Goal: Transaction & Acquisition: Purchase product/service

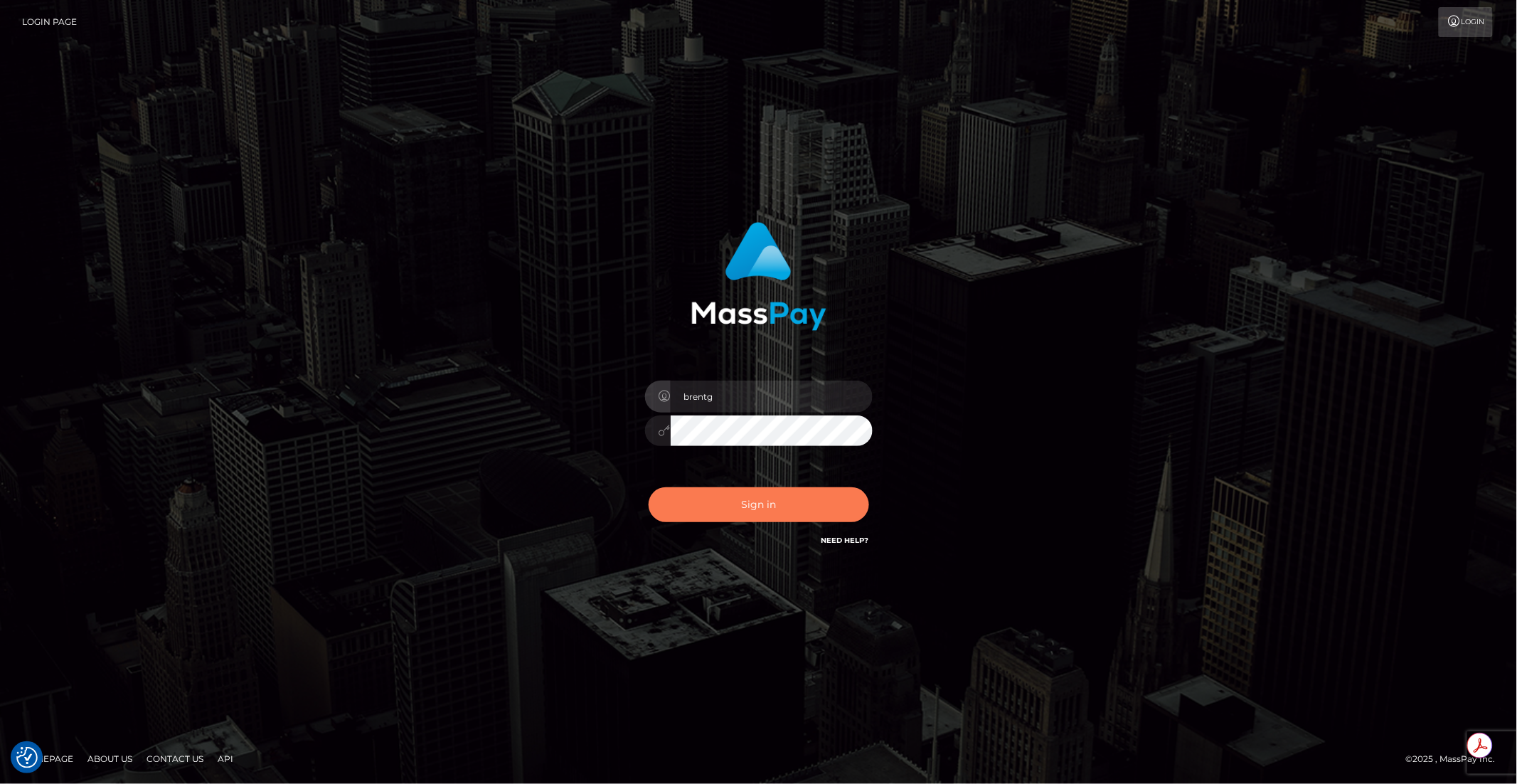
click at [834, 511] on button "Sign in" at bounding box center [758, 504] width 220 height 34
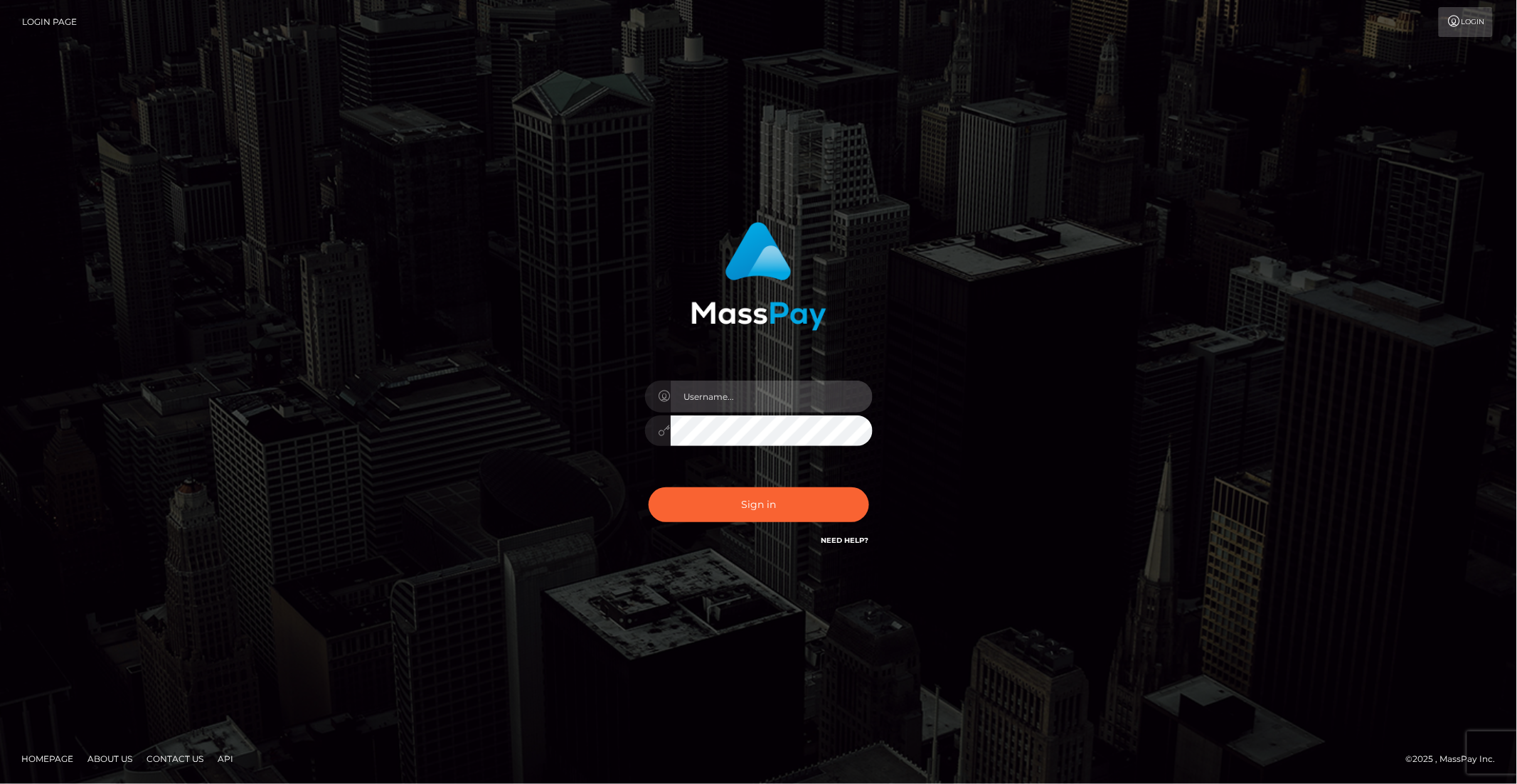
type input "brentg"
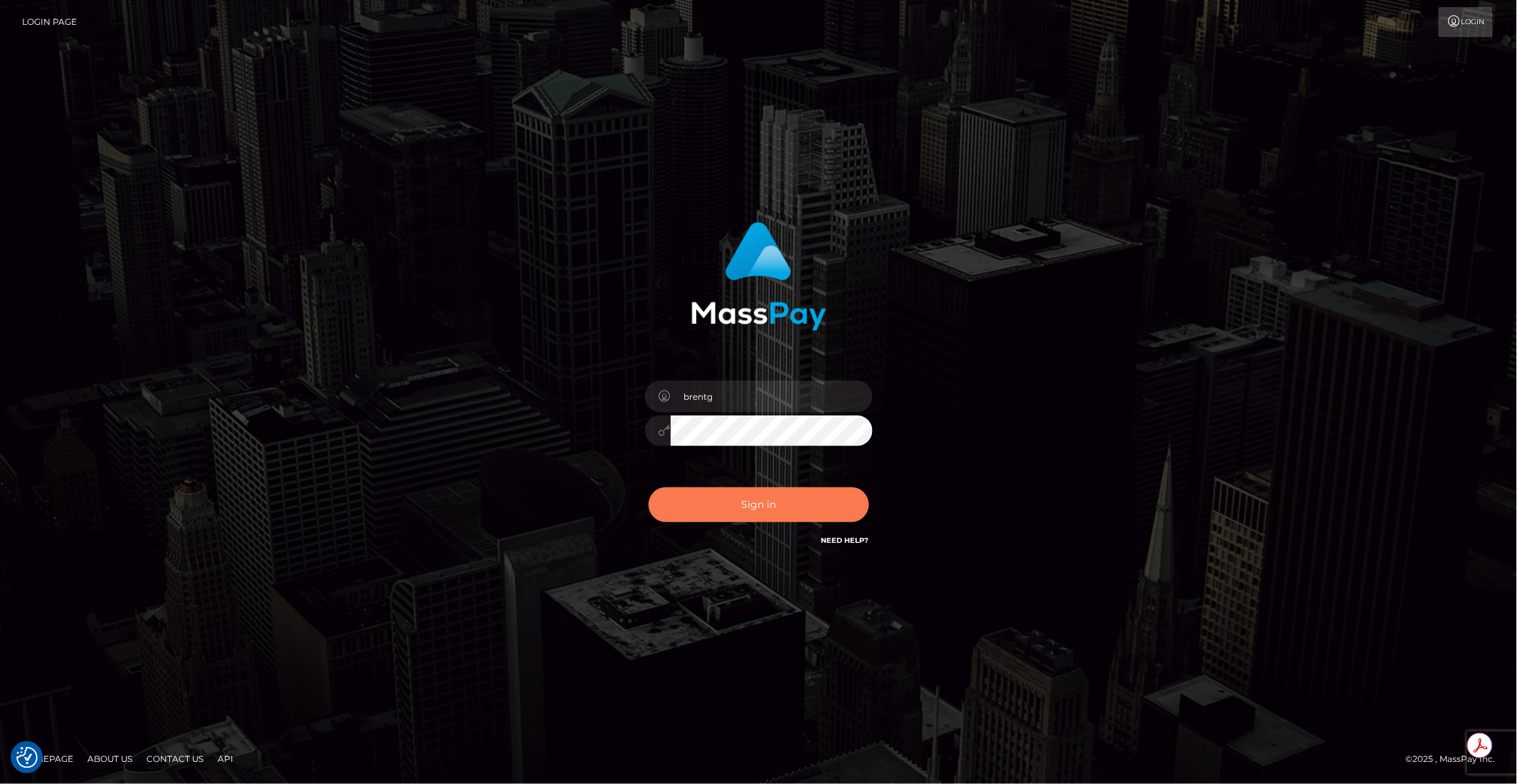
click at [770, 513] on button "Sign in" at bounding box center [758, 504] width 220 height 34
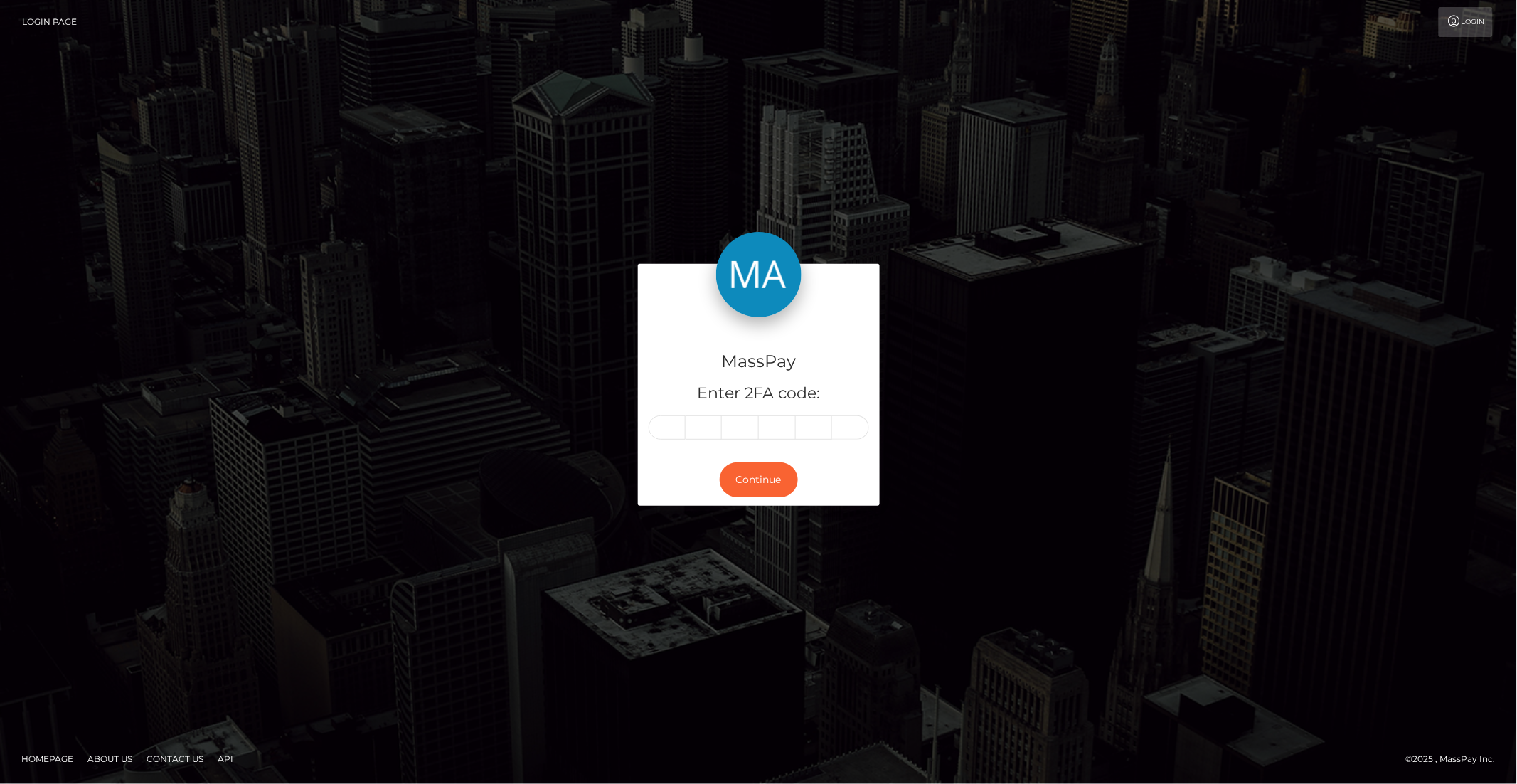
type input "9"
type input "1"
type input "6"
type input "3"
type input "1"
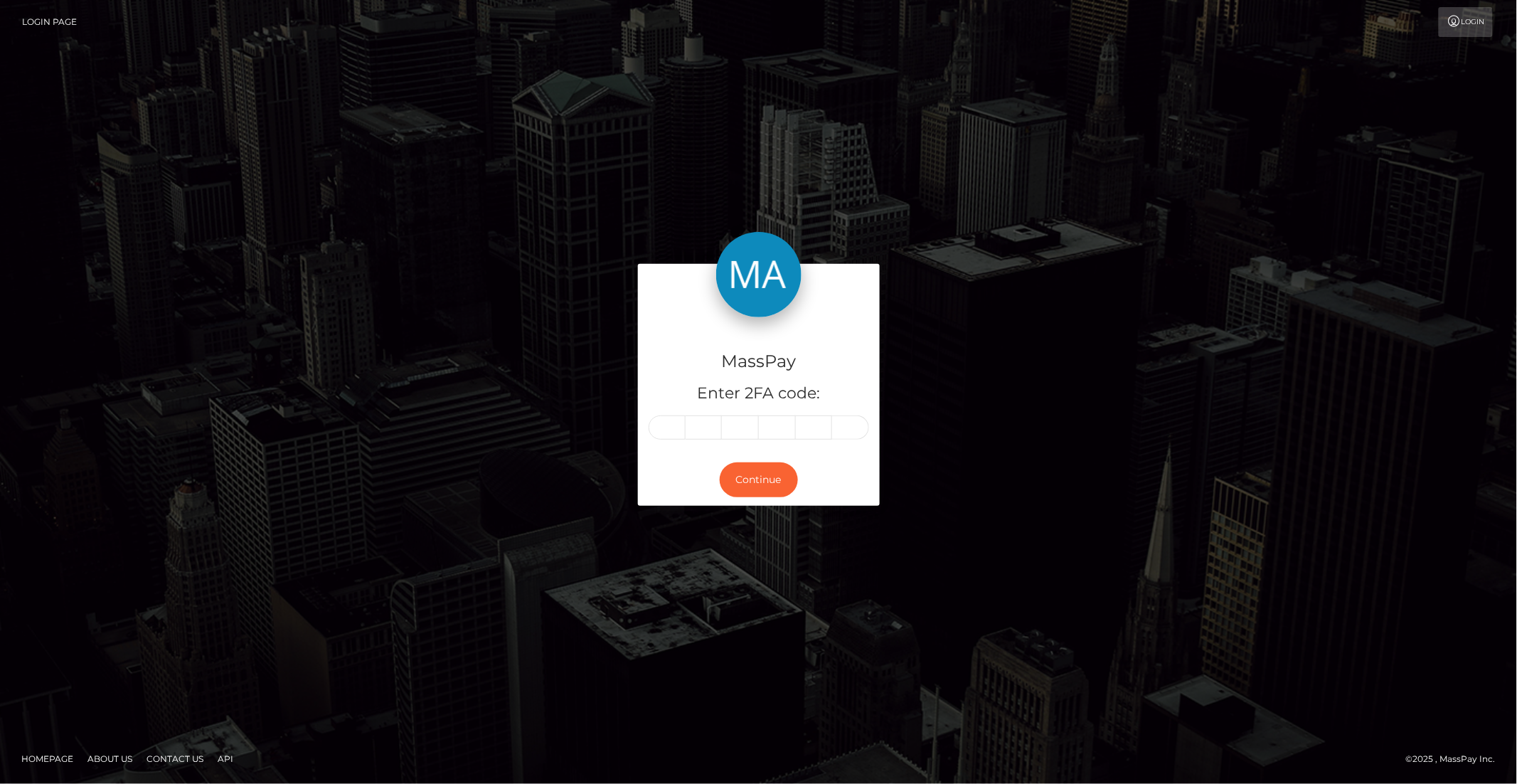
type input "0"
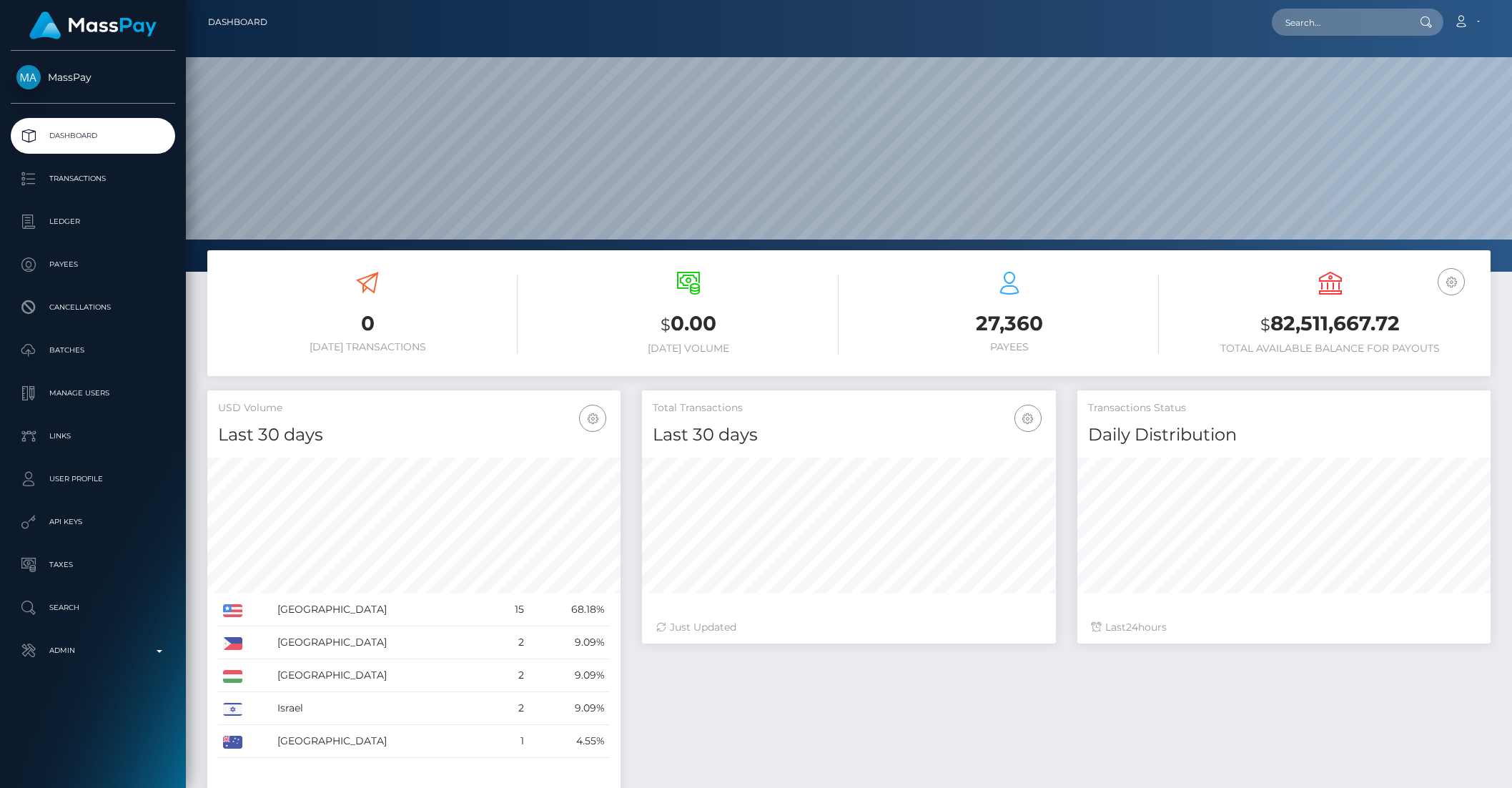
scroll to position [252, 412]
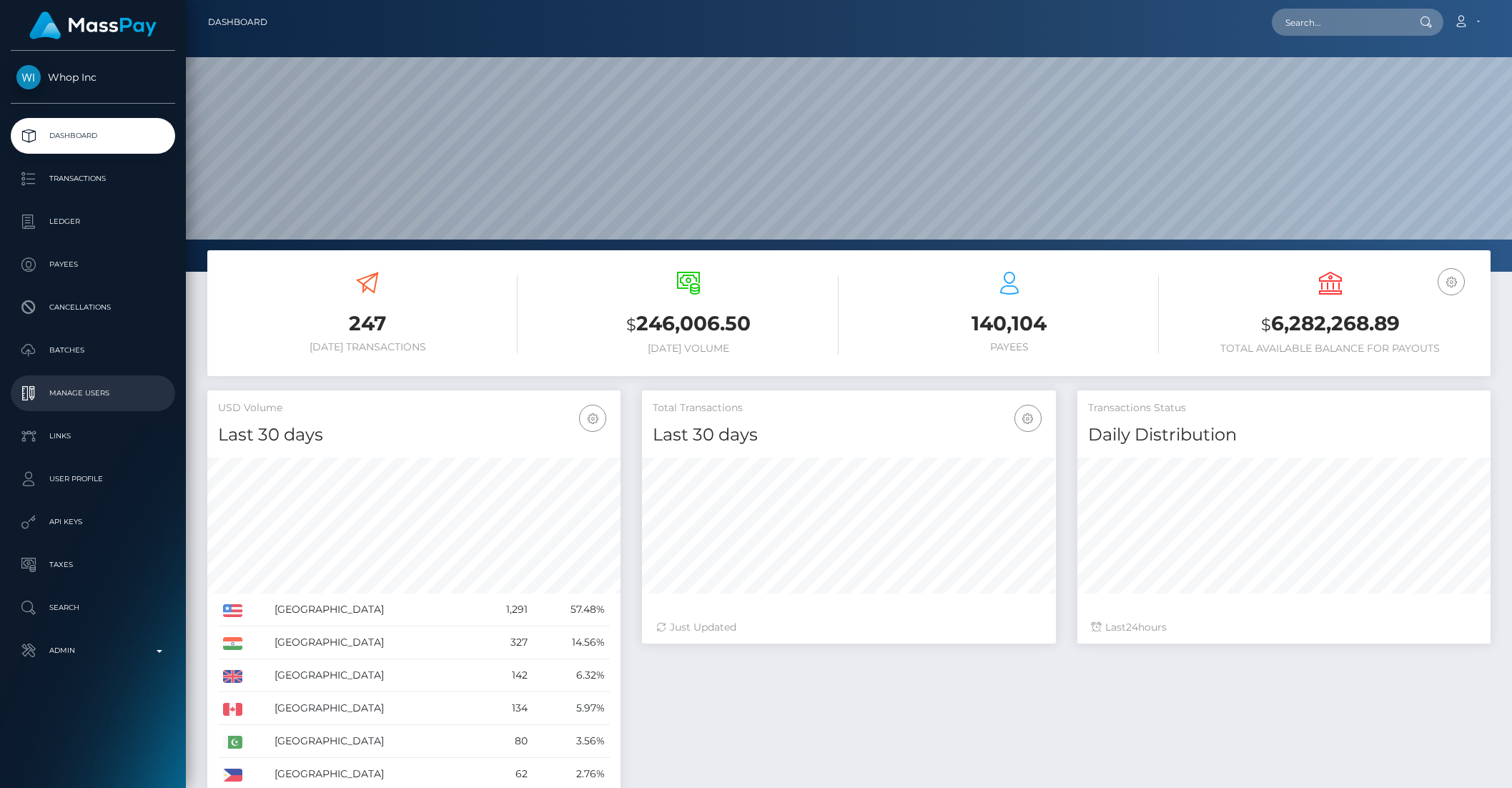
click at [79, 387] on p "Manage Users" at bounding box center [93, 394] width 153 height 22
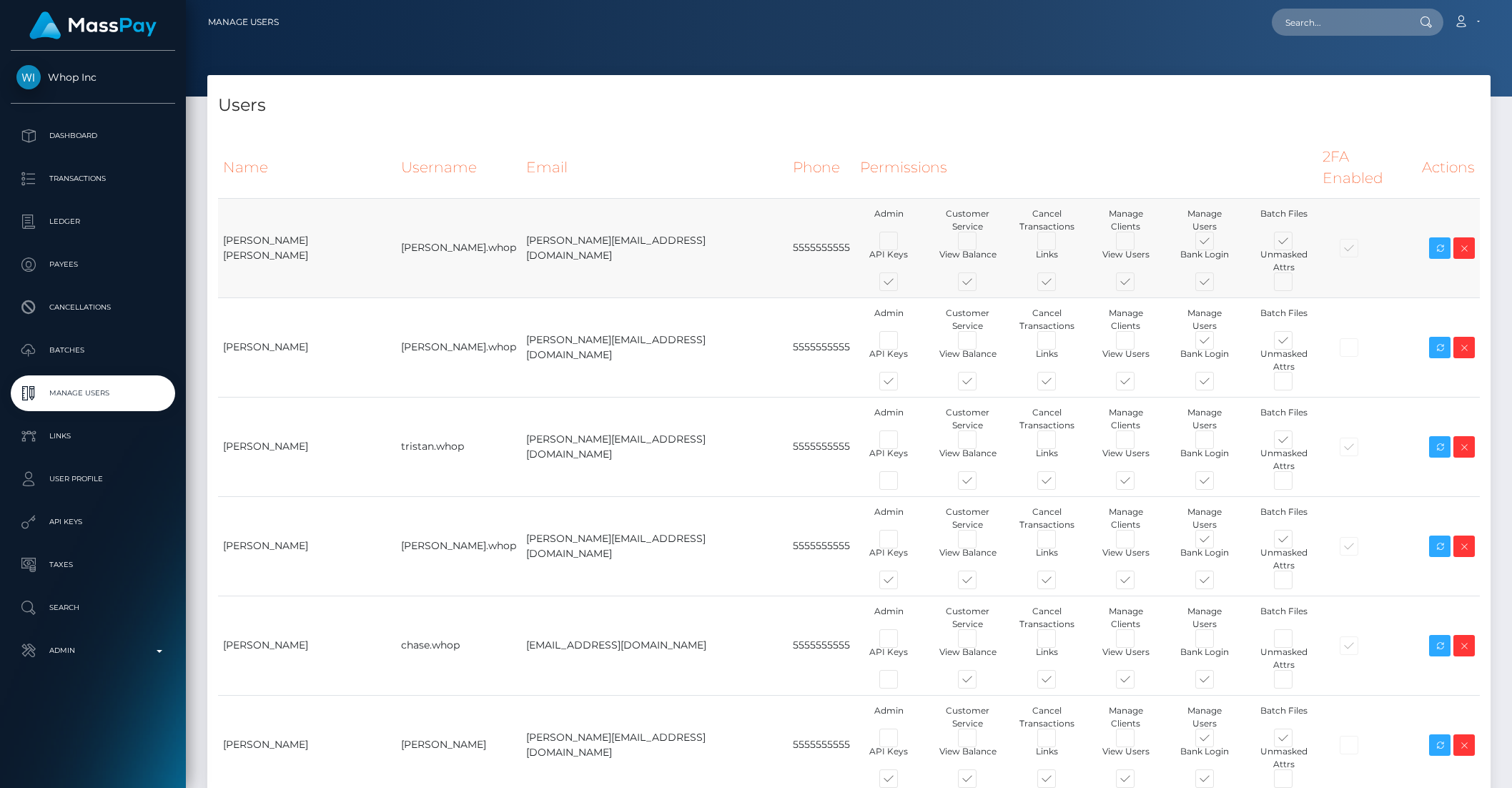
type input "brentg"
click at [1295, 343] on span at bounding box center [1295, 343] width 0 height 0
click at [1295, 343] on input "checkbox" at bounding box center [1299, 347] width 9 height 9
checkbox input "false"
click at [1295, 442] on span at bounding box center [1295, 442] width 0 height 0
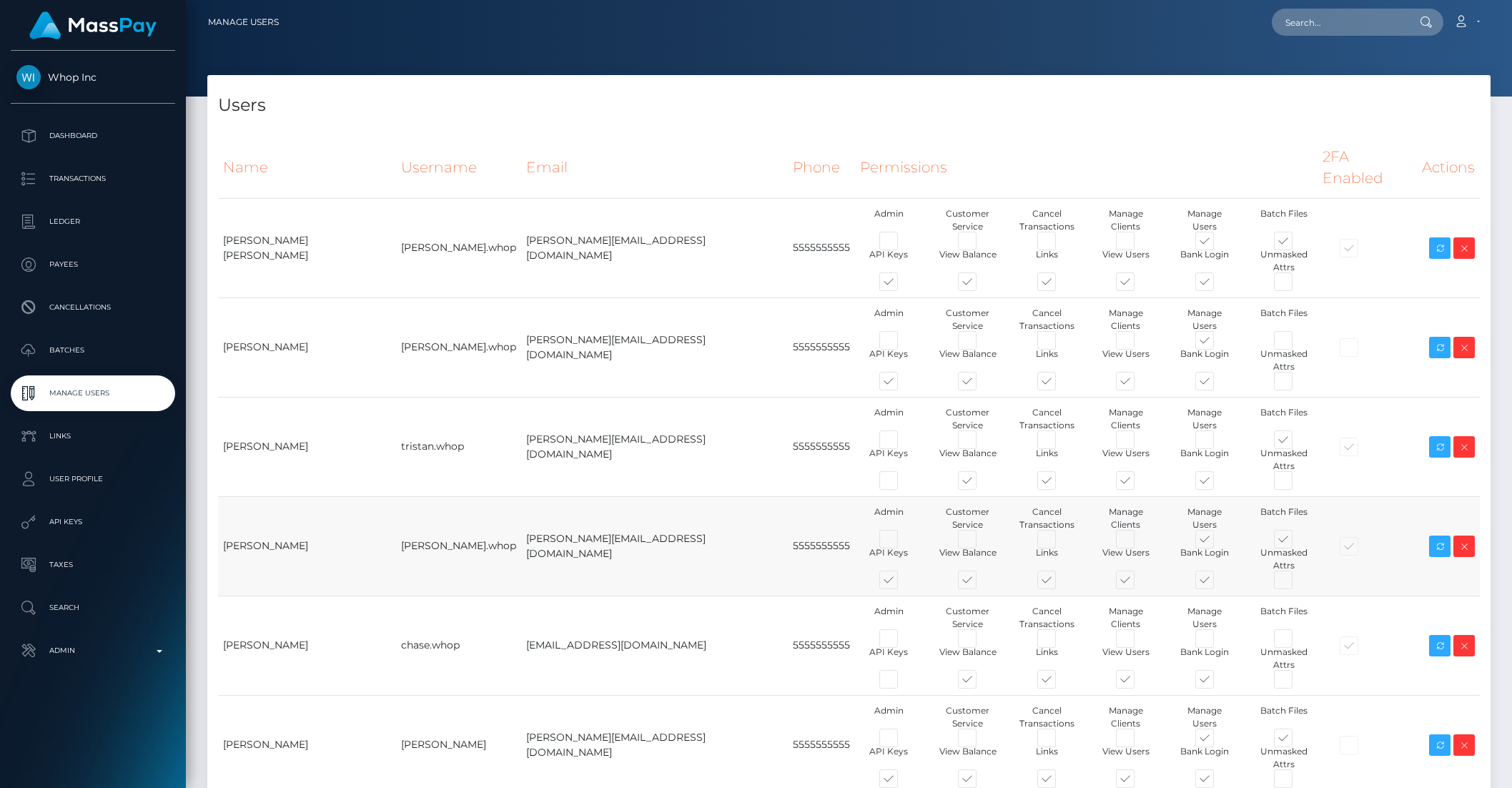
click at [1295, 442] on input "checkbox" at bounding box center [1299, 446] width 9 height 9
checkbox input "false"
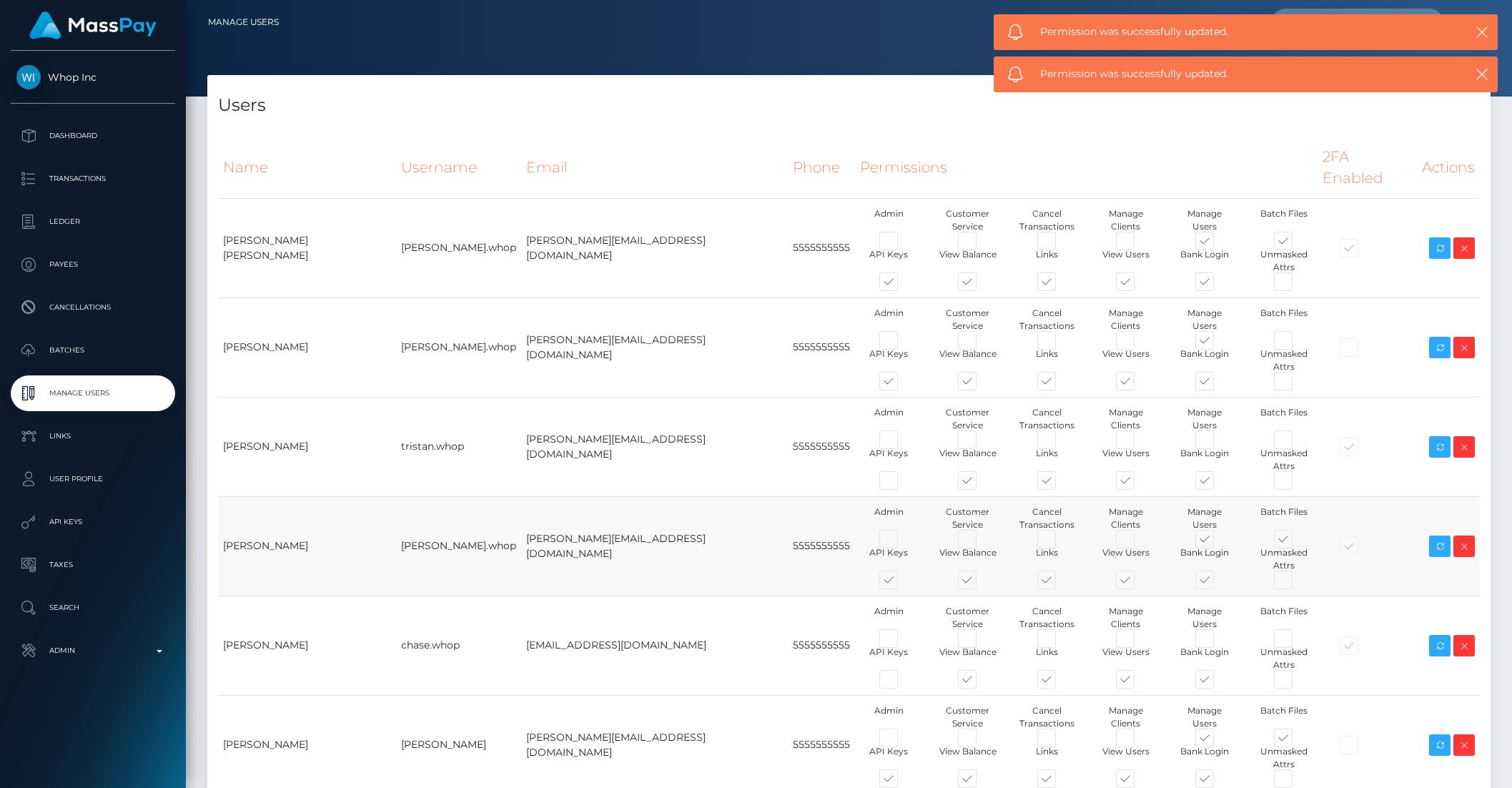
click at [1295, 542] on span at bounding box center [1295, 542] width 0 height 0
click at [1295, 542] on input "checkbox" at bounding box center [1299, 546] width 9 height 9
checkbox input "false"
click at [1295, 741] on span at bounding box center [1295, 741] width 0 height 0
click at [1295, 741] on input "checkbox" at bounding box center [1299, 744] width 9 height 9
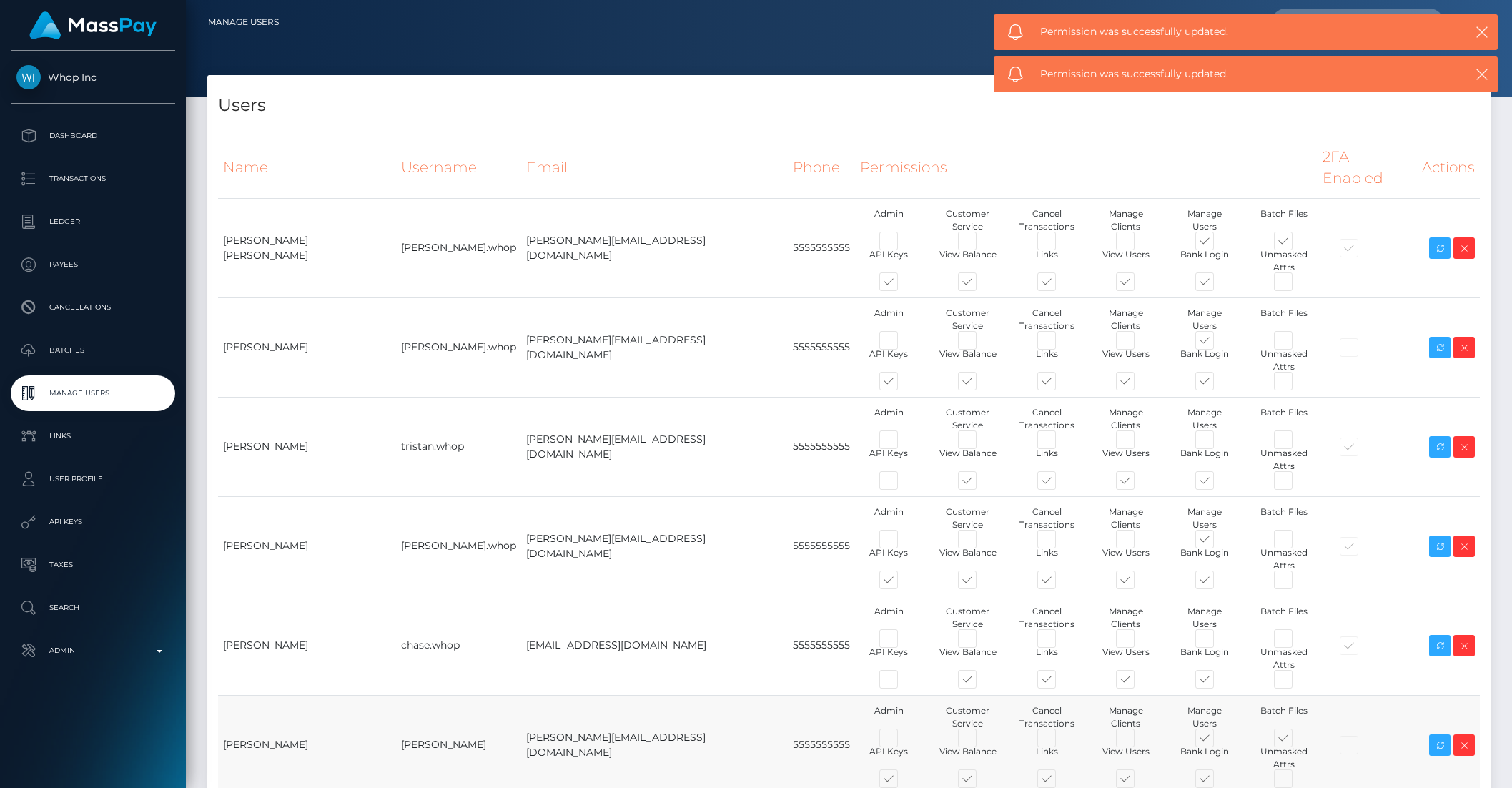
checkbox input "false"
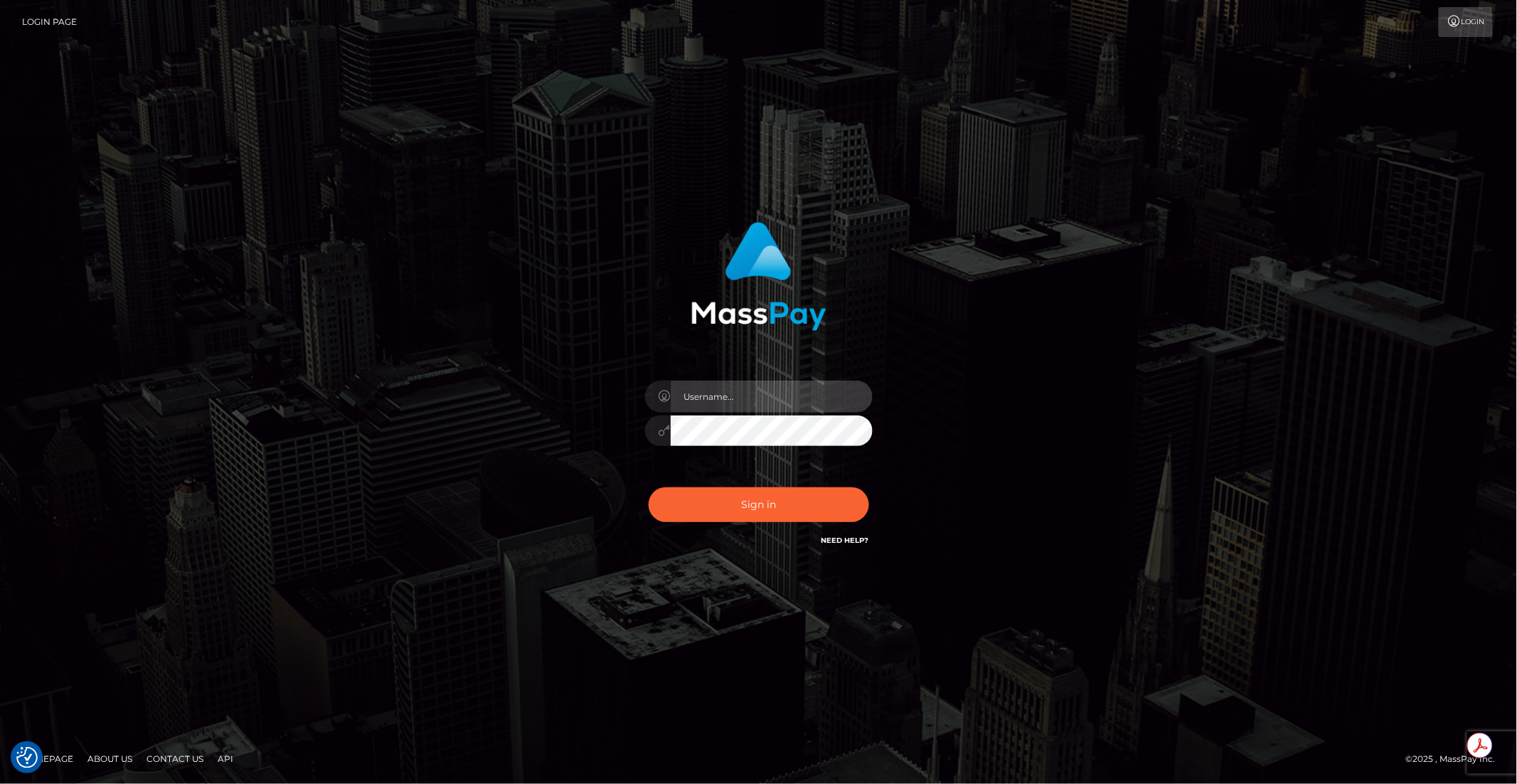
type input "brentg"
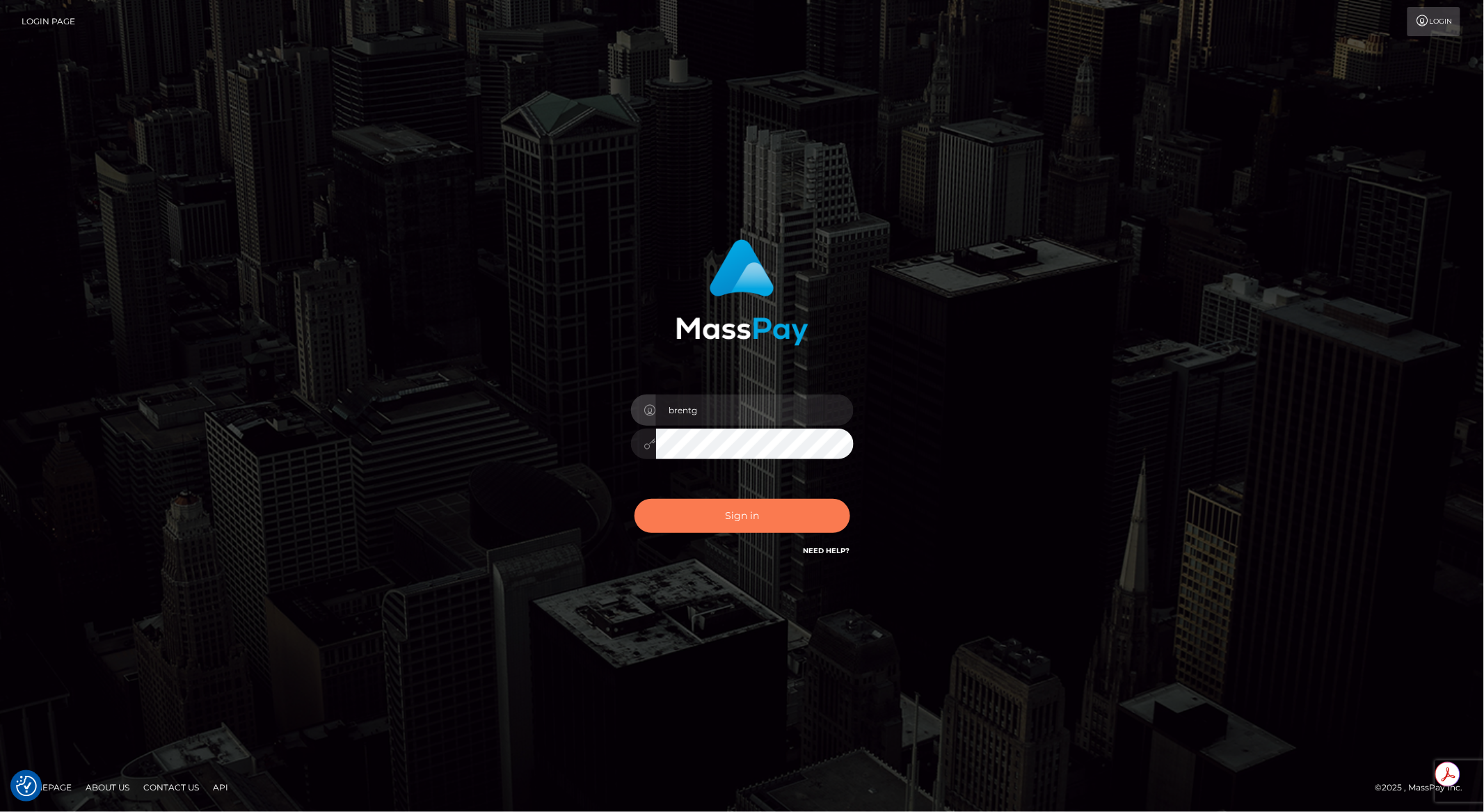
click at [794, 523] on button "Sign in" at bounding box center [742, 515] width 216 height 34
type input "brentg"
click at [750, 516] on button "Sign in" at bounding box center [742, 515] width 216 height 34
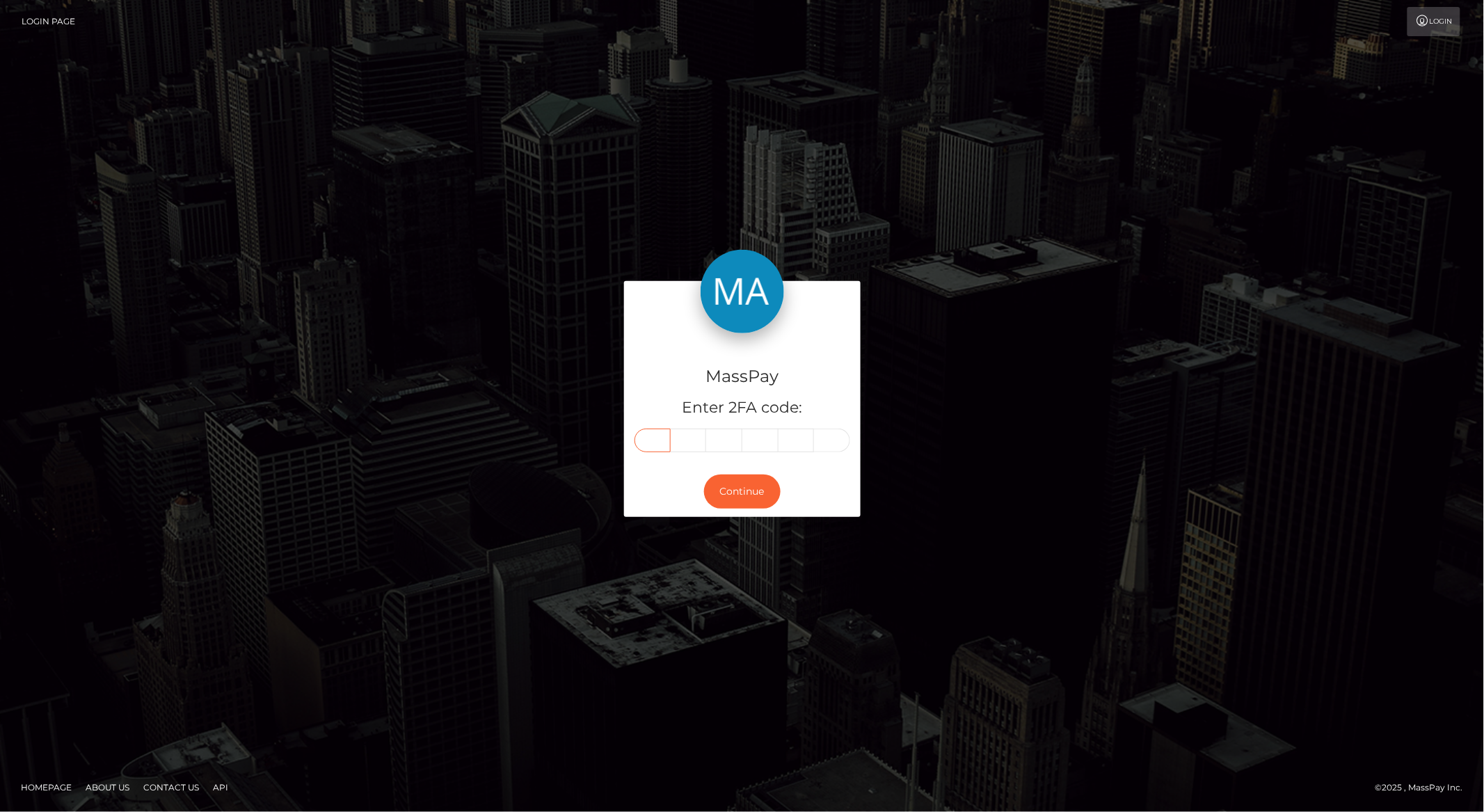
paste input "7"
type input "7"
type input "3"
type input "7"
type input "6"
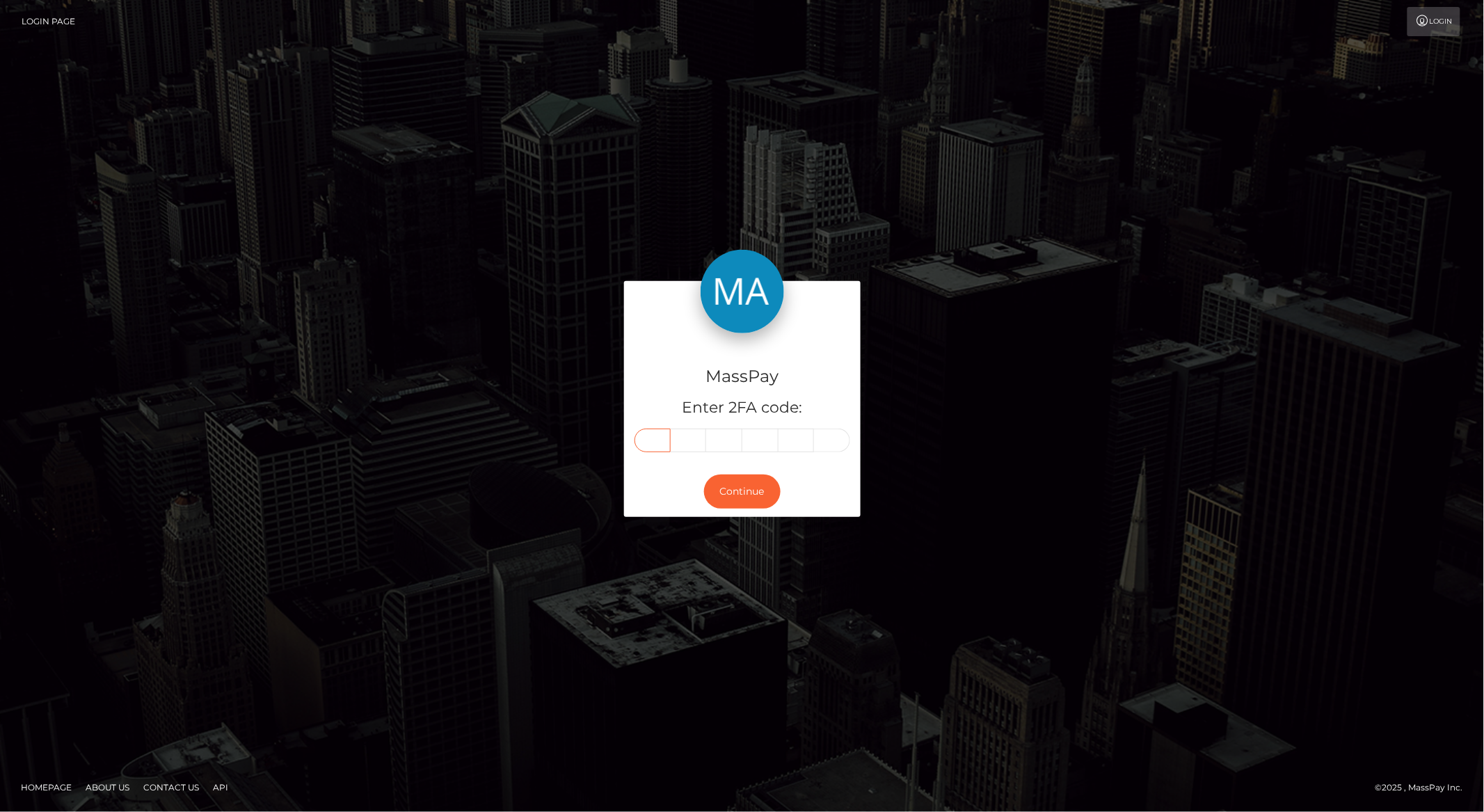
type input "6"
type input "7"
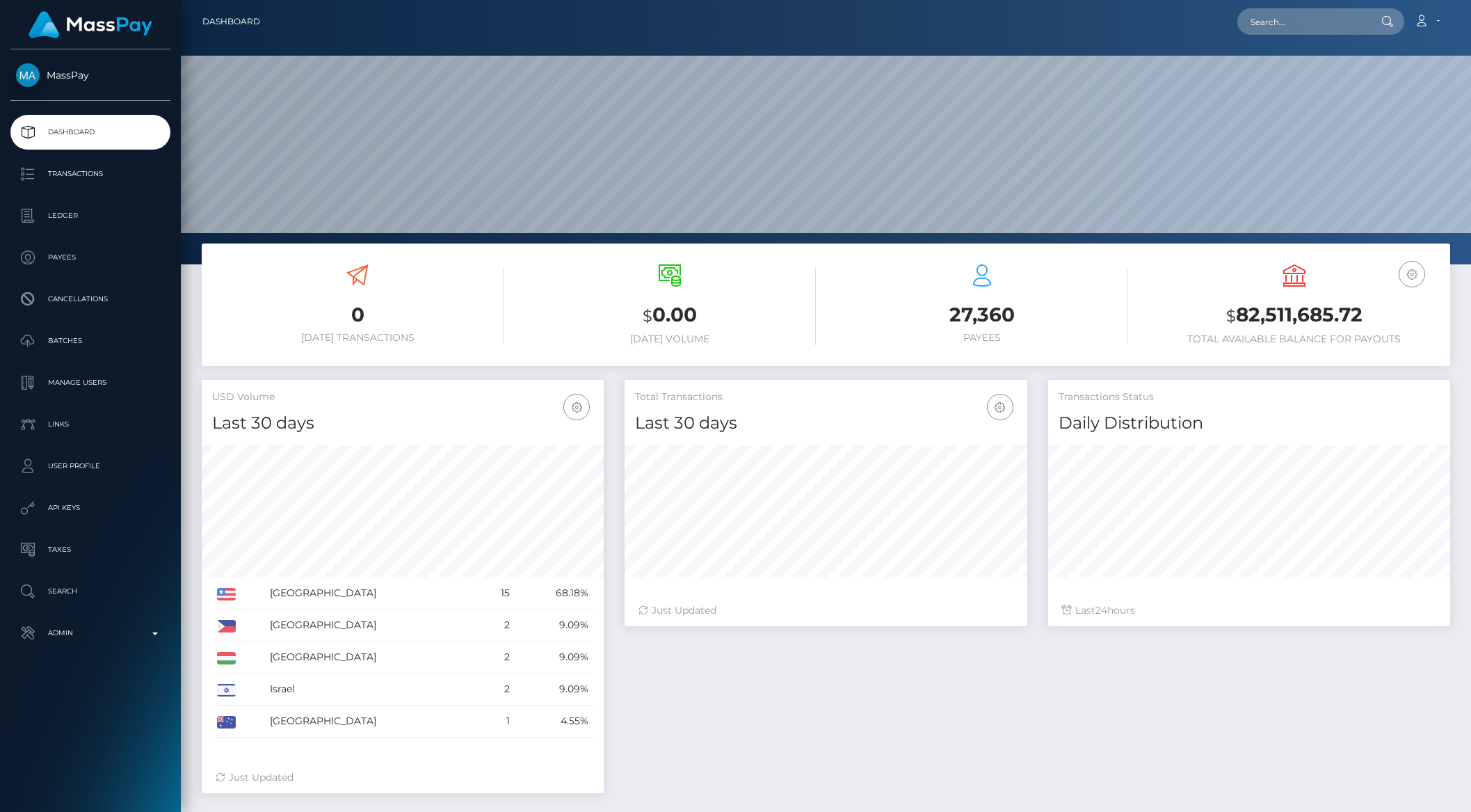
scroll to position [245, 401]
click at [65, 509] on p "API Keys" at bounding box center [90, 508] width 149 height 21
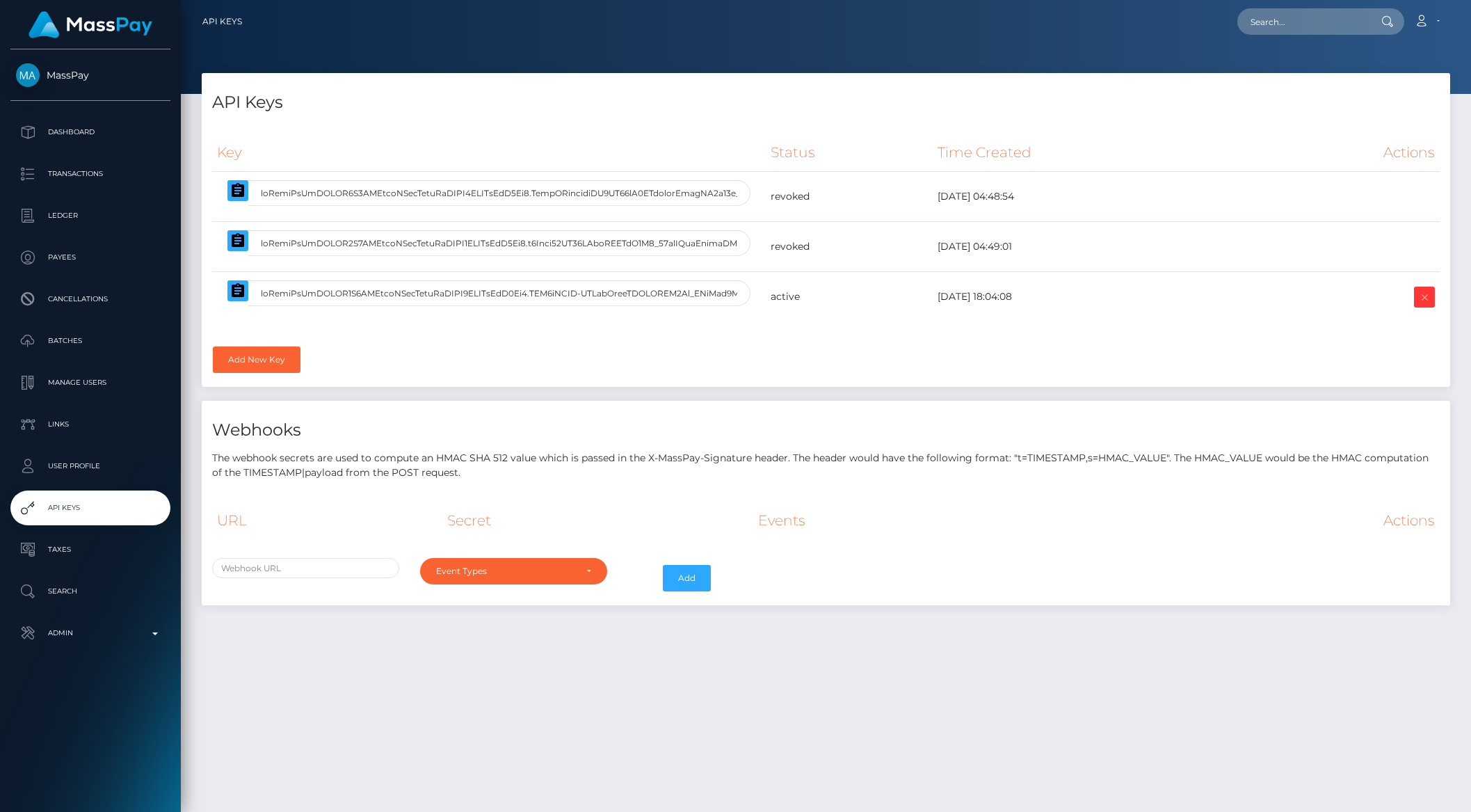
select select
click at [90, 637] on p "Admin" at bounding box center [90, 633] width 149 height 21
click at [89, 637] on p "Admin" at bounding box center [90, 633] width 149 height 21
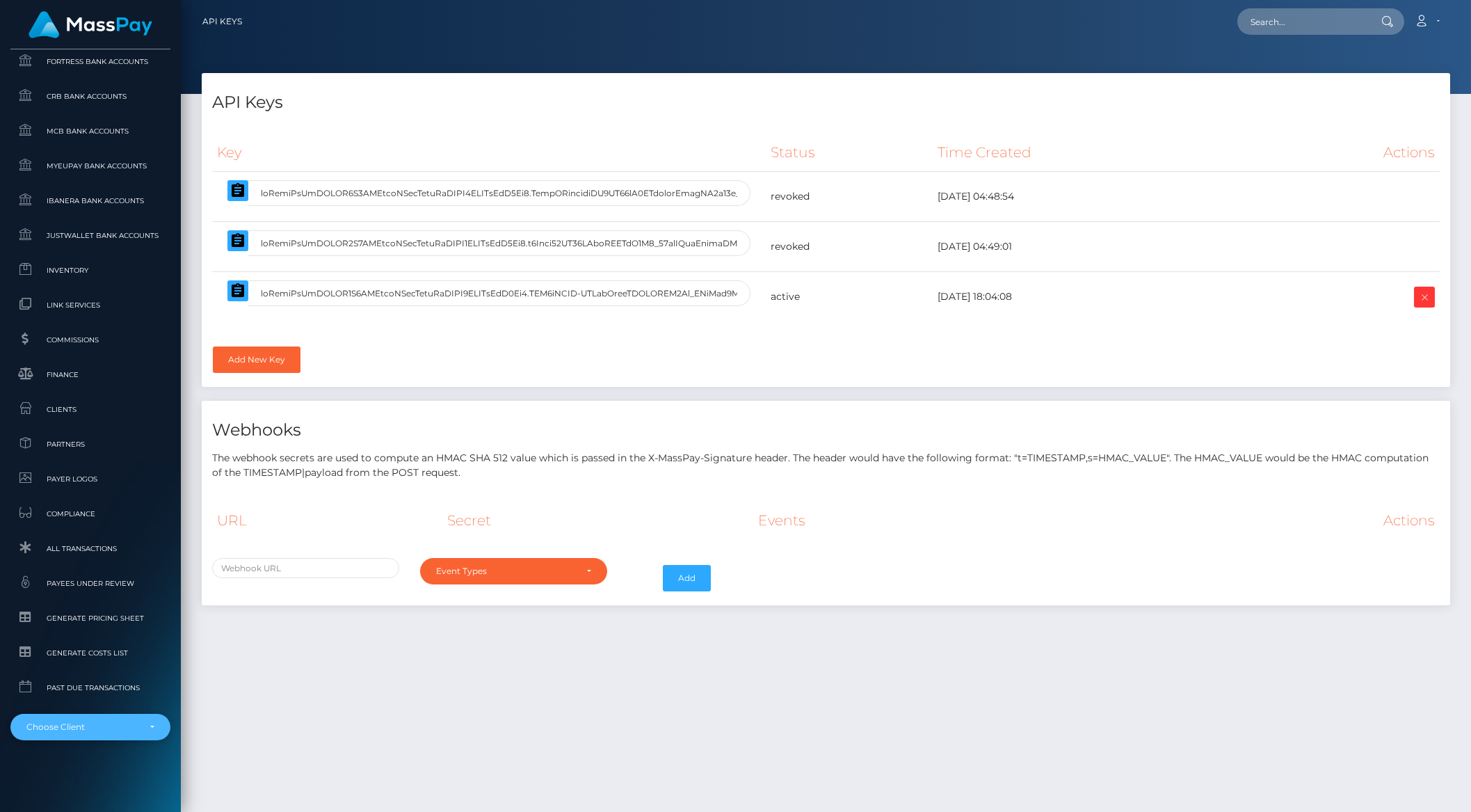
click at [82, 729] on div "Choose Client" at bounding box center [82, 727] width 112 height 12
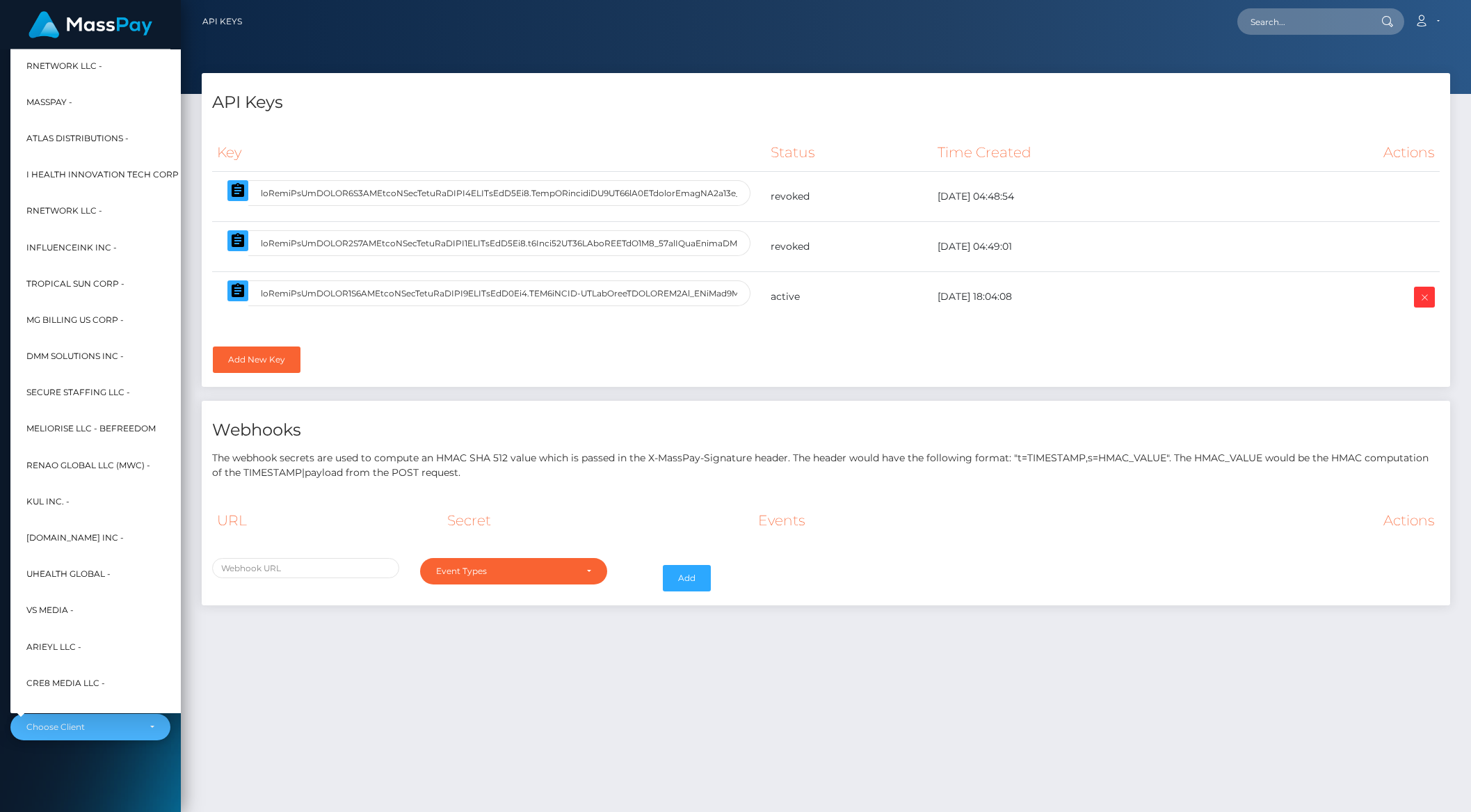
scroll to position [296, 15]
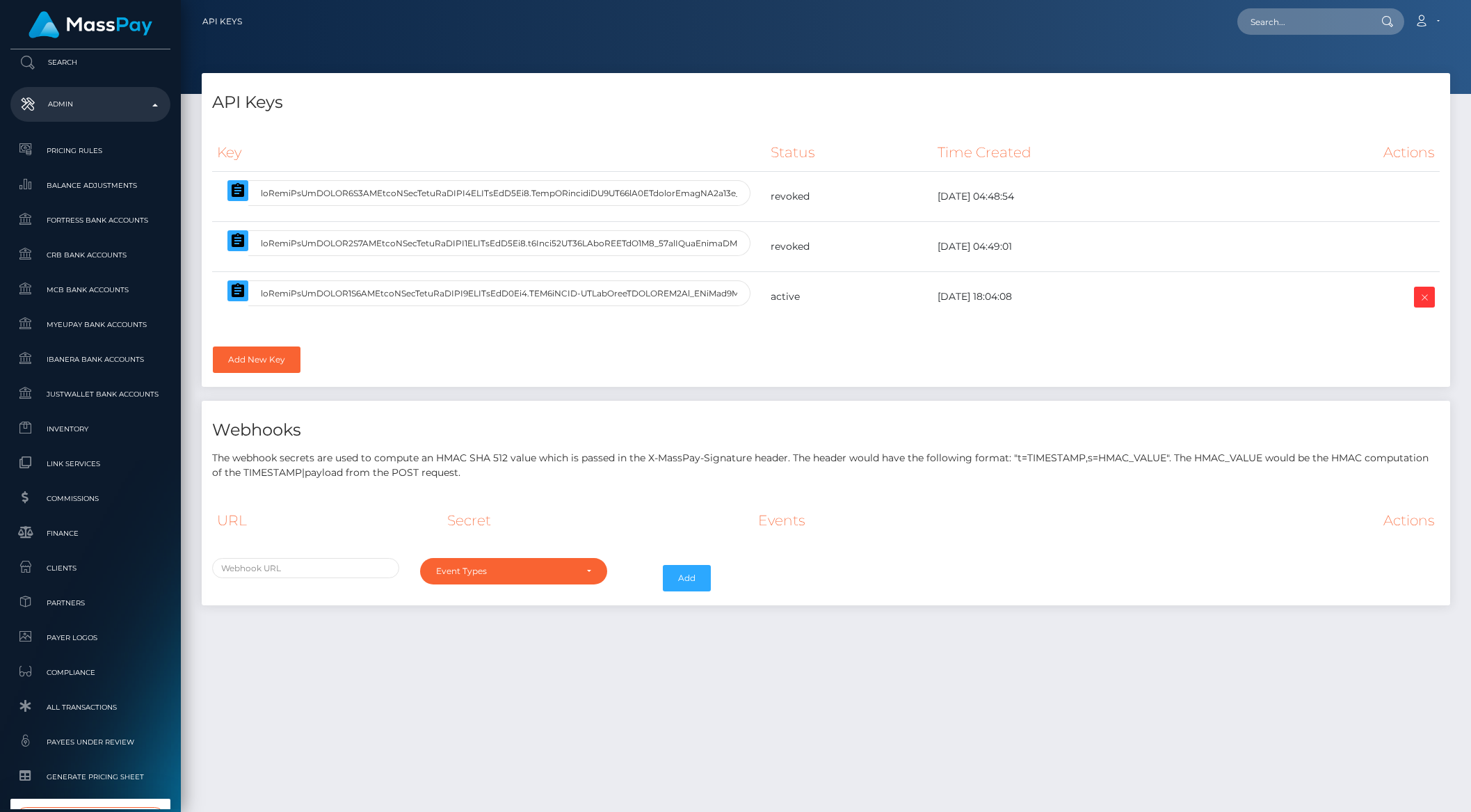
type input "traffic pa"
select select "246"
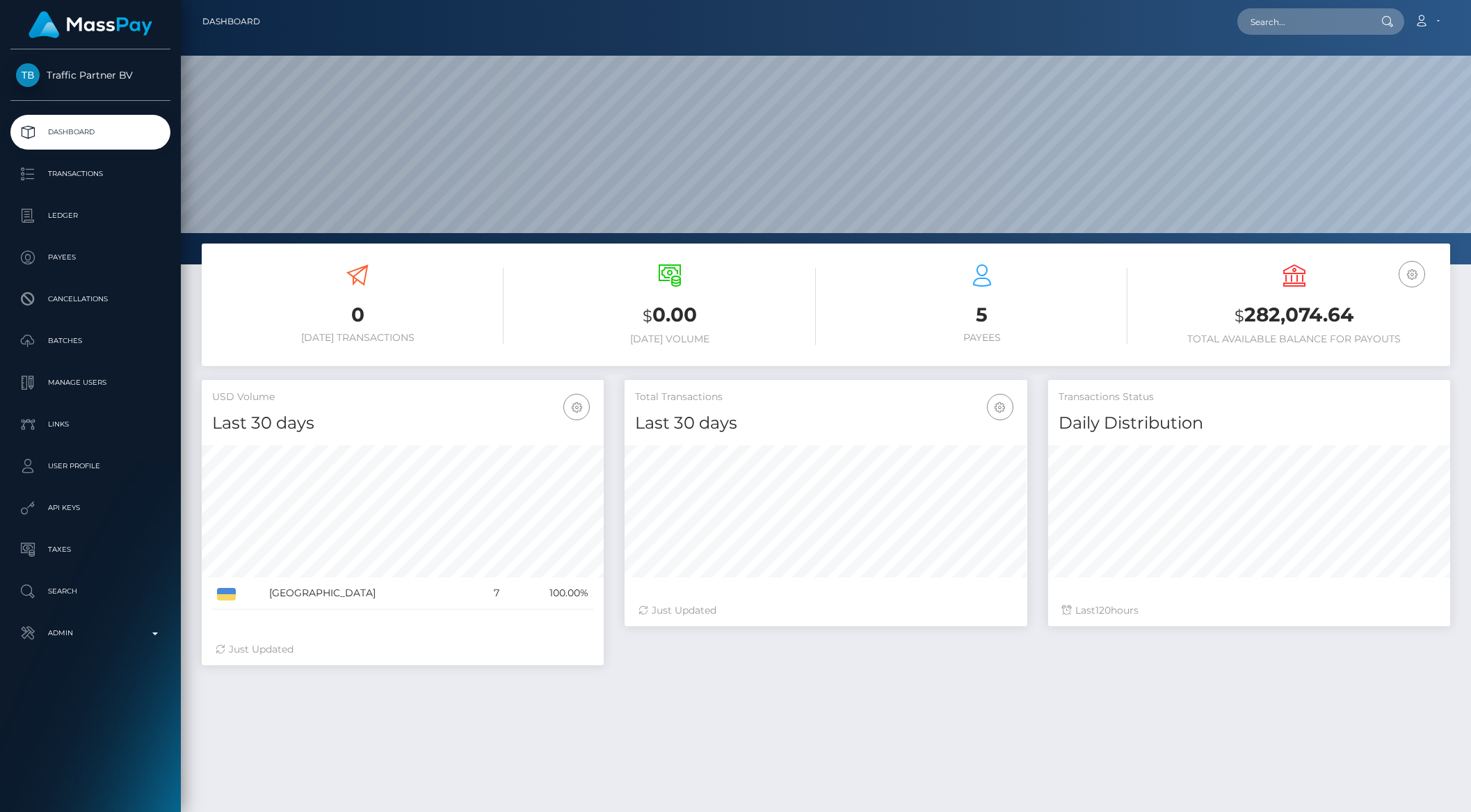
scroll to position [245, 401]
click at [51, 343] on p "Batches" at bounding box center [90, 341] width 149 height 21
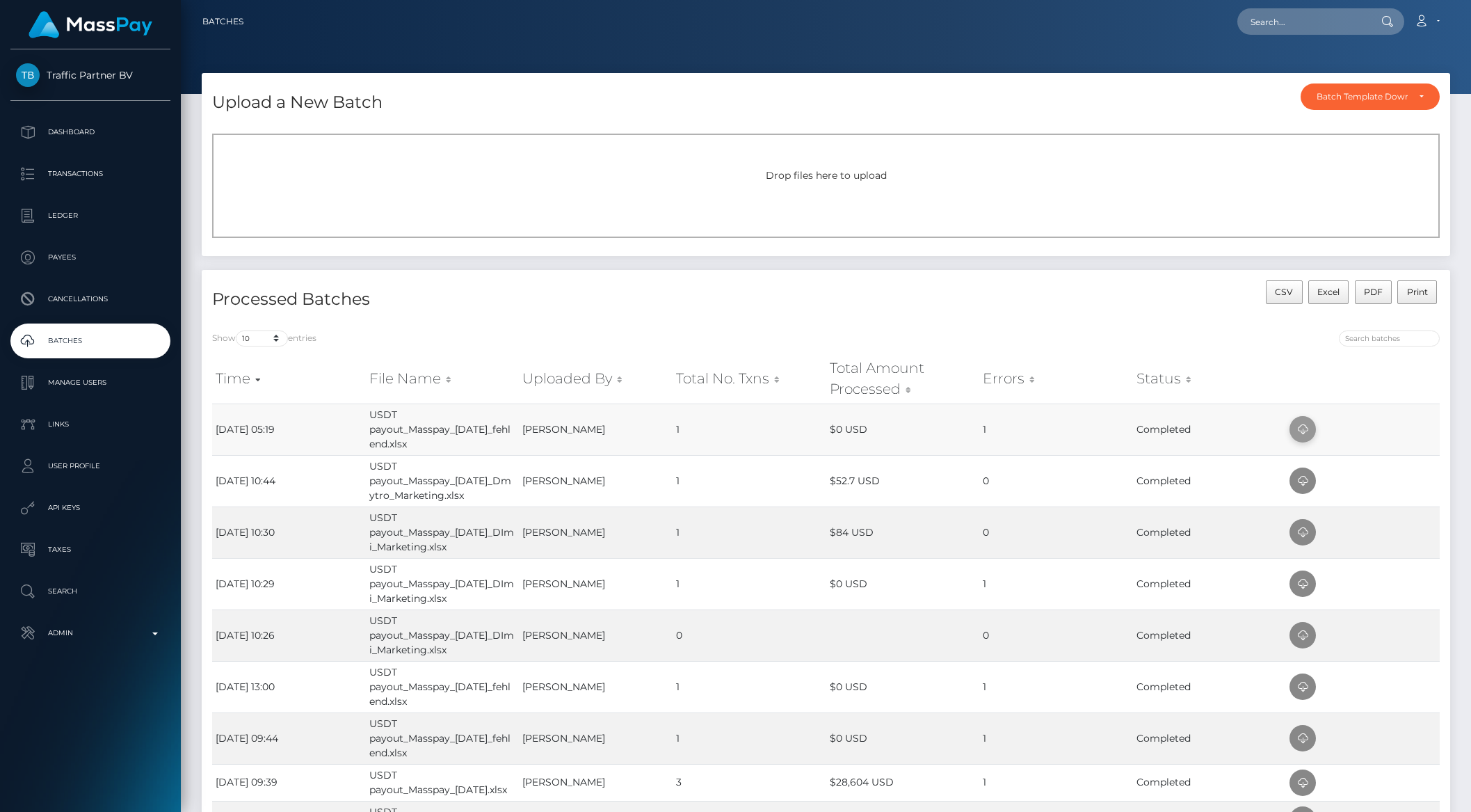
click at [1301, 425] on icon at bounding box center [1302, 429] width 16 height 17
click at [143, 638] on p "Admin" at bounding box center [90, 633] width 149 height 21
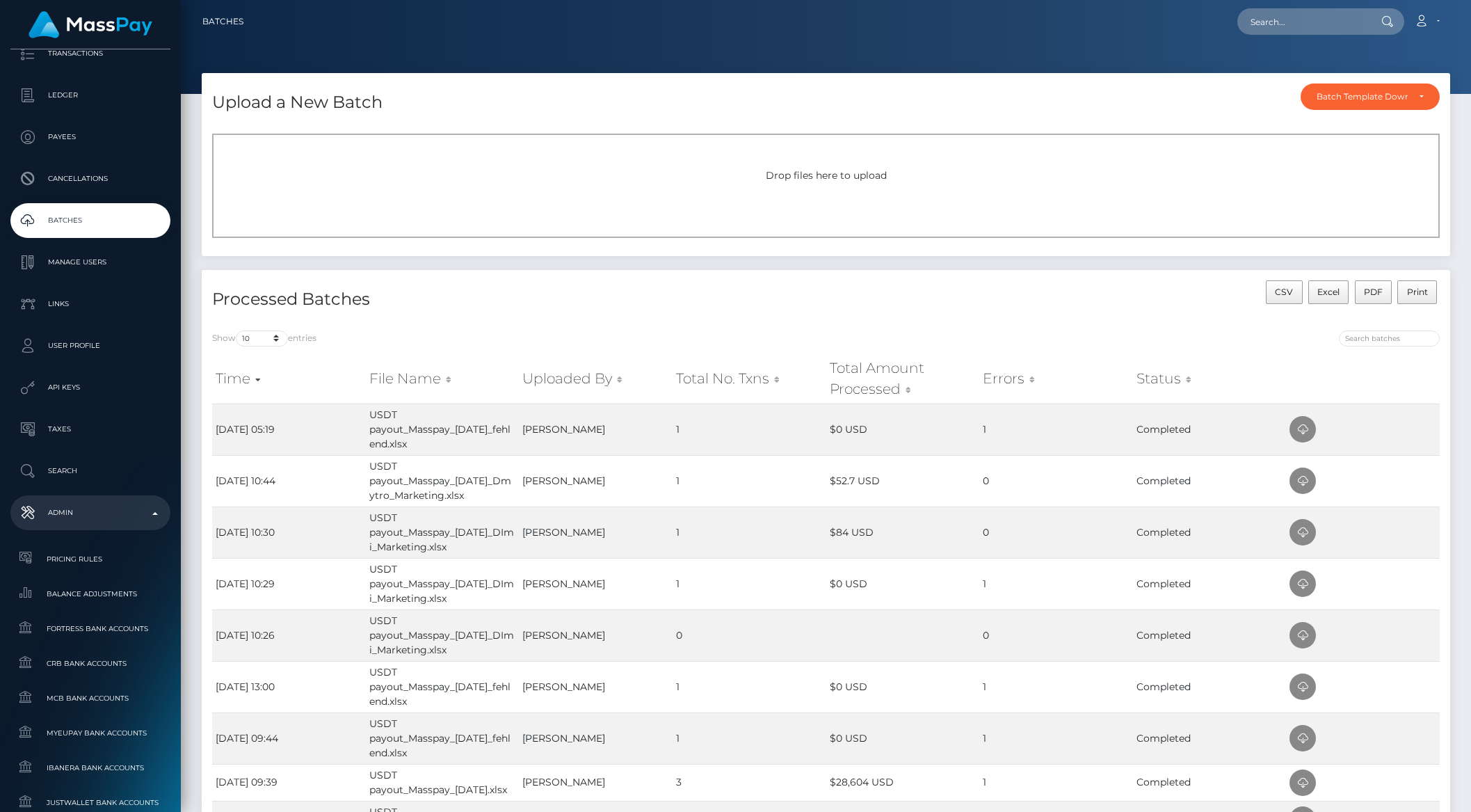
scroll to position [211, 0]
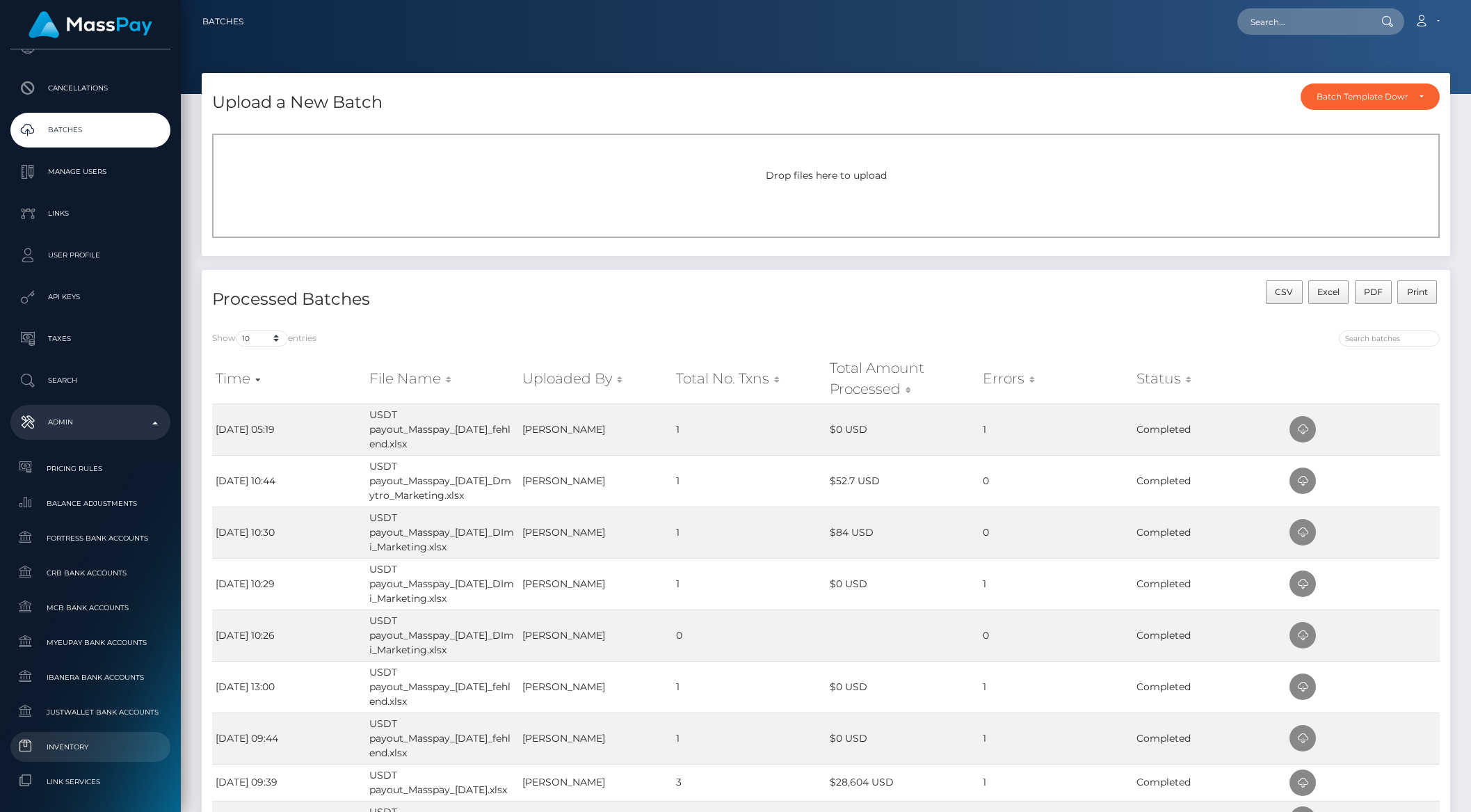
click at [88, 746] on span "Inventory" at bounding box center [90, 747] width 149 height 16
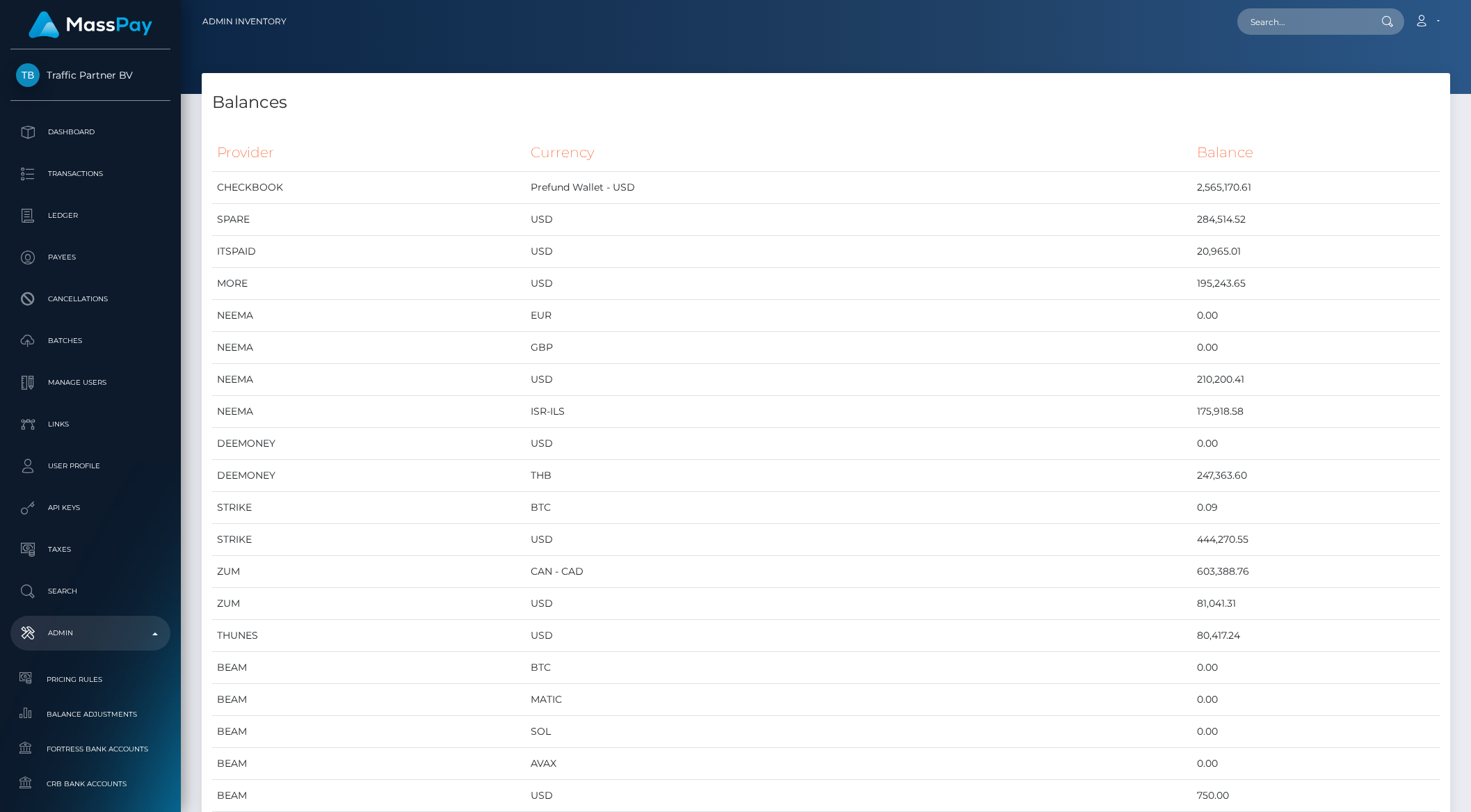
scroll to position [5917, 1248]
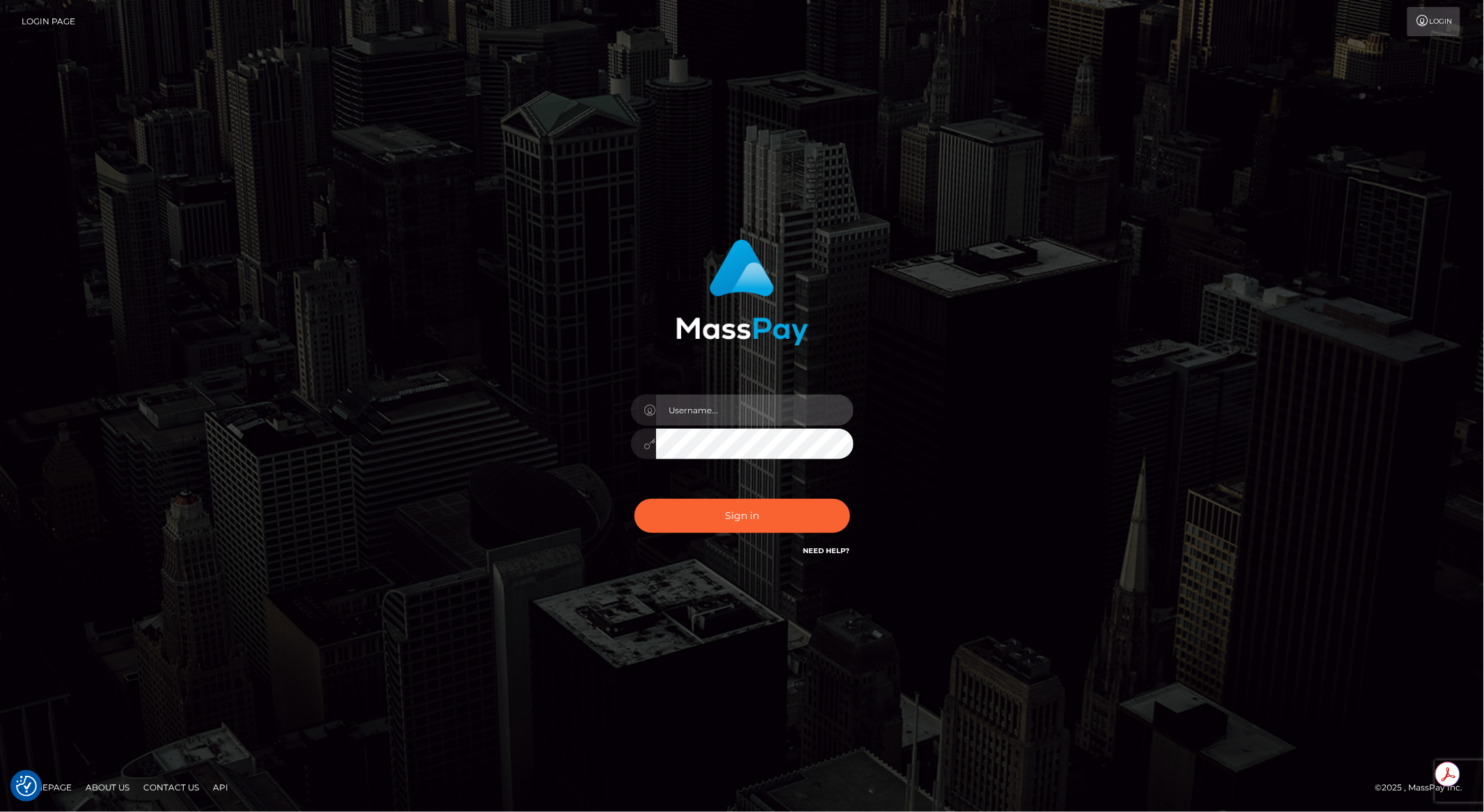
type input "brentg"
click at [756, 517] on button "Sign in" at bounding box center [742, 515] width 216 height 34
click at [756, 517] on div "Sign in Need Help?" at bounding box center [742, 521] width 243 height 62
type input "brentg"
click at [730, 523] on button "Sign in" at bounding box center [742, 515] width 216 height 34
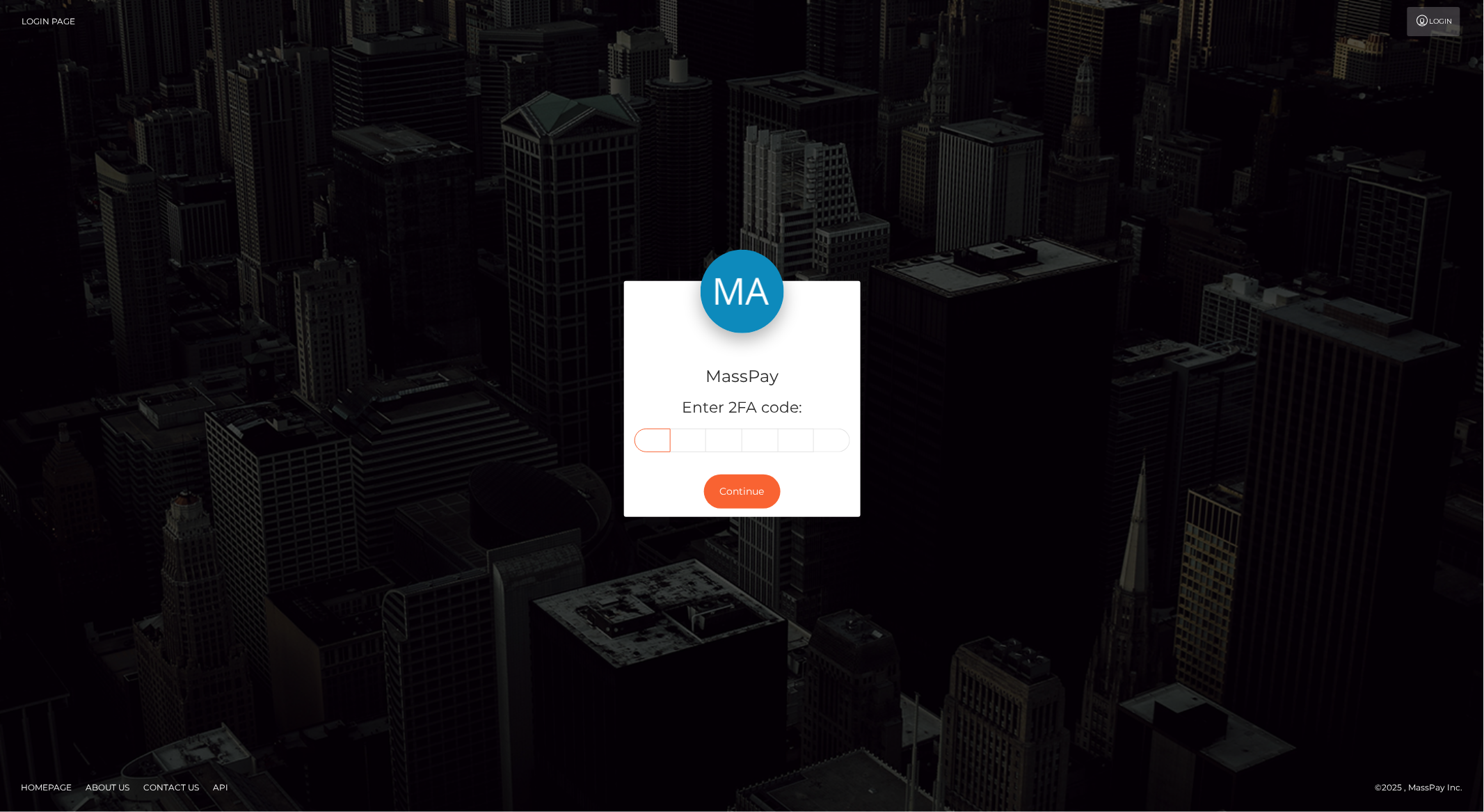
paste input "9"
type input "9"
type input "4"
type input "9"
type input "5"
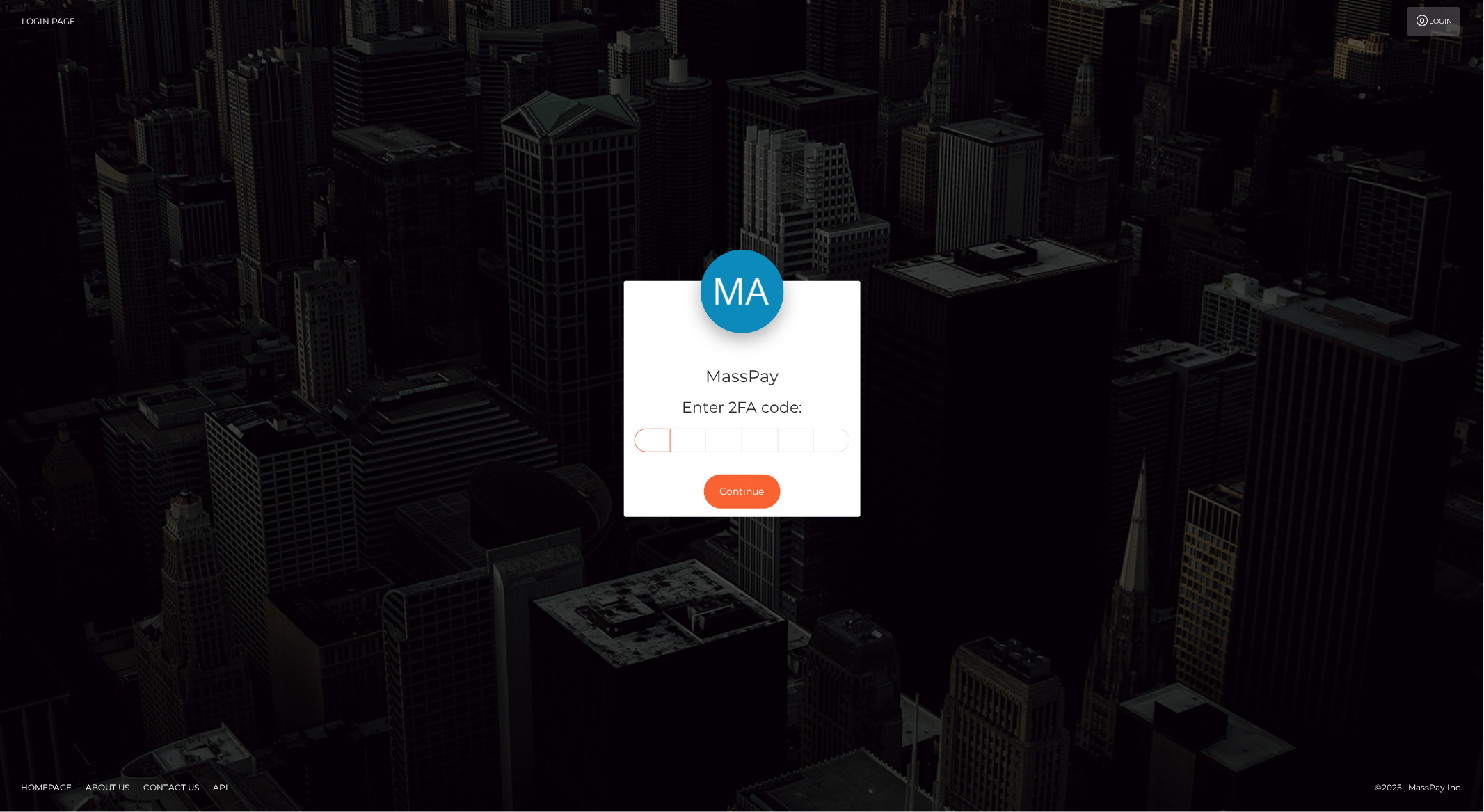
type input "9"
type input "4"
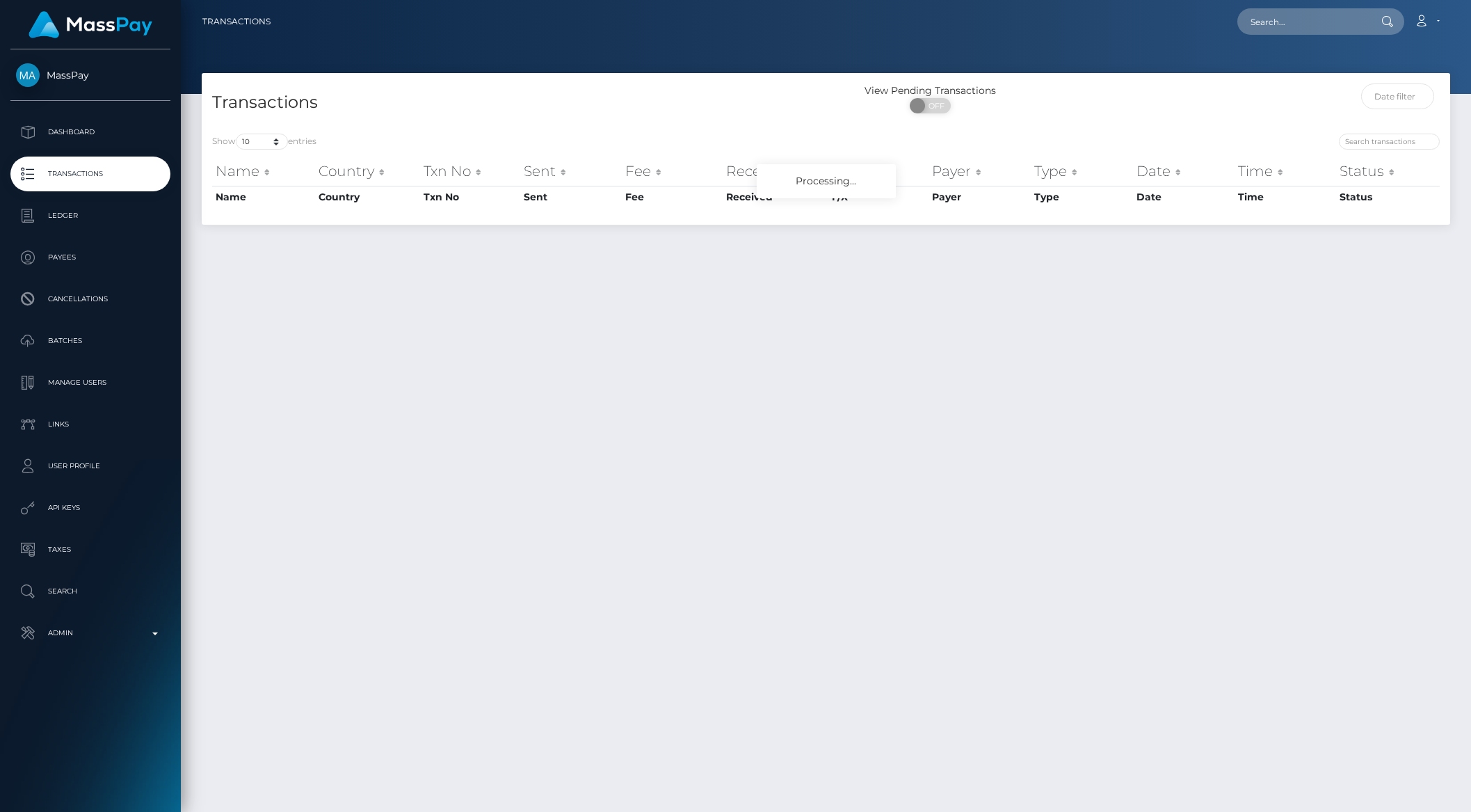
click at [83, 639] on p "Admin" at bounding box center [90, 633] width 149 height 21
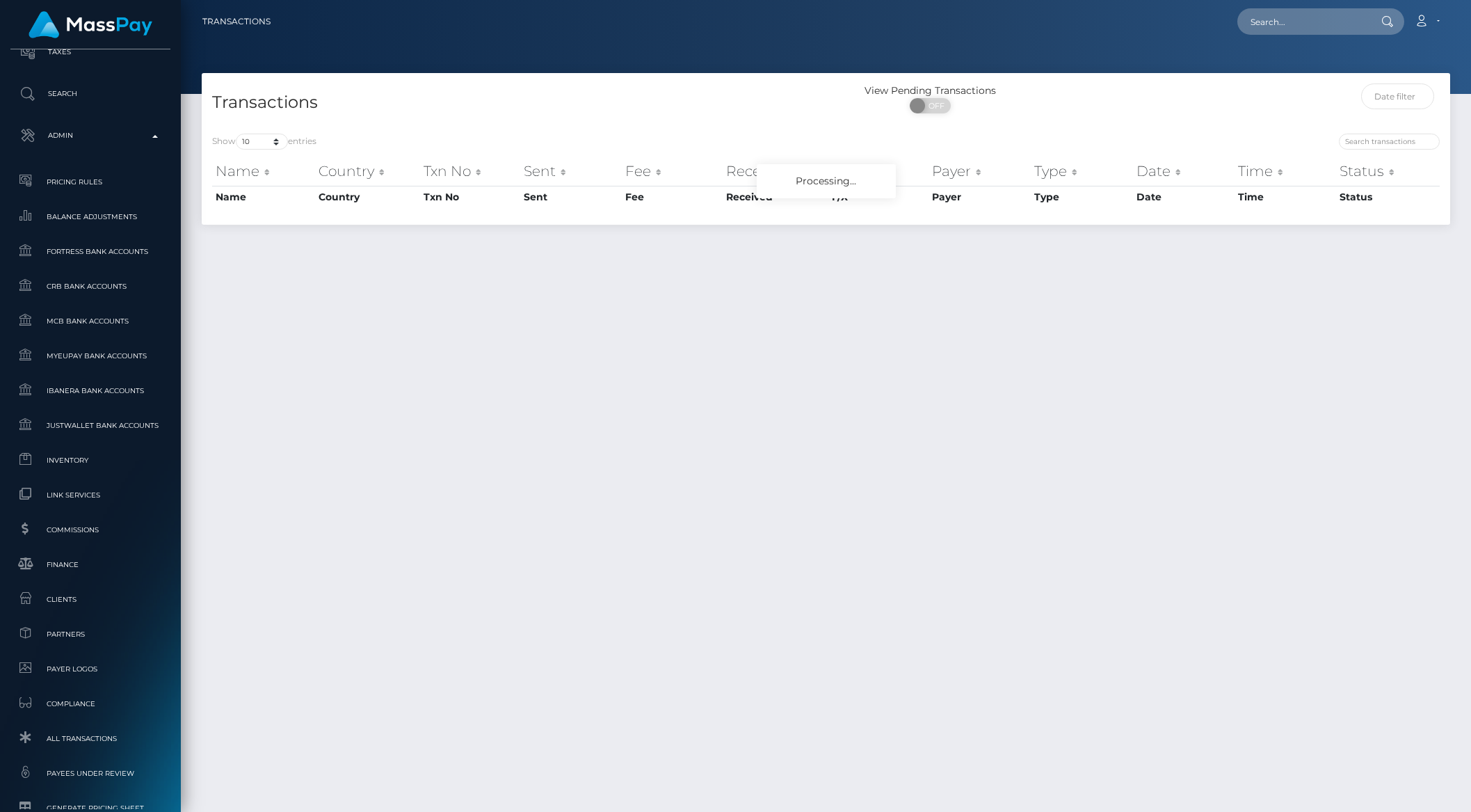
scroll to position [687, 0]
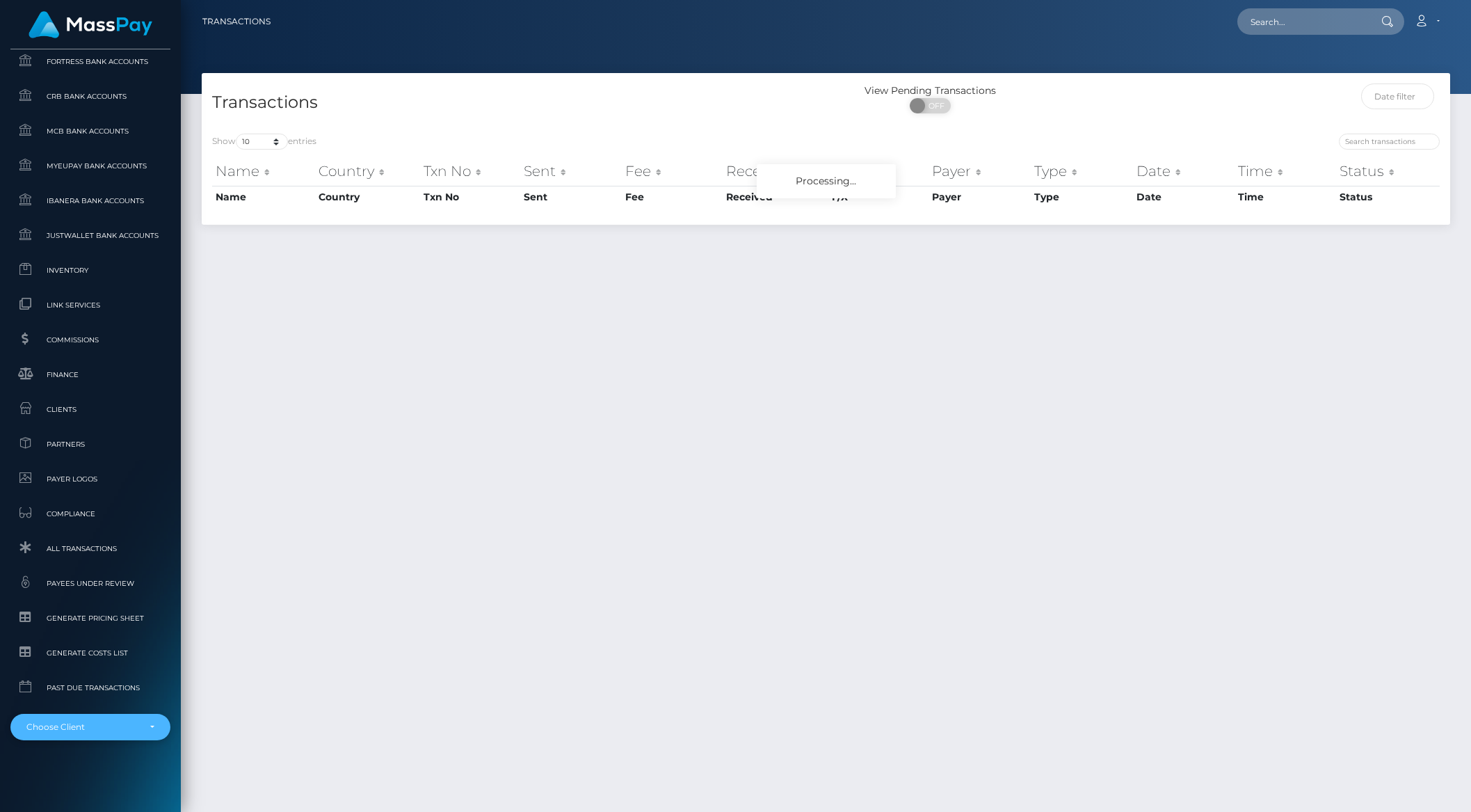
click at [83, 724] on div "Choose Client" at bounding box center [82, 727] width 112 height 12
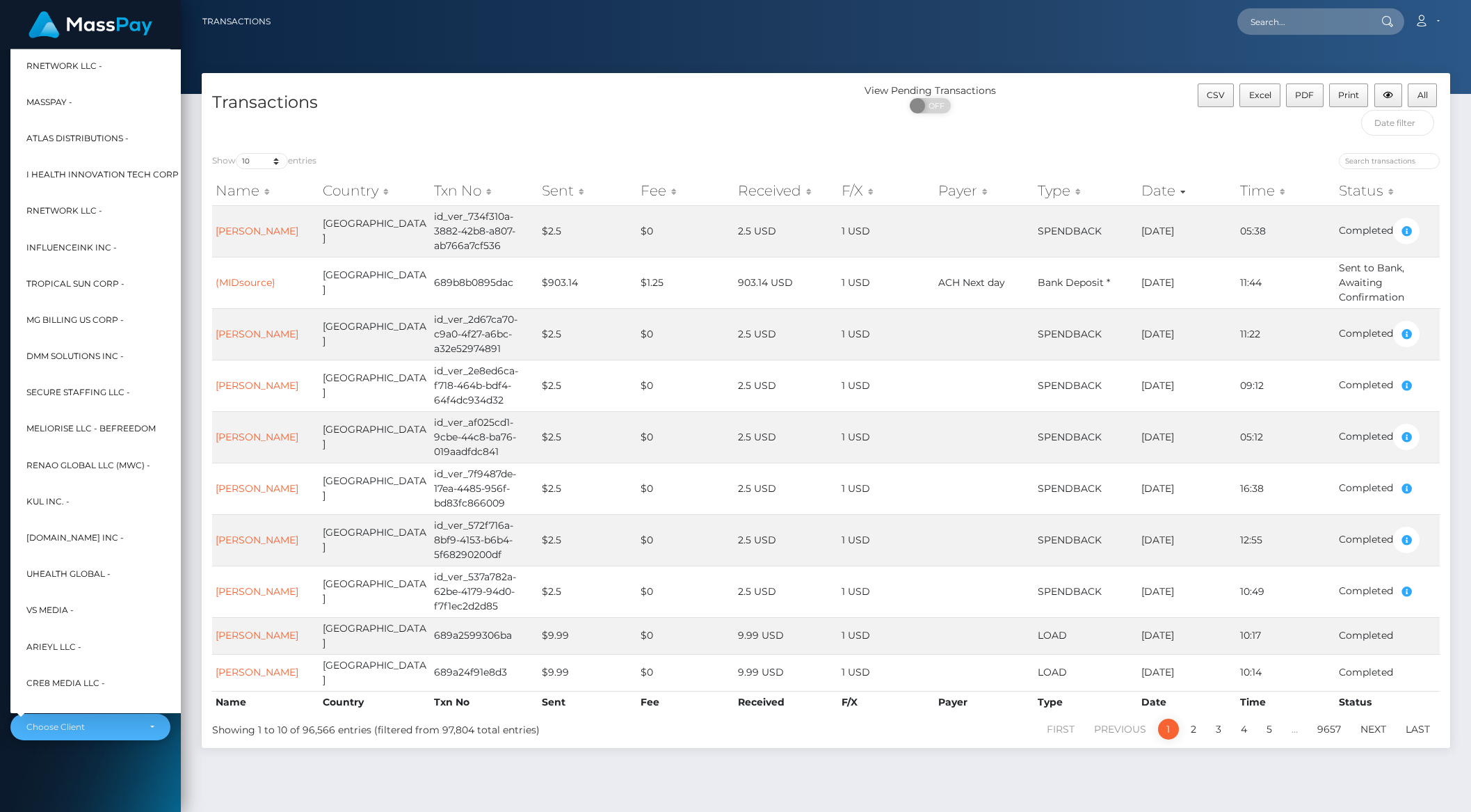
scroll to position [296, 15]
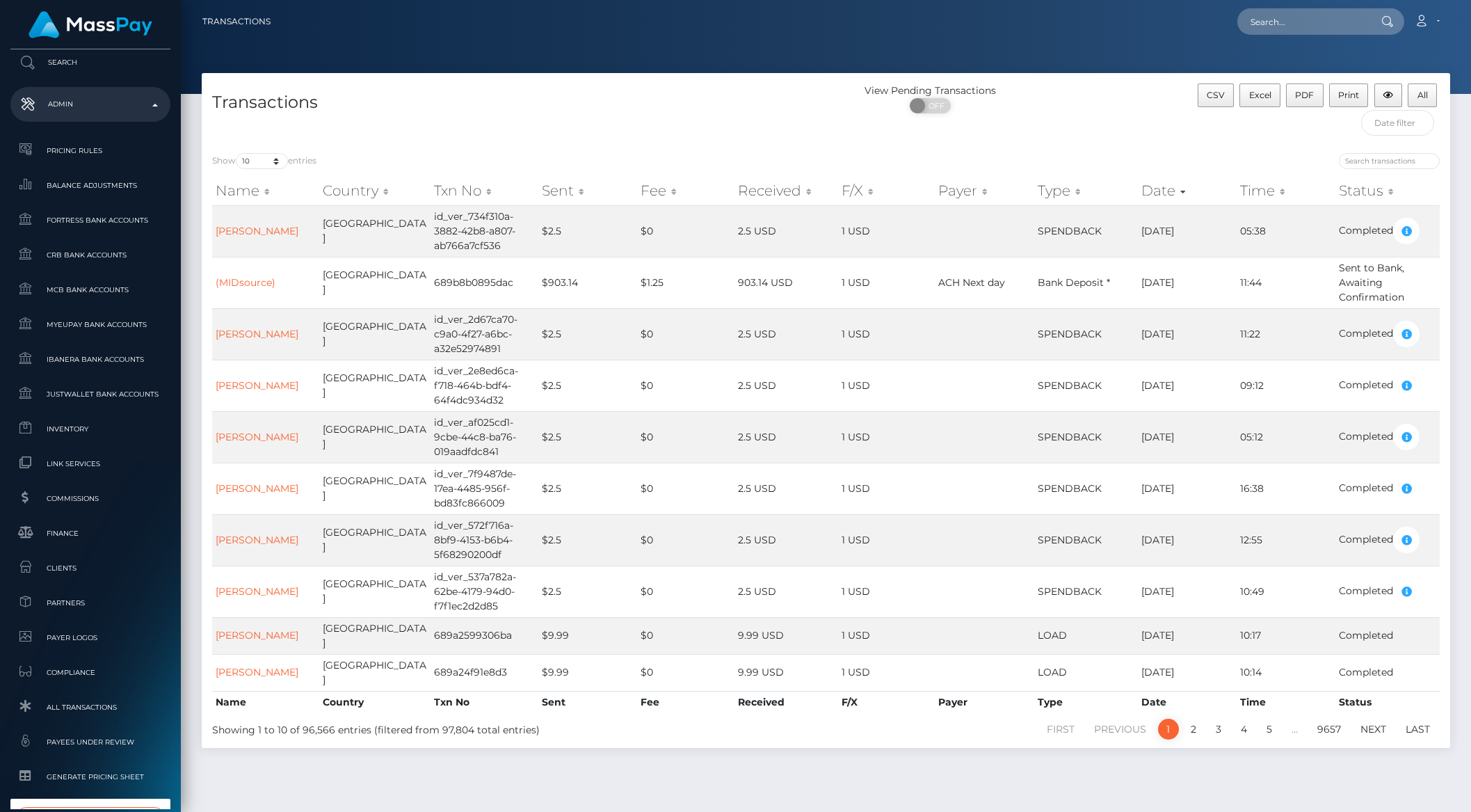
type input "traffic par"
select select "246"
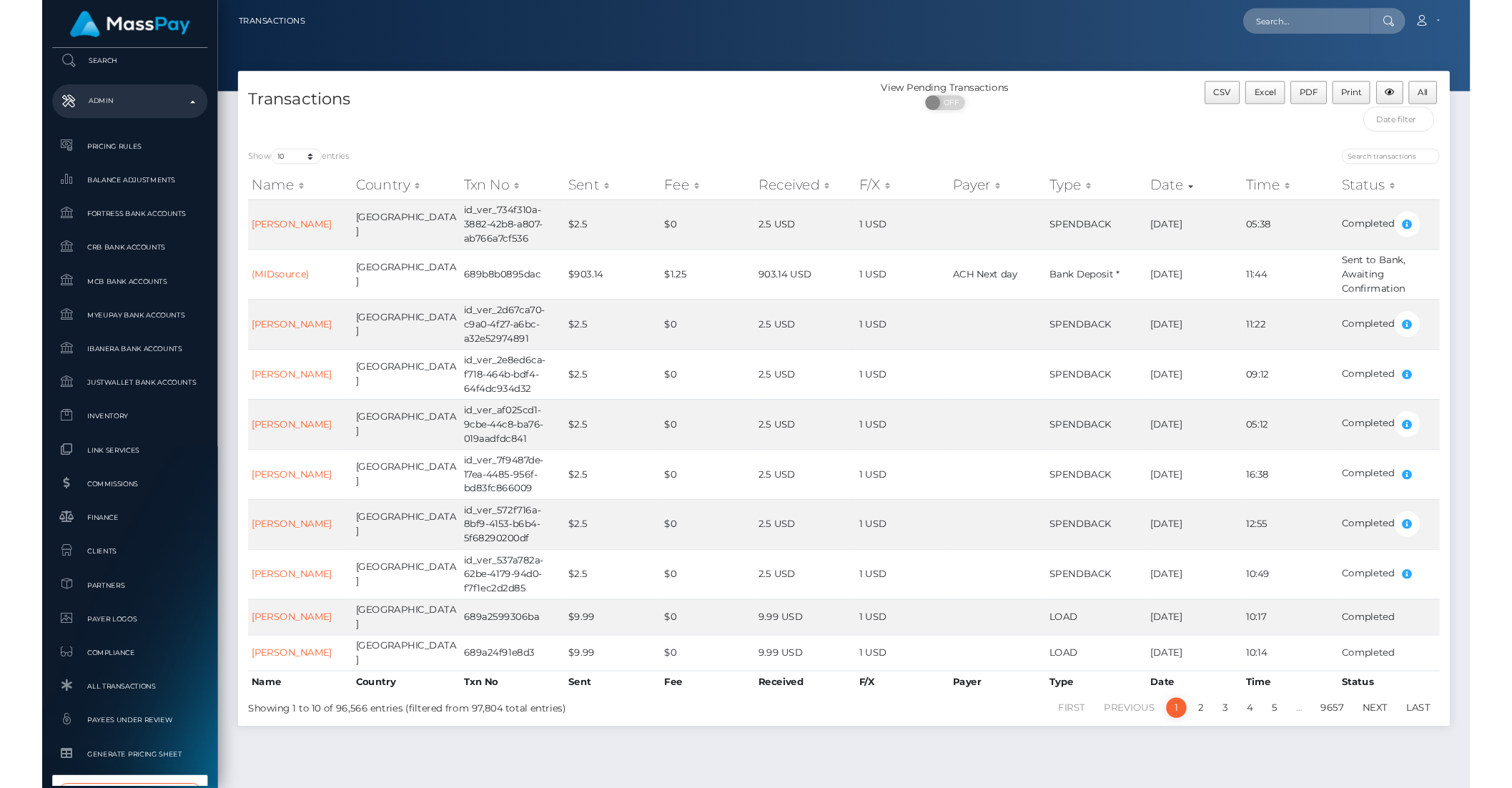
scroll to position [706, 0]
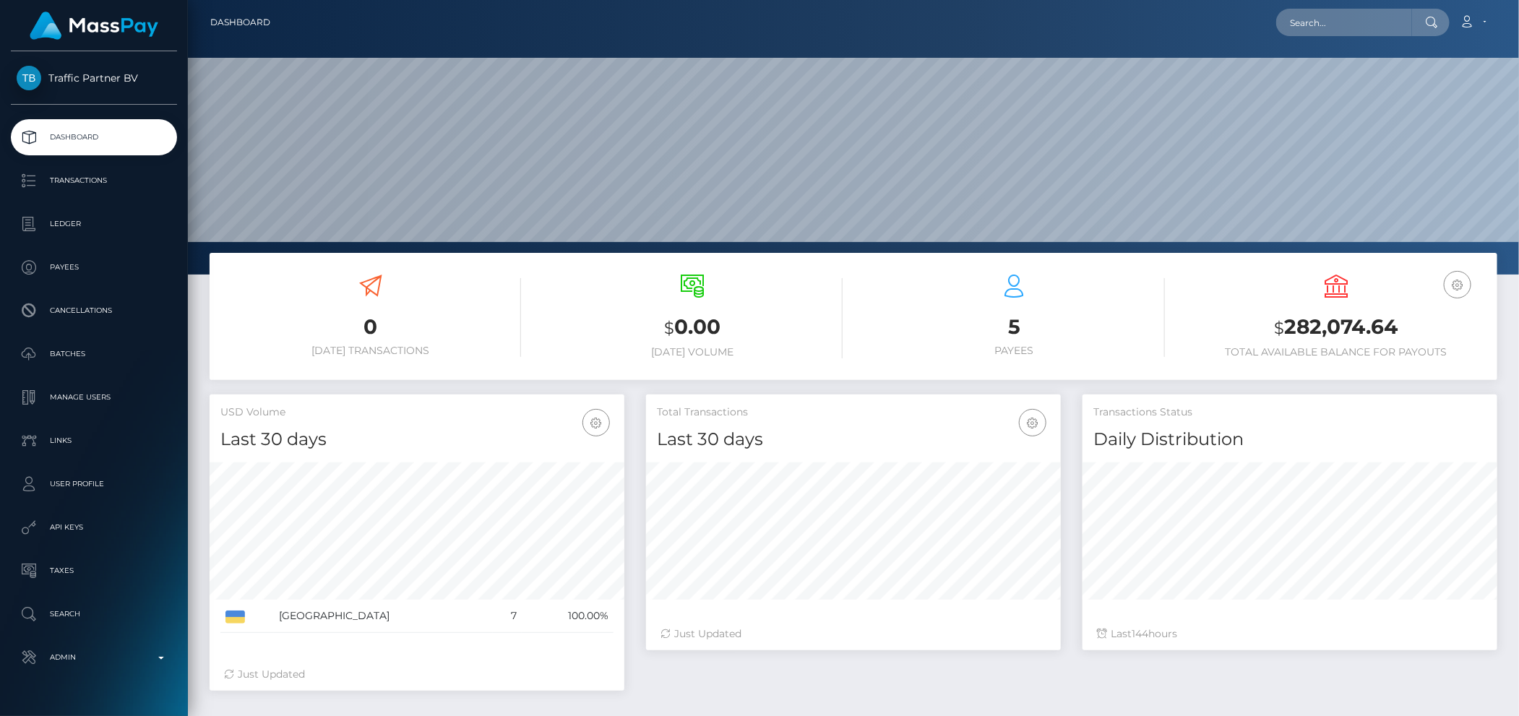
scroll to position [256, 414]
click at [124, 664] on p "Admin" at bounding box center [94, 658] width 155 height 22
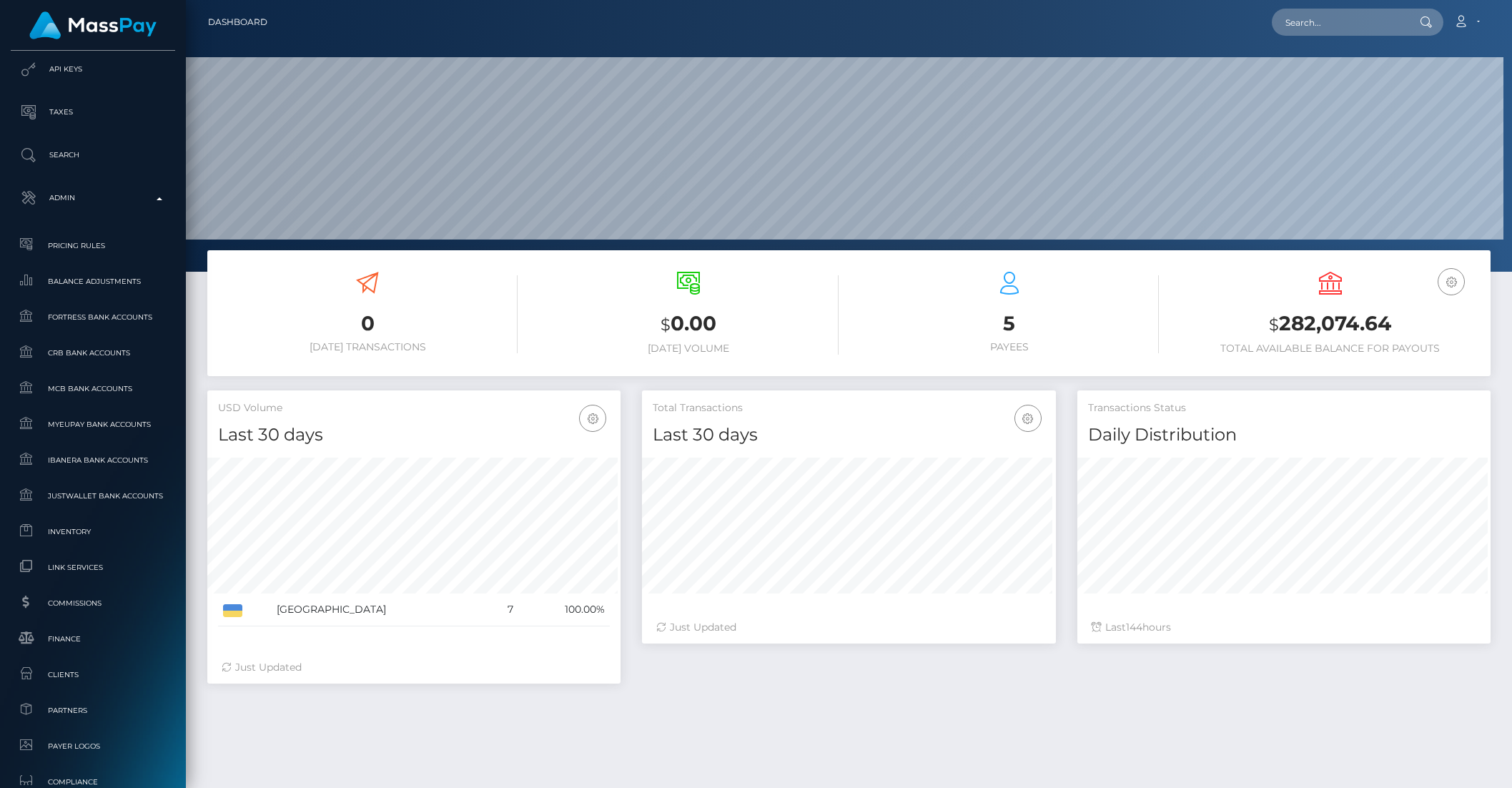
scroll to position [252, 412]
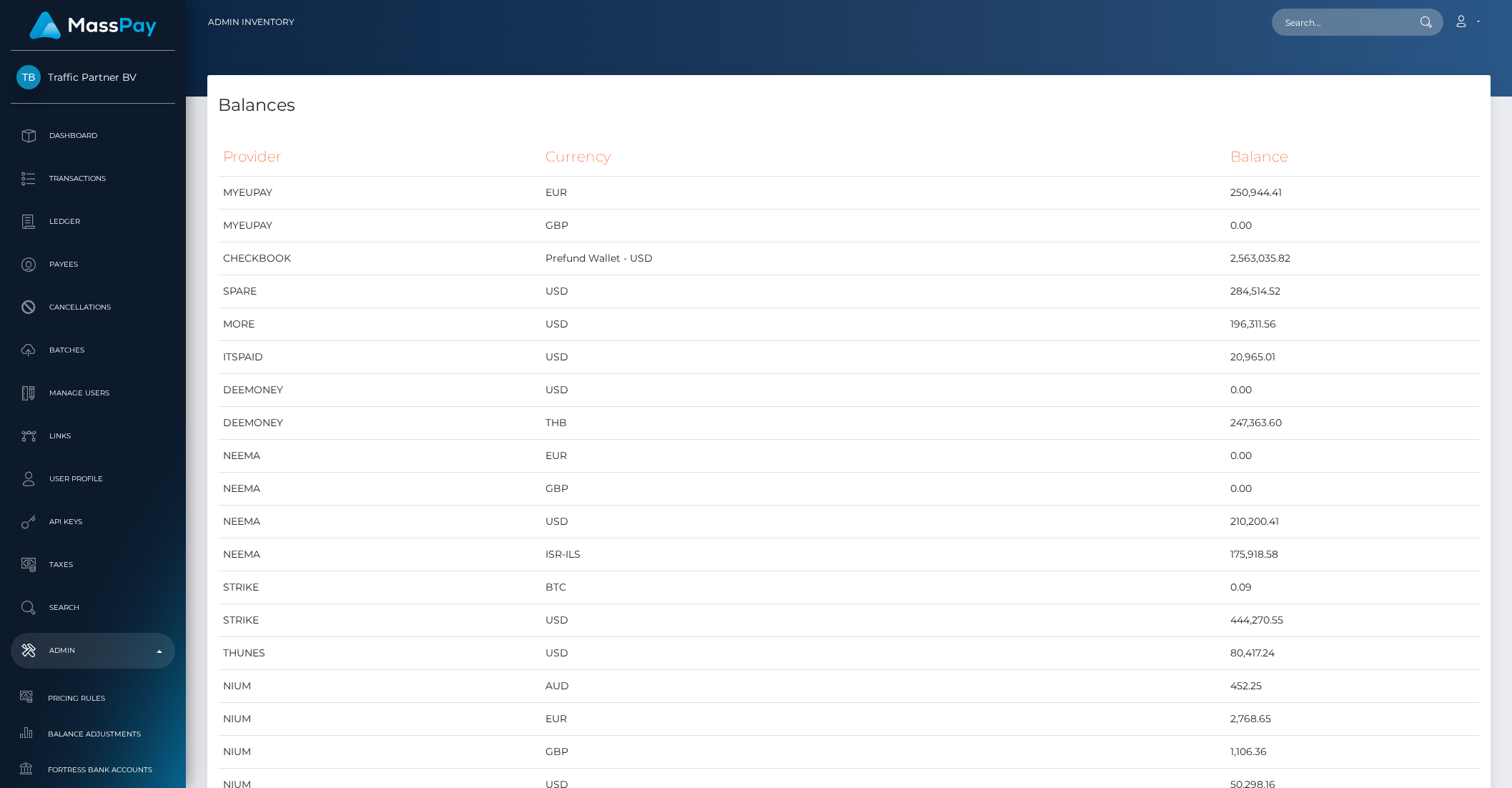
scroll to position [6081, 1283]
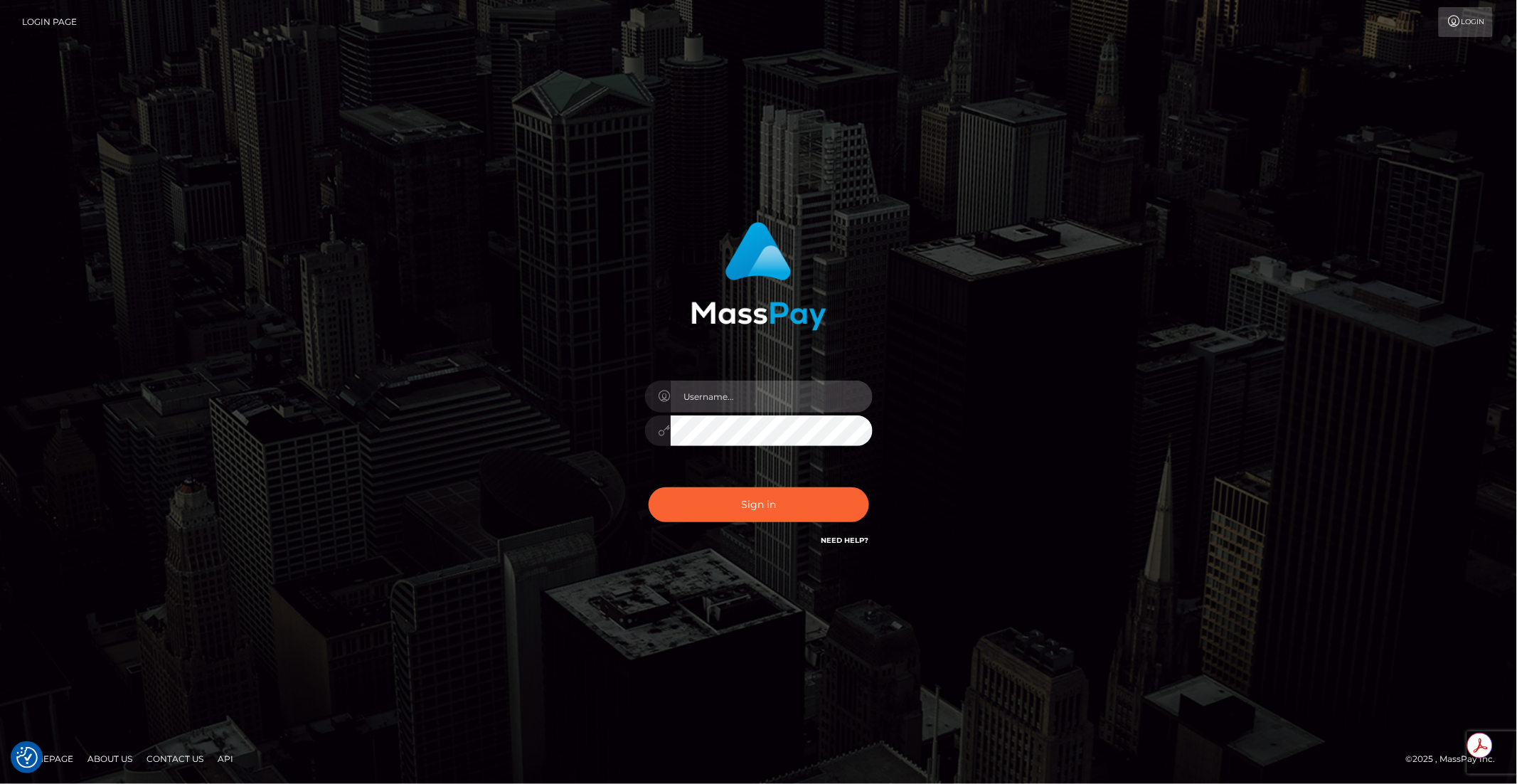
type input "brentg"
click at [746, 496] on button "Sign in" at bounding box center [758, 504] width 220 height 34
type input "brentg"
click at [765, 510] on button "Sign in" at bounding box center [758, 504] width 220 height 34
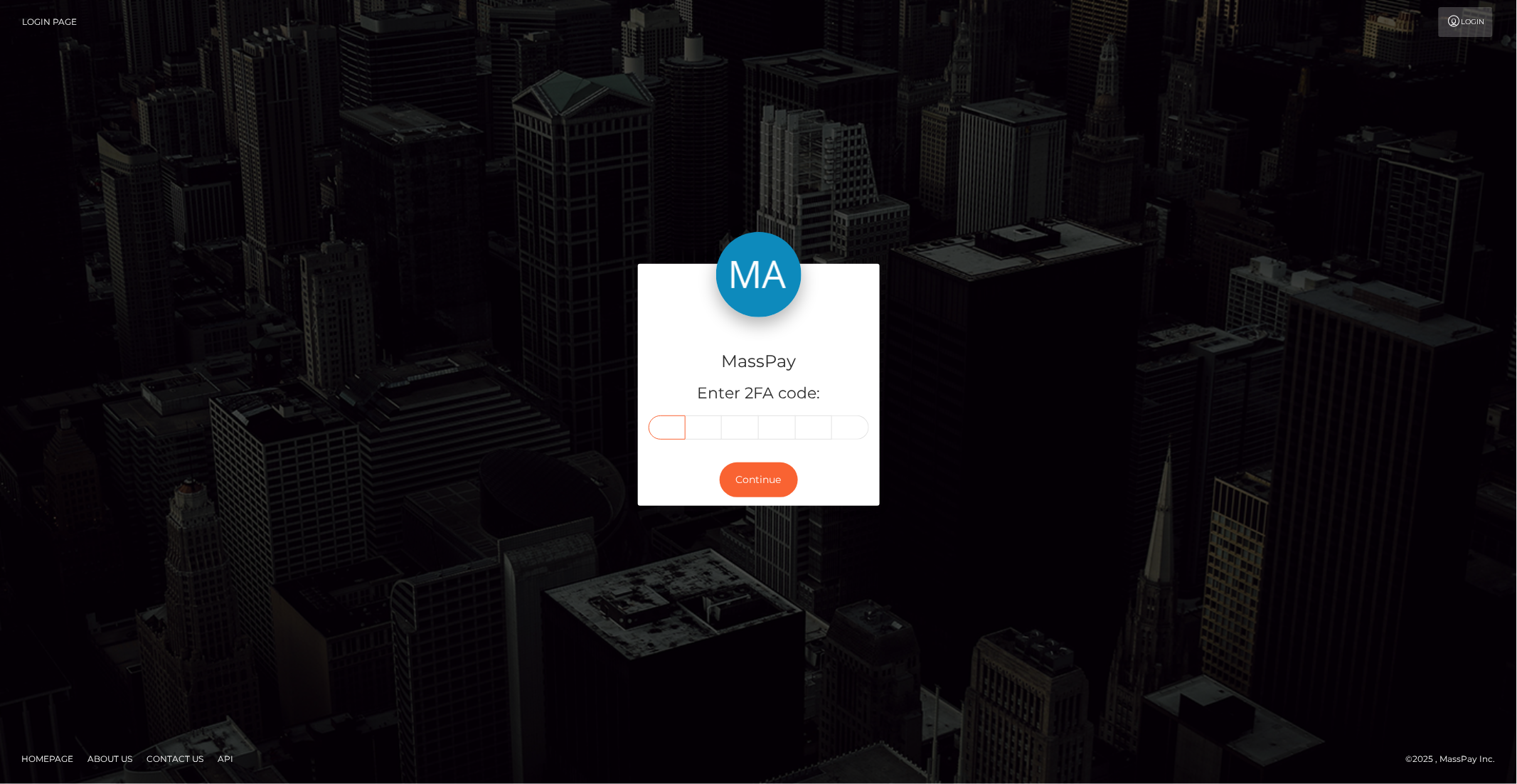
paste input "7"
type input "7"
type input "0"
type input "1"
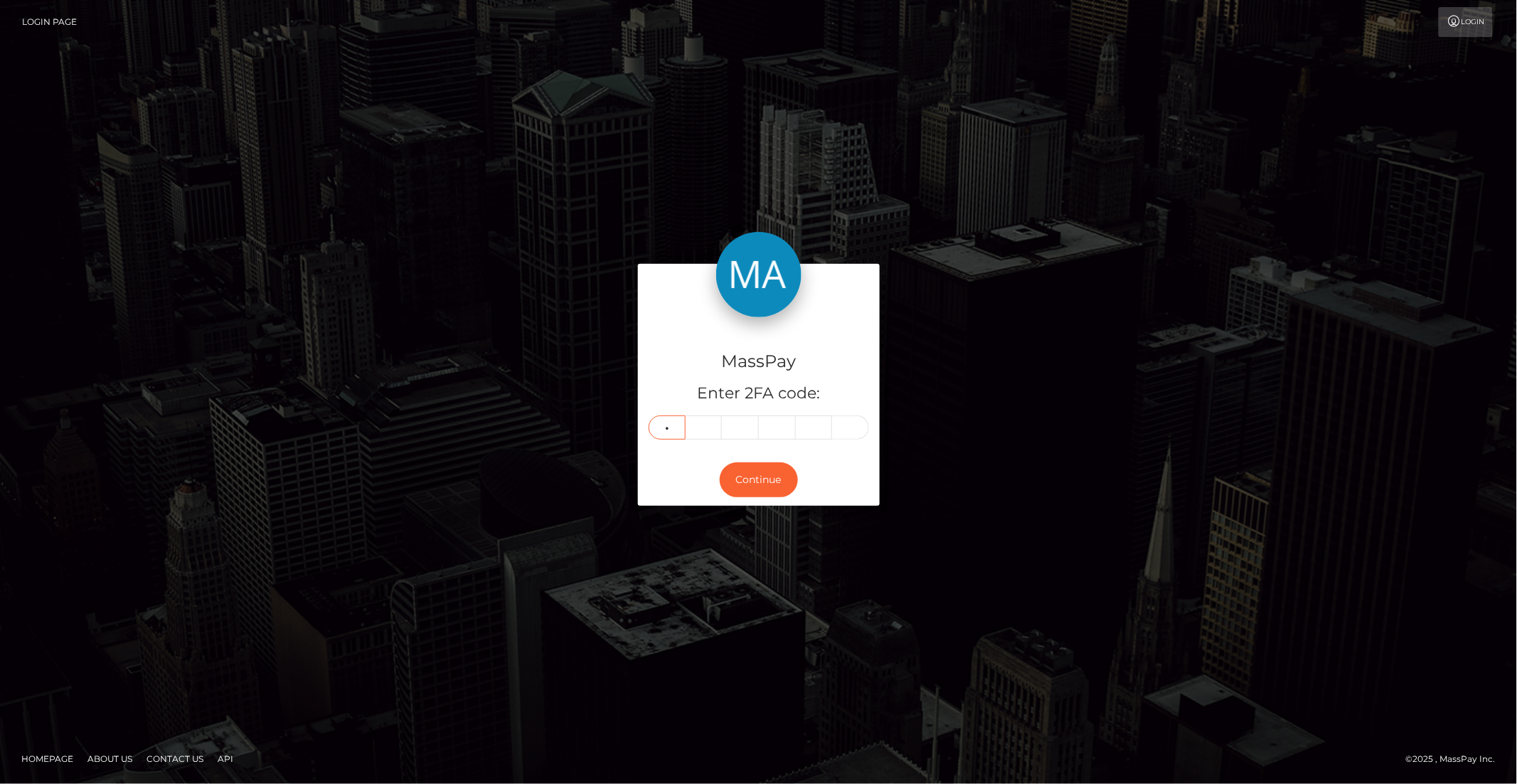
type input "2"
type input "1"
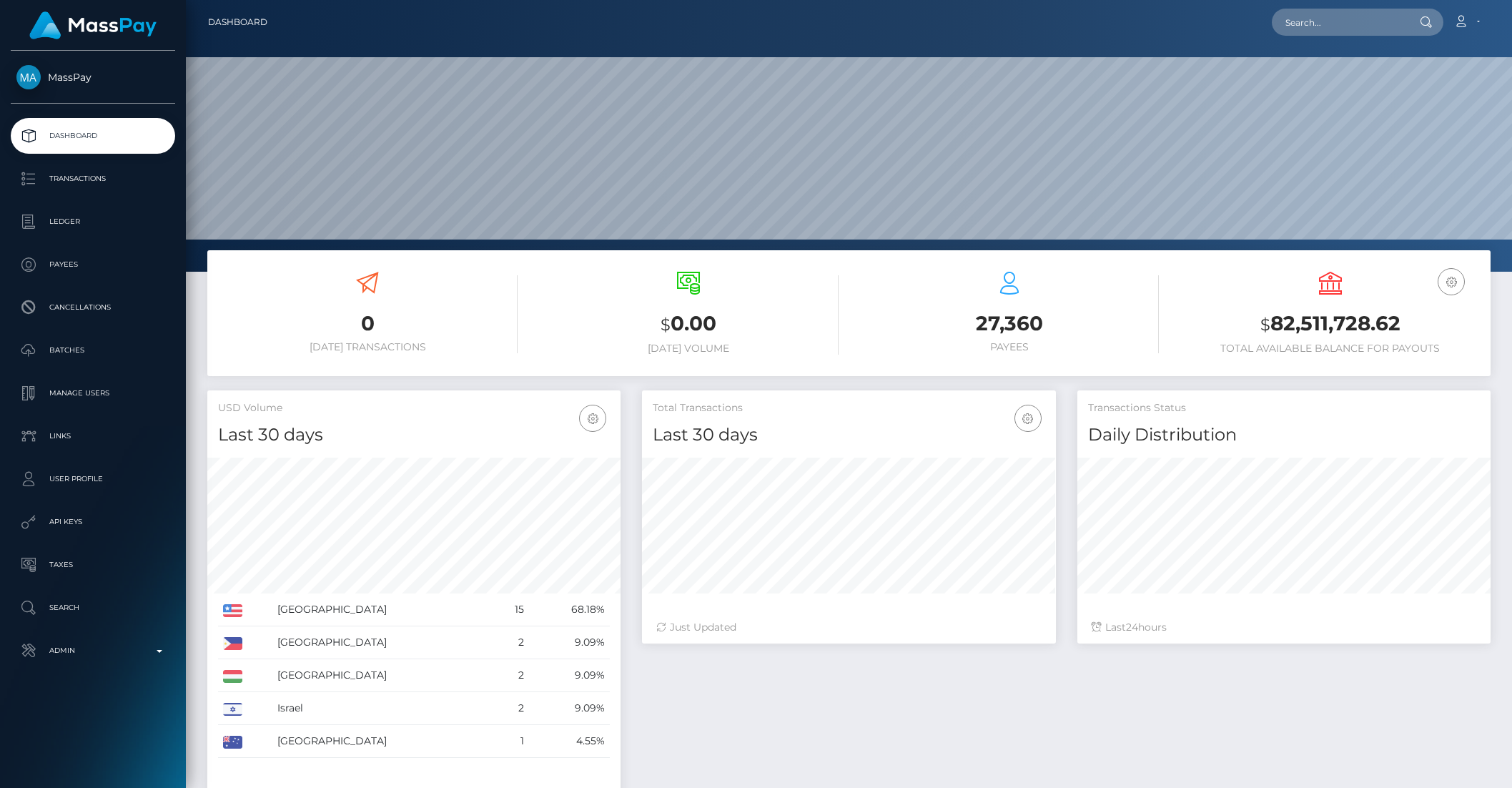
scroll to position [252, 412]
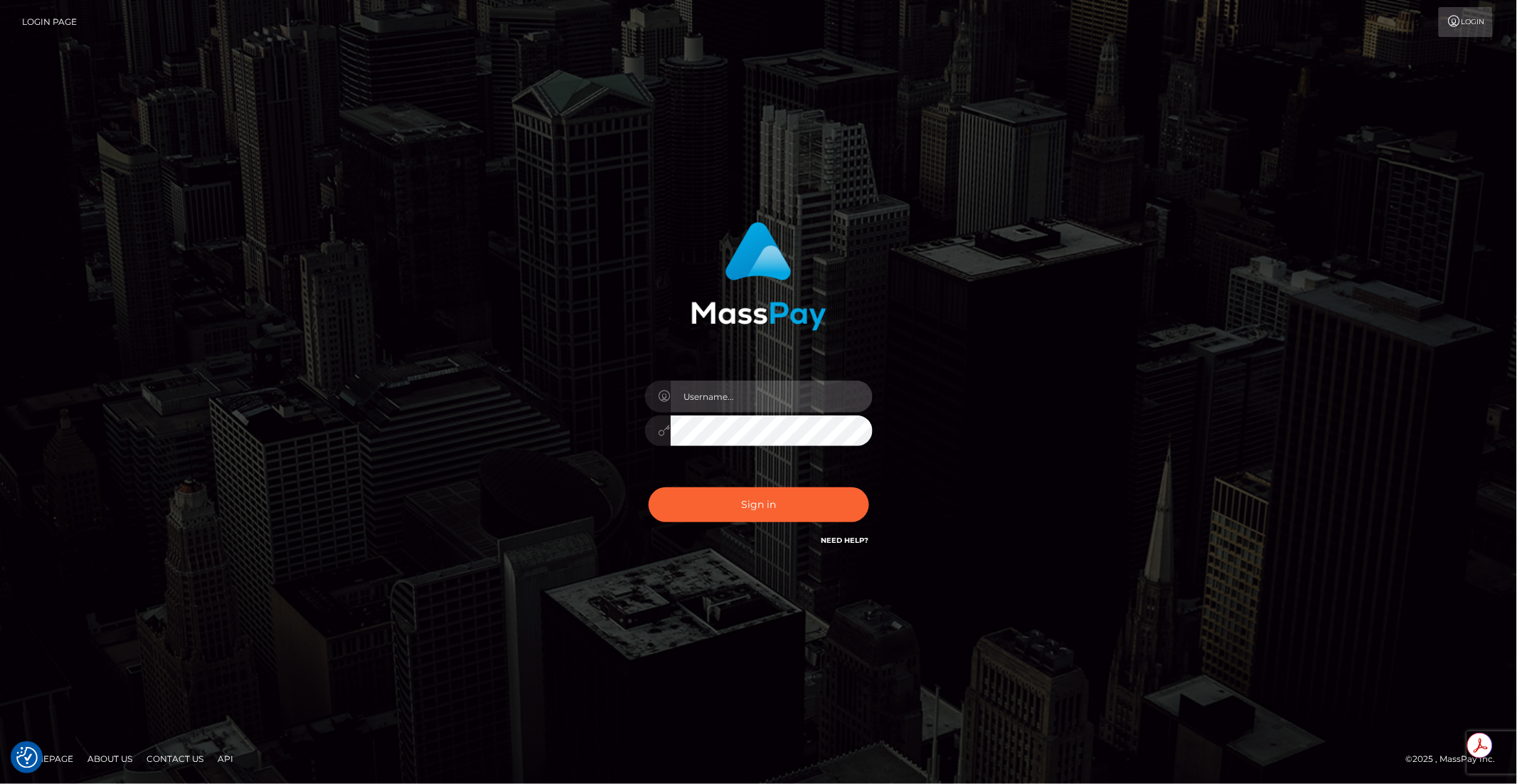
type input "brentg"
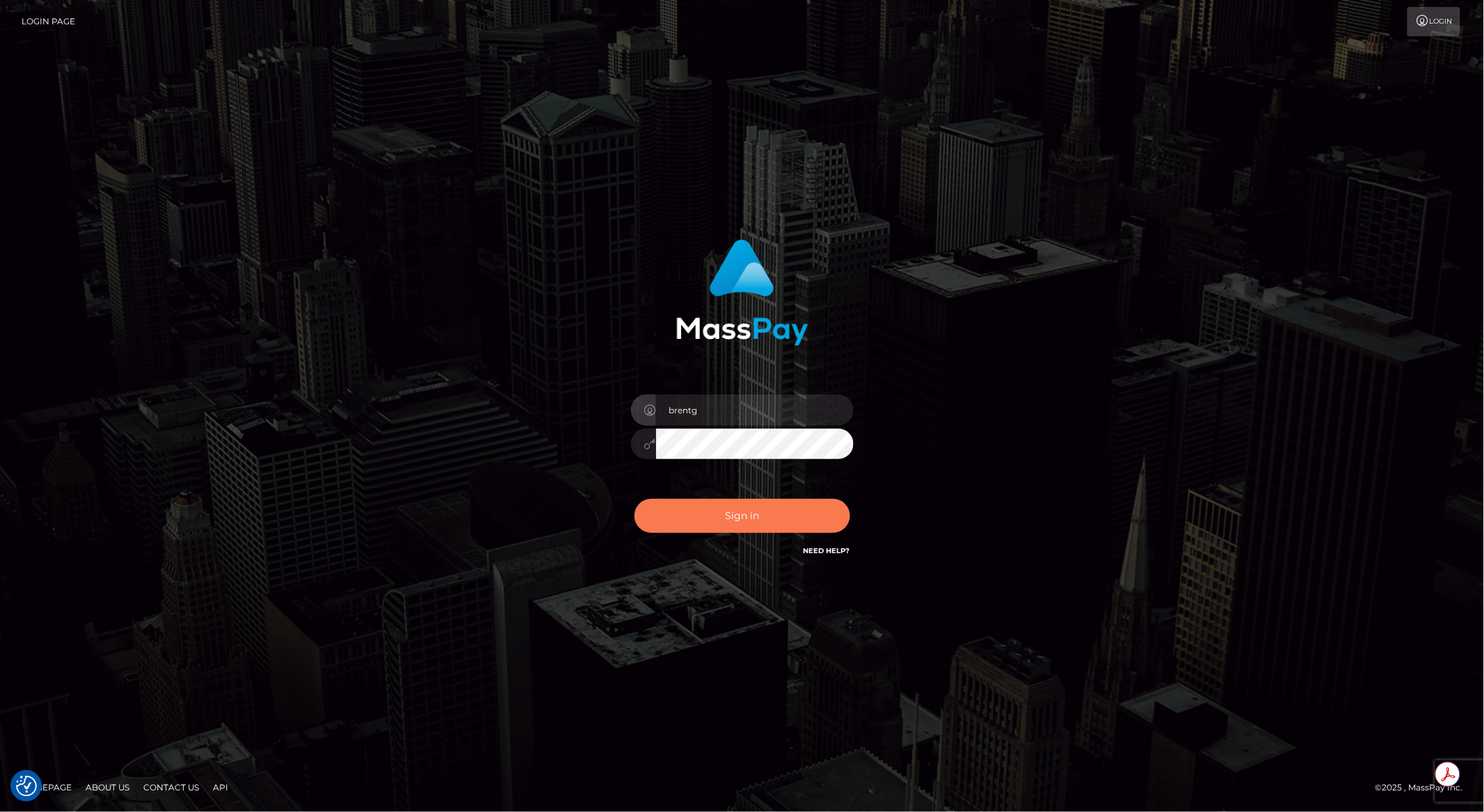
click at [737, 523] on button "Sign in" at bounding box center [742, 515] width 216 height 34
type input "brentg"
click at [730, 518] on button "Sign in" at bounding box center [742, 515] width 216 height 34
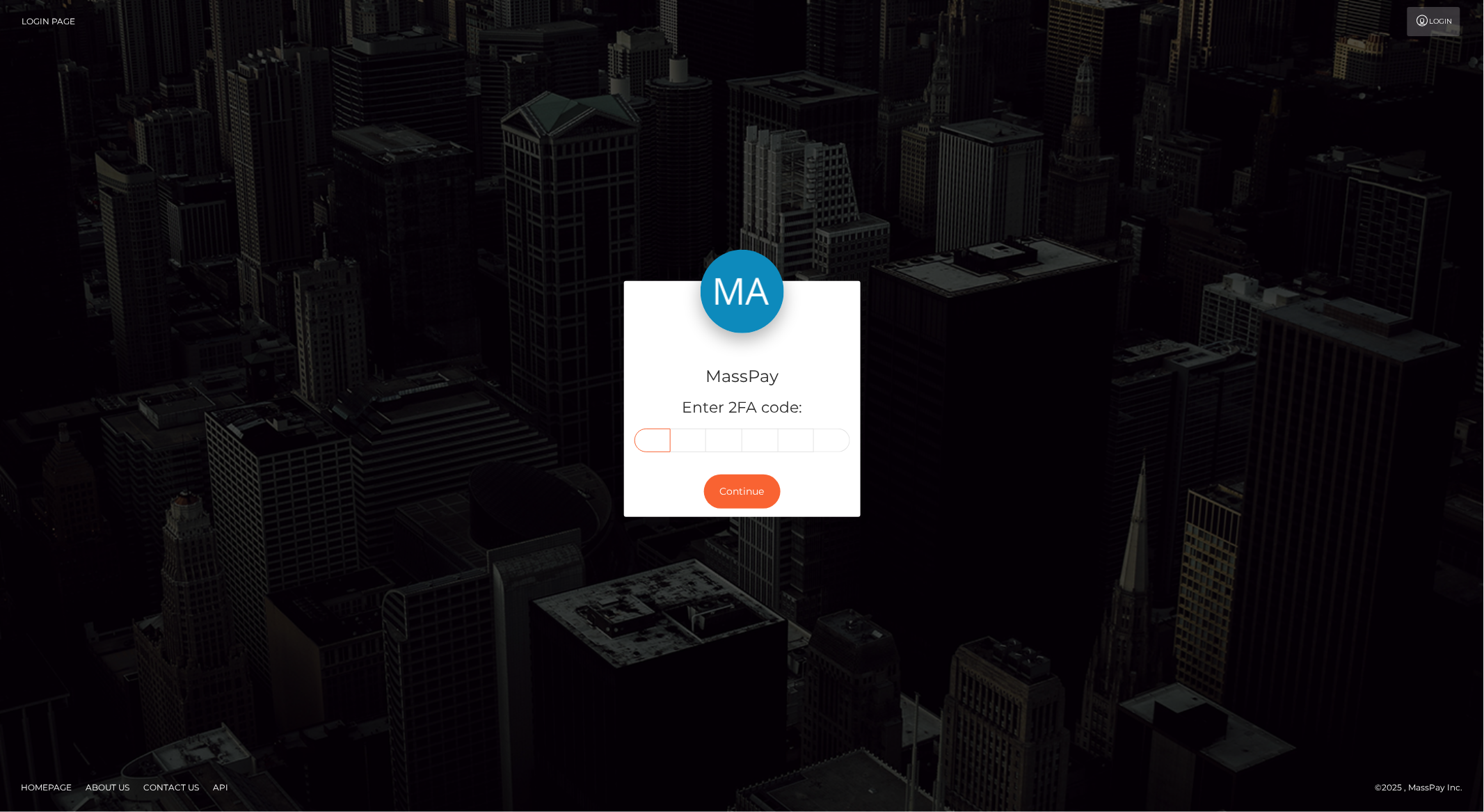
paste input "7"
type input "7"
type input "8"
type input "6"
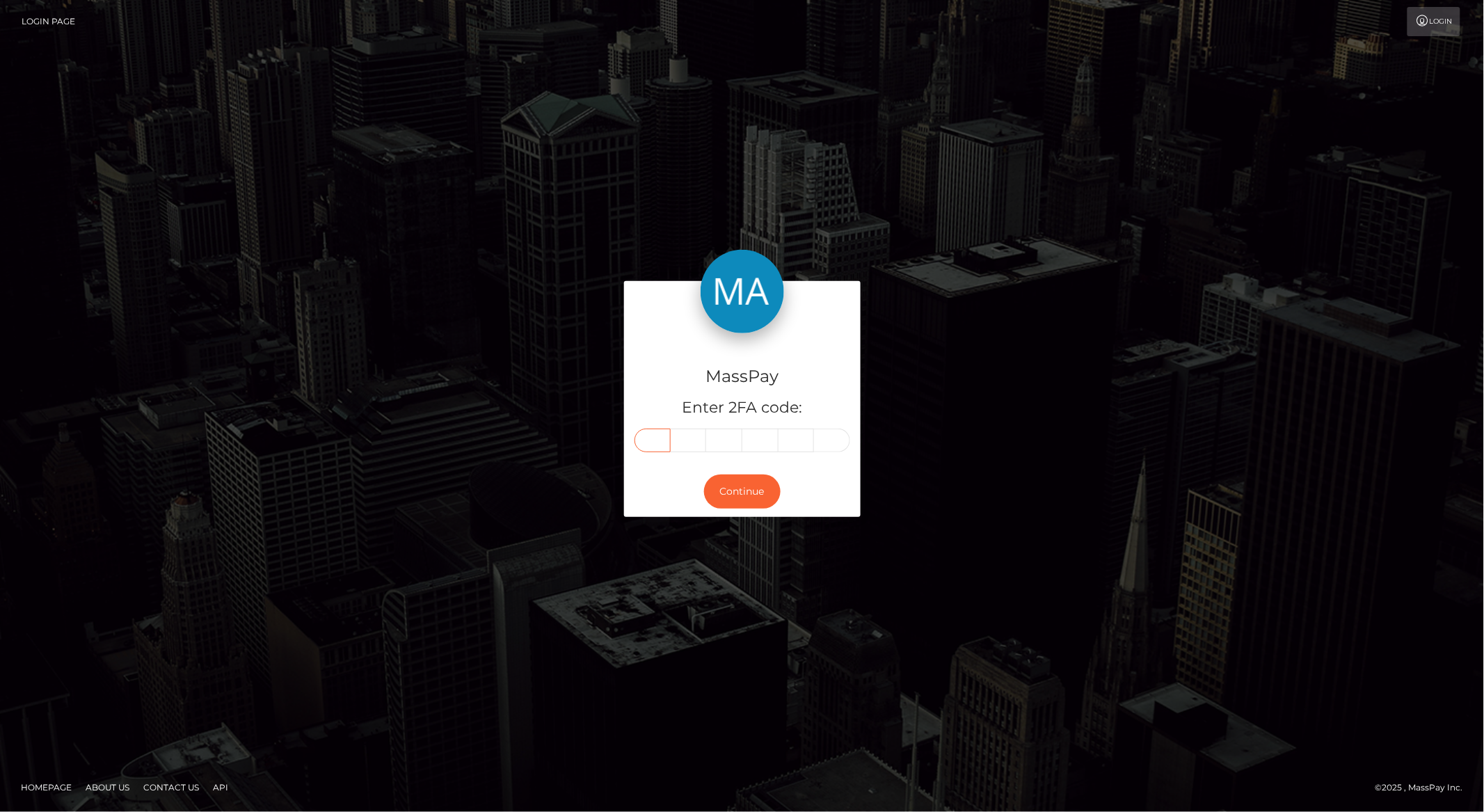
type input "2"
type input "7"
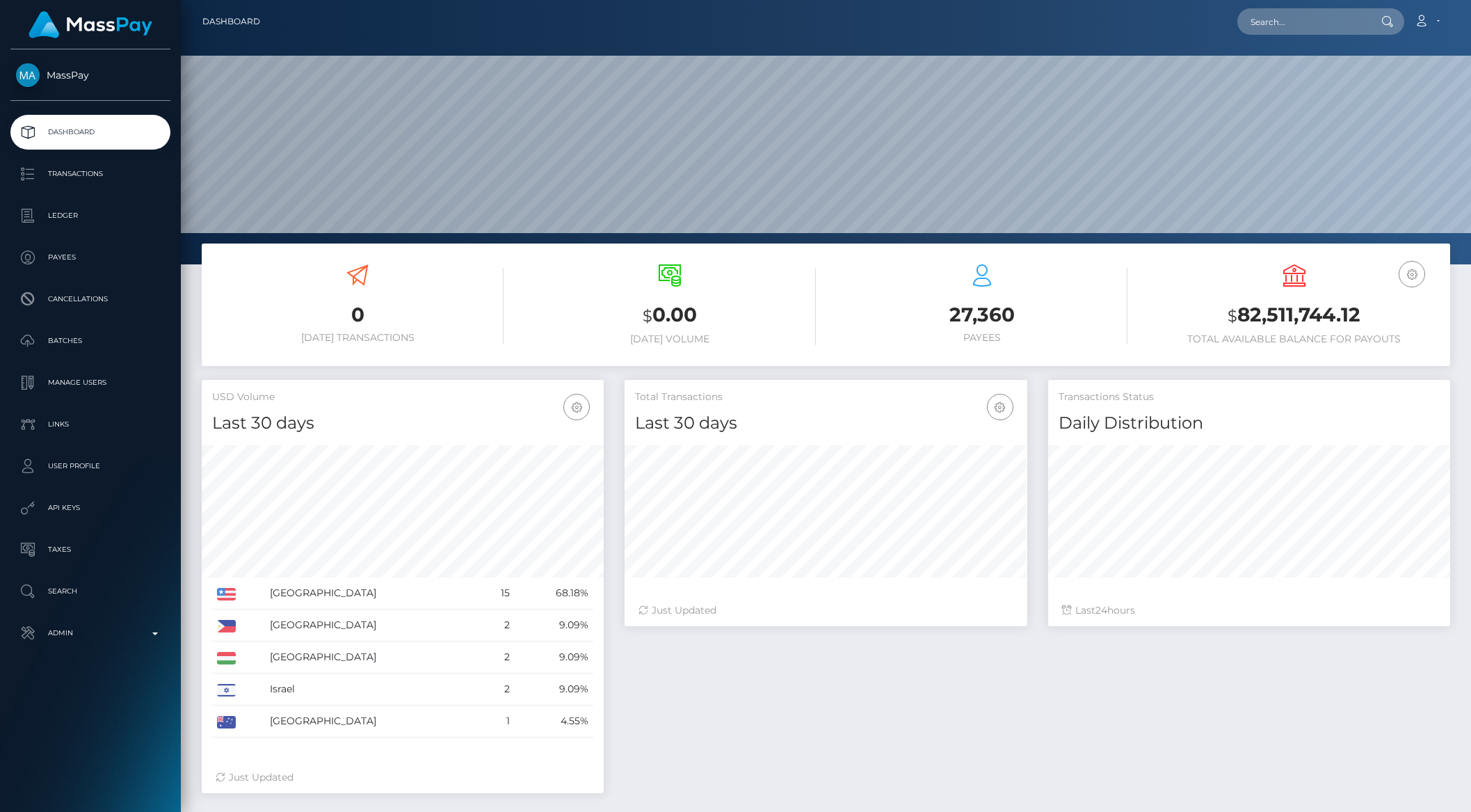
scroll to position [245, 401]
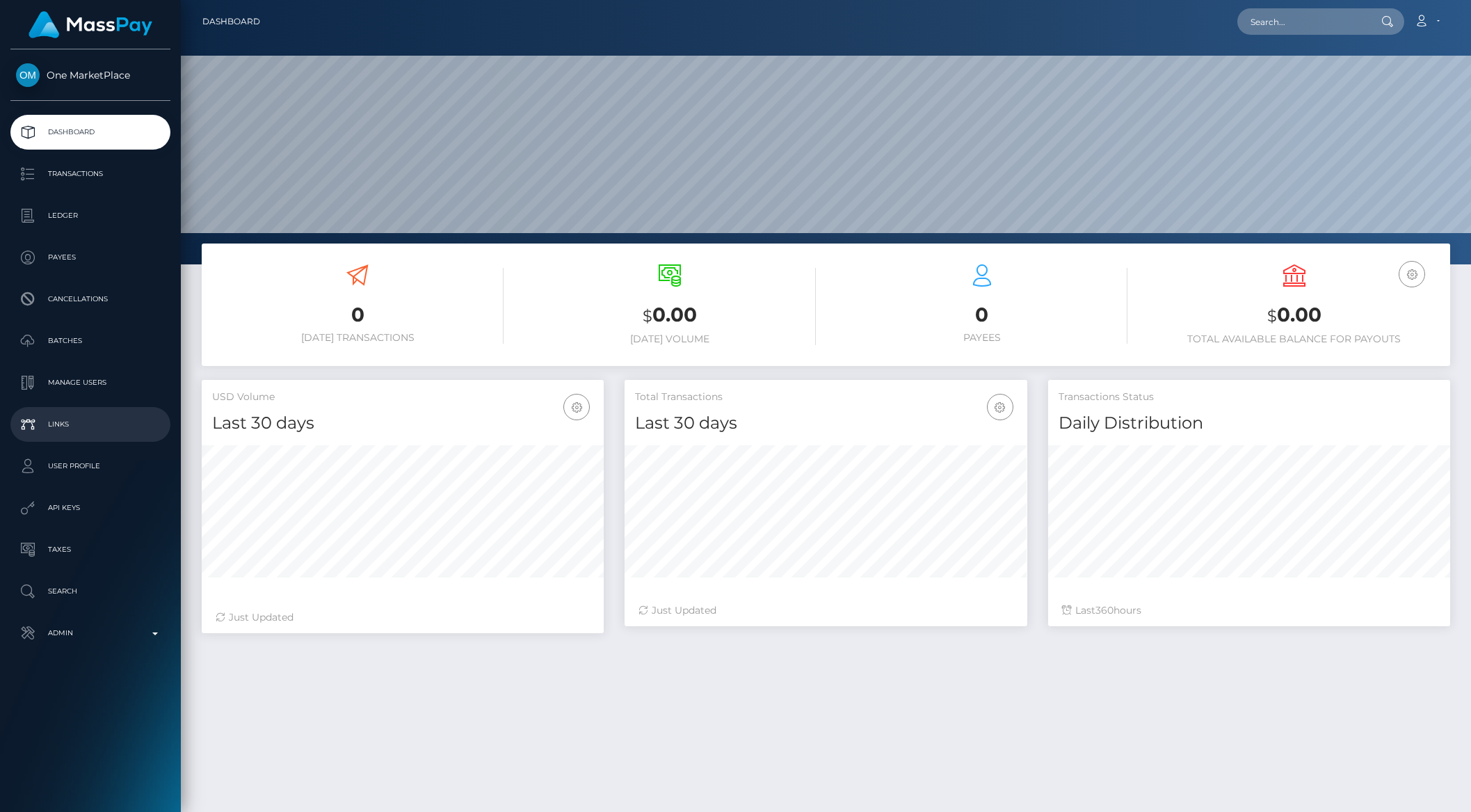
scroll to position [245, 401]
click at [84, 386] on p "Manage Users" at bounding box center [90, 383] width 149 height 21
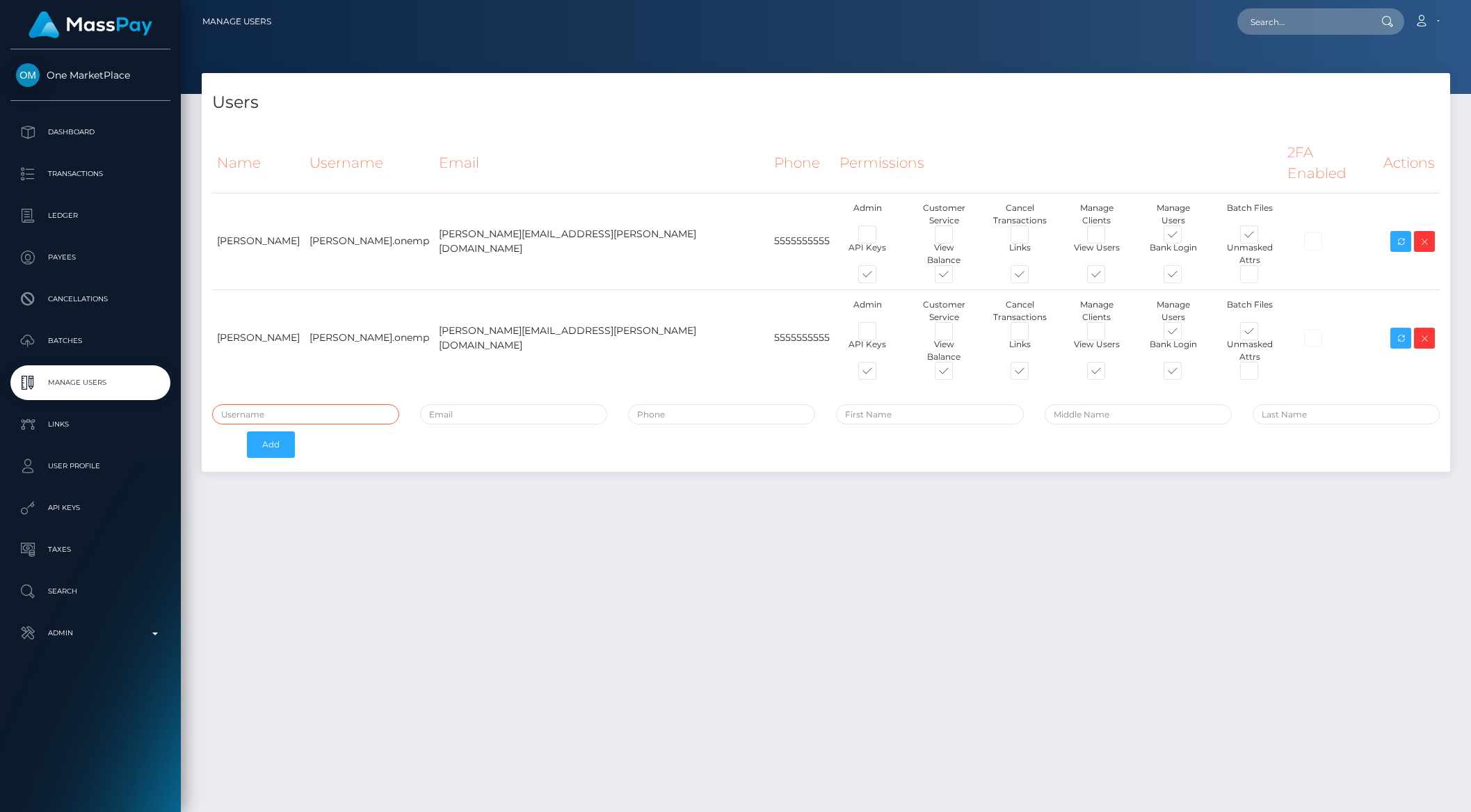
type input "brentg"
click at [1393, 330] on icon at bounding box center [1400, 339] width 16 height 17
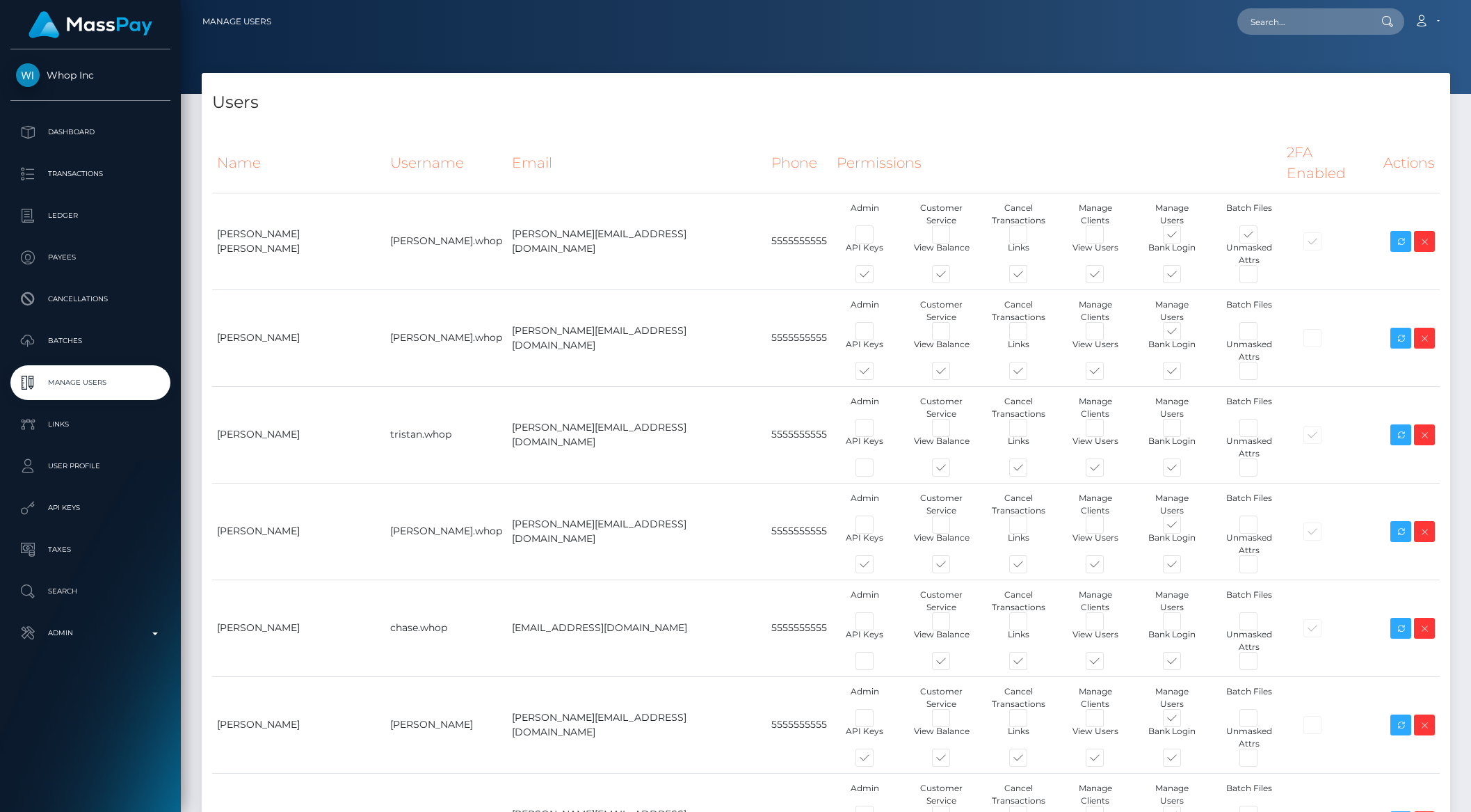
type input "brentg"
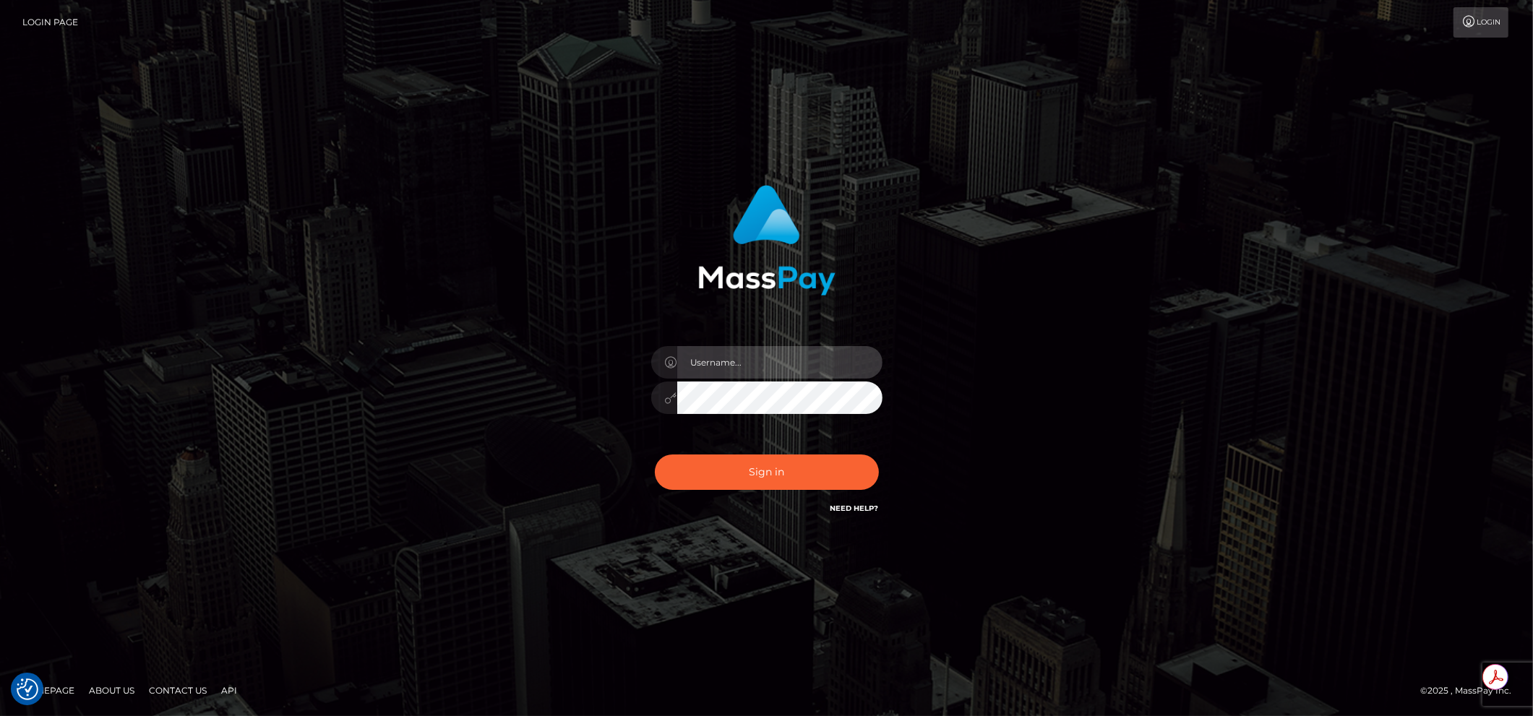
type input "brentg"
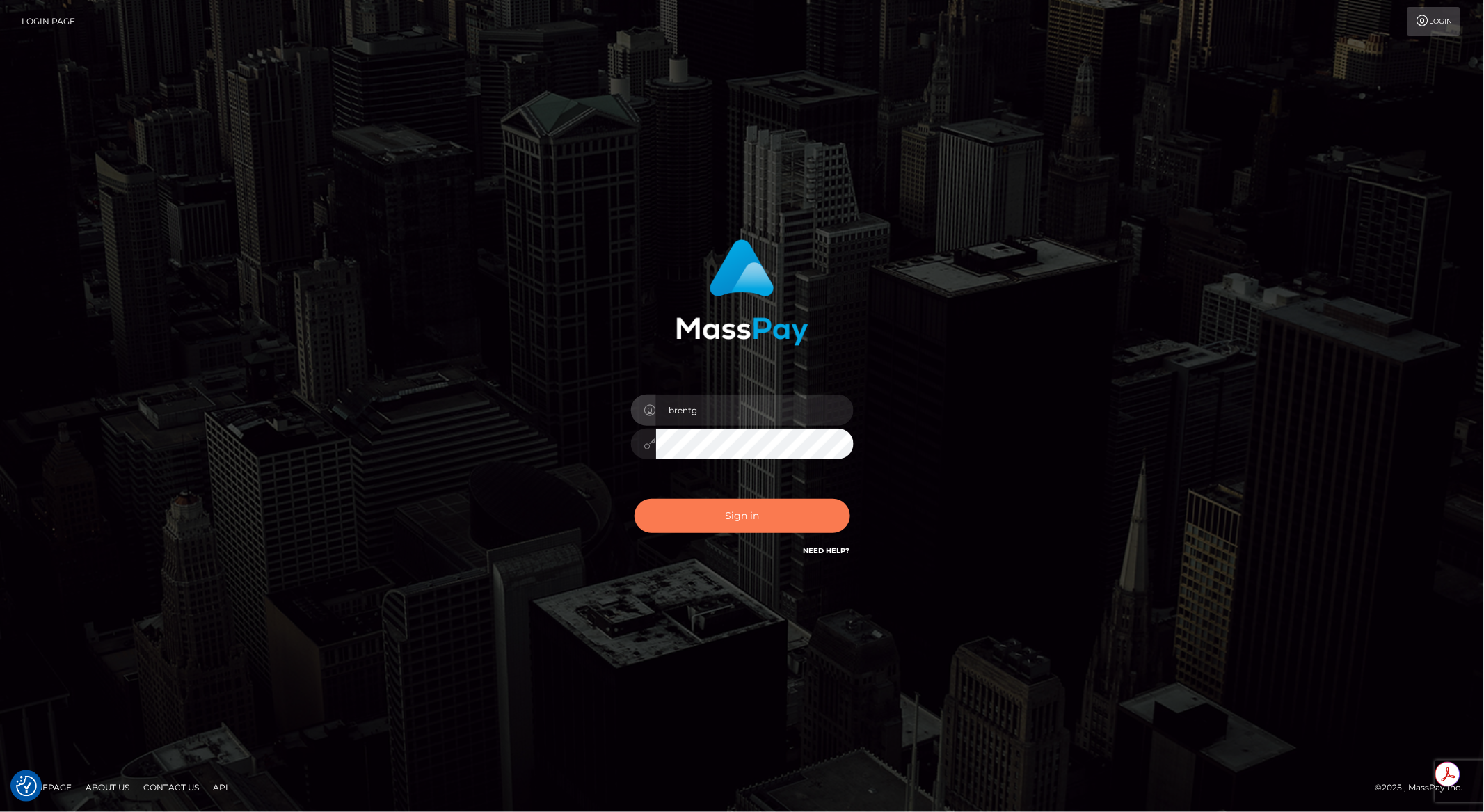
click at [703, 504] on button "Sign in" at bounding box center [742, 515] width 216 height 34
type input "brentg"
click at [659, 508] on button "Sign in" at bounding box center [742, 515] width 216 height 34
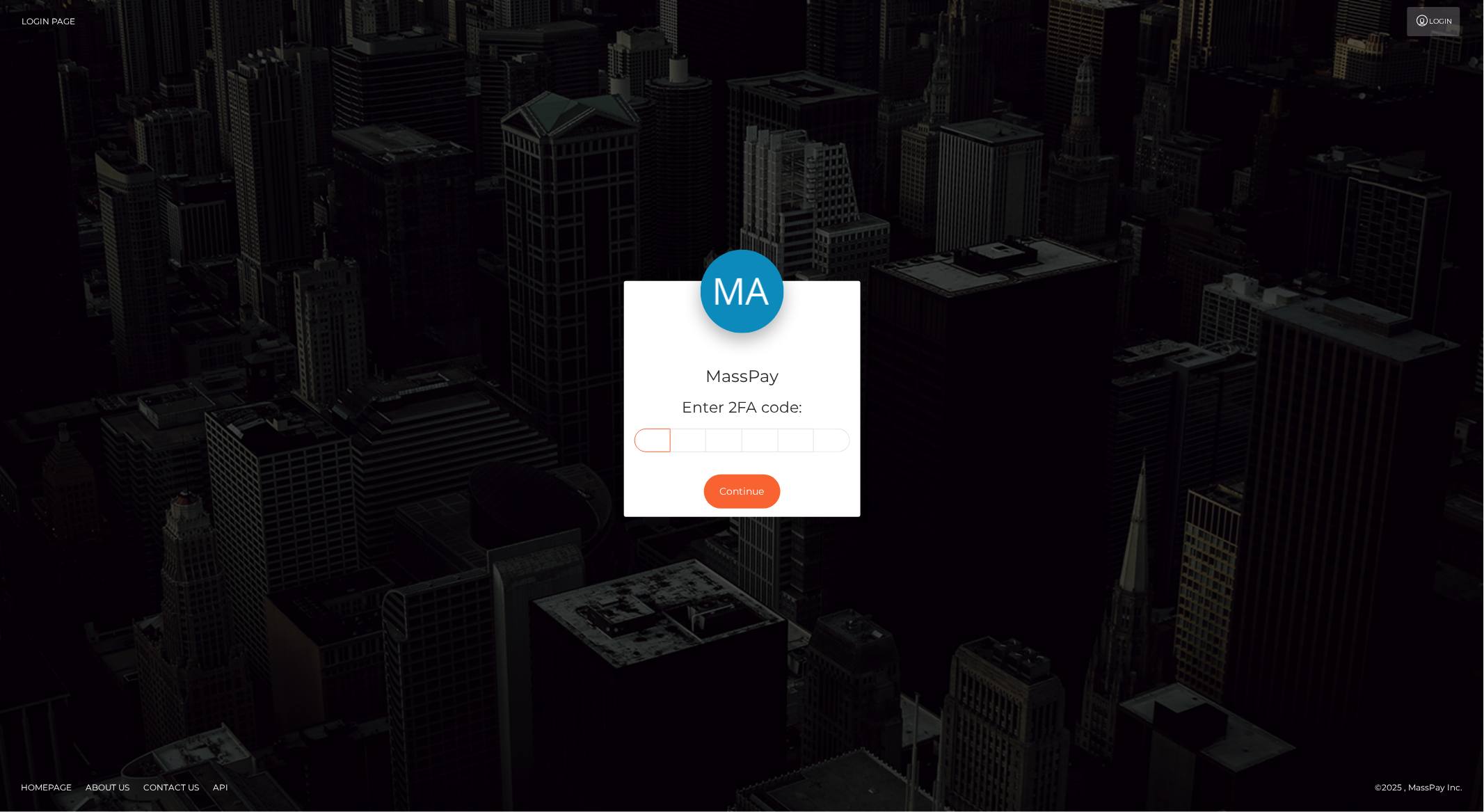
paste input "5"
type input "5"
type input "0"
type input "3"
type input "7"
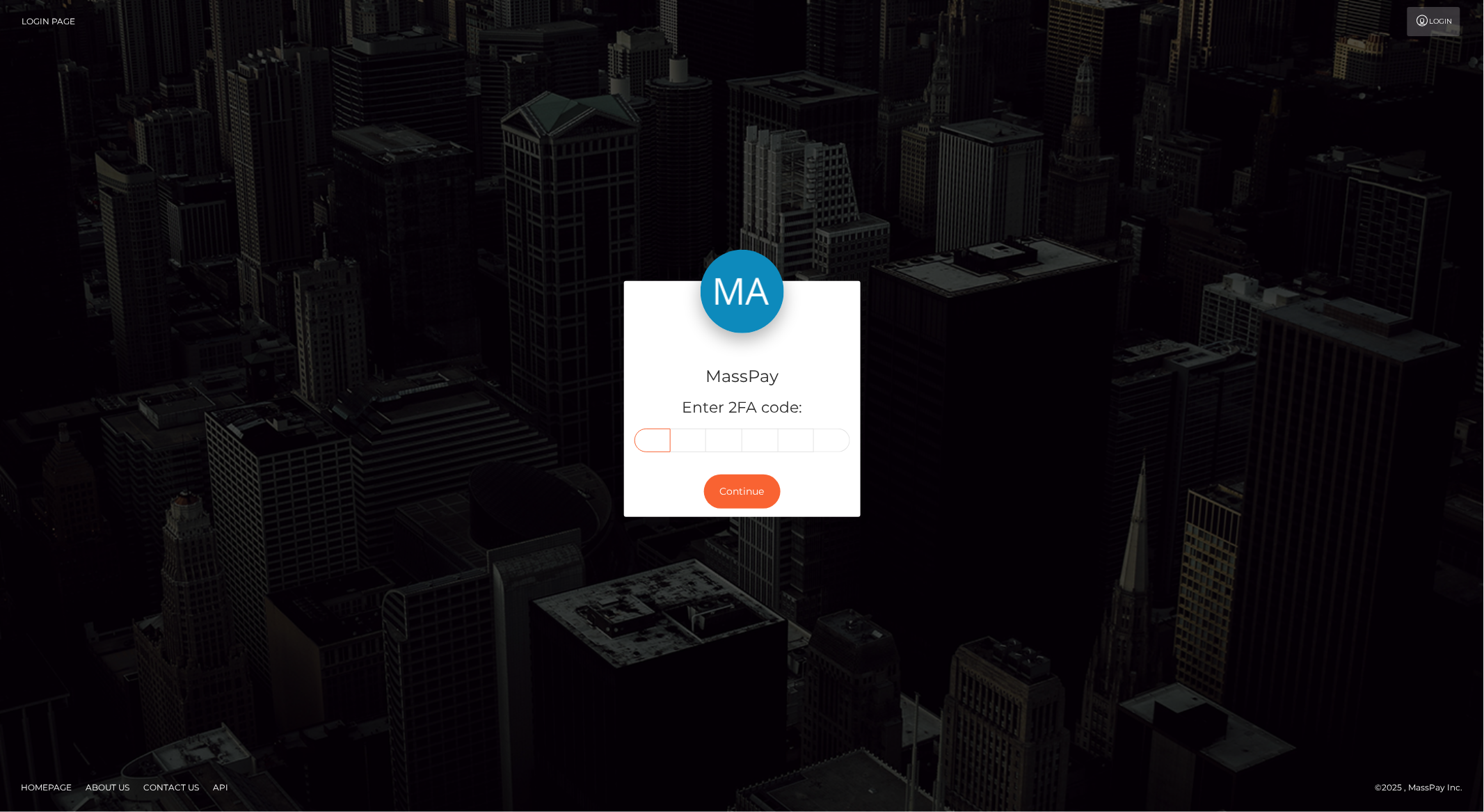
type input "9"
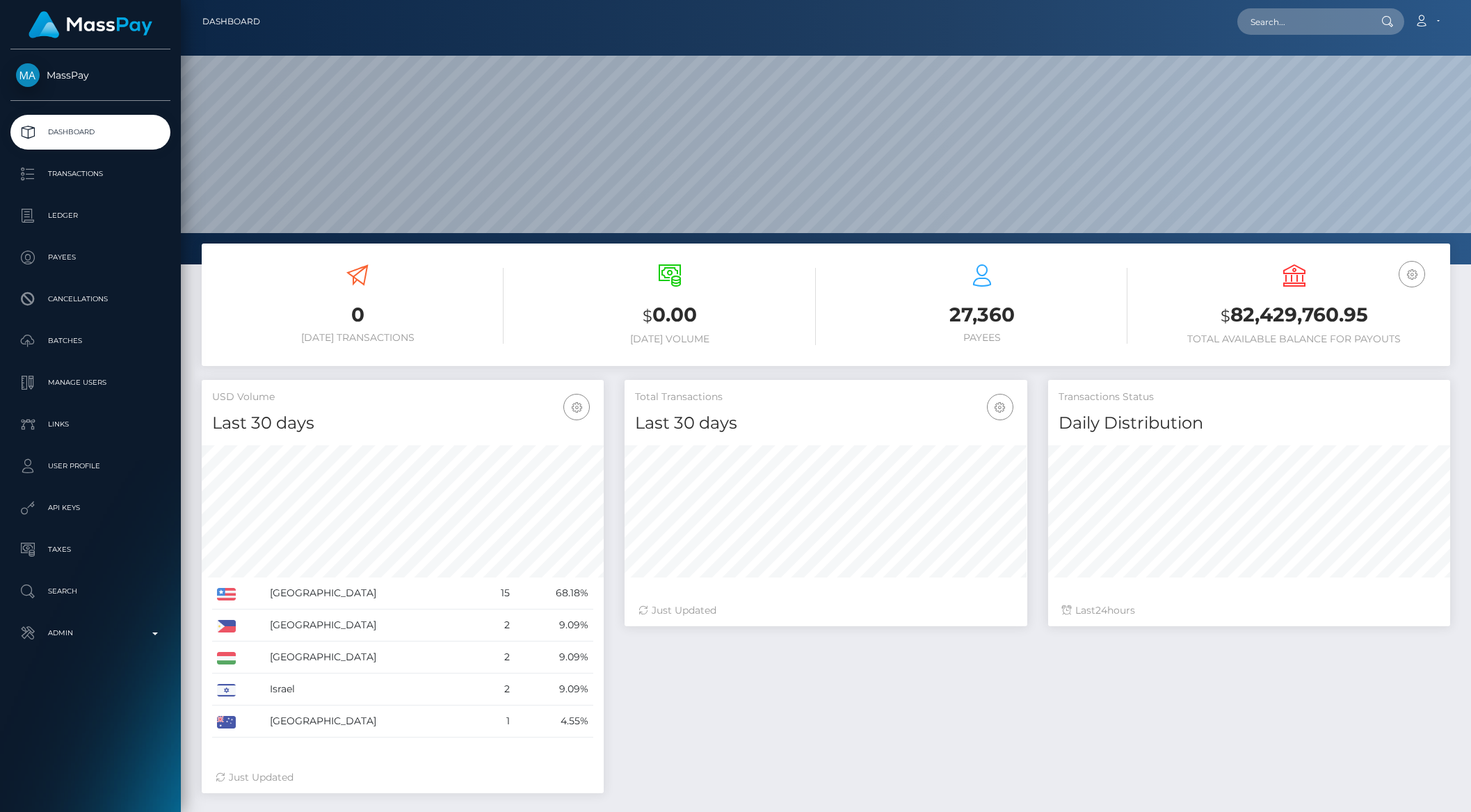
scroll to position [245, 401]
click at [65, 267] on link "Payees" at bounding box center [90, 257] width 160 height 35
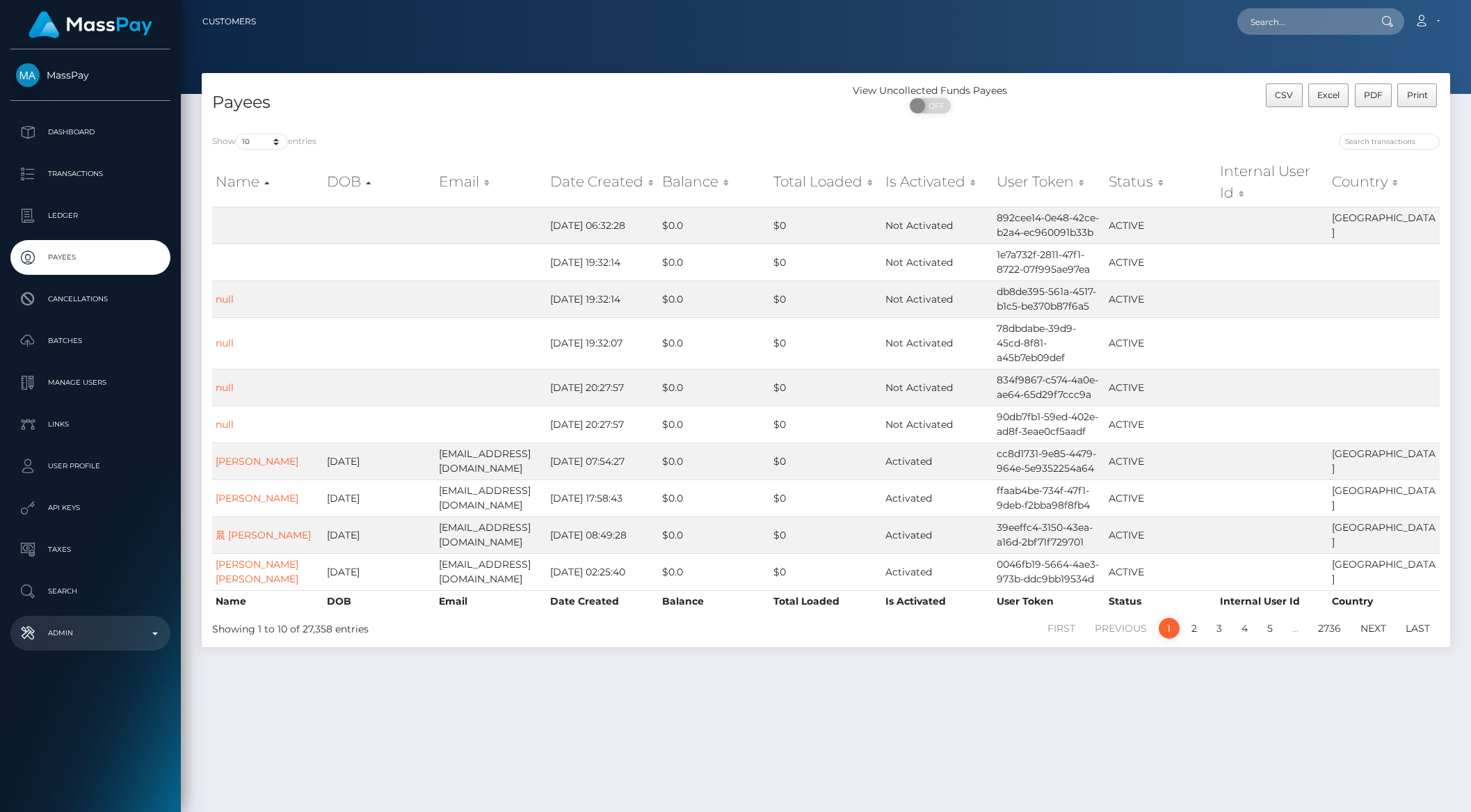
click at [79, 638] on p "Admin" at bounding box center [90, 633] width 149 height 21
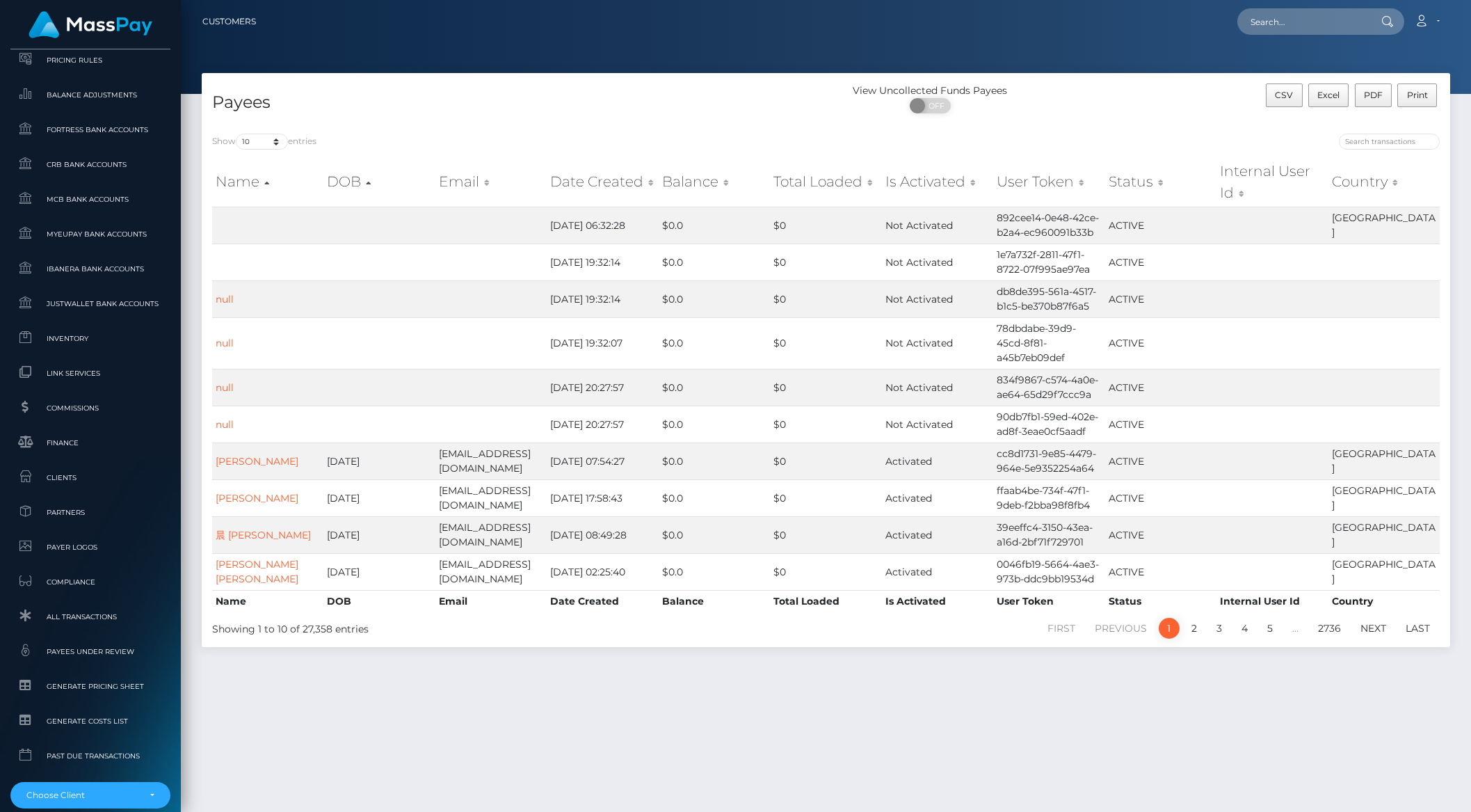
scroll to position [687, 0]
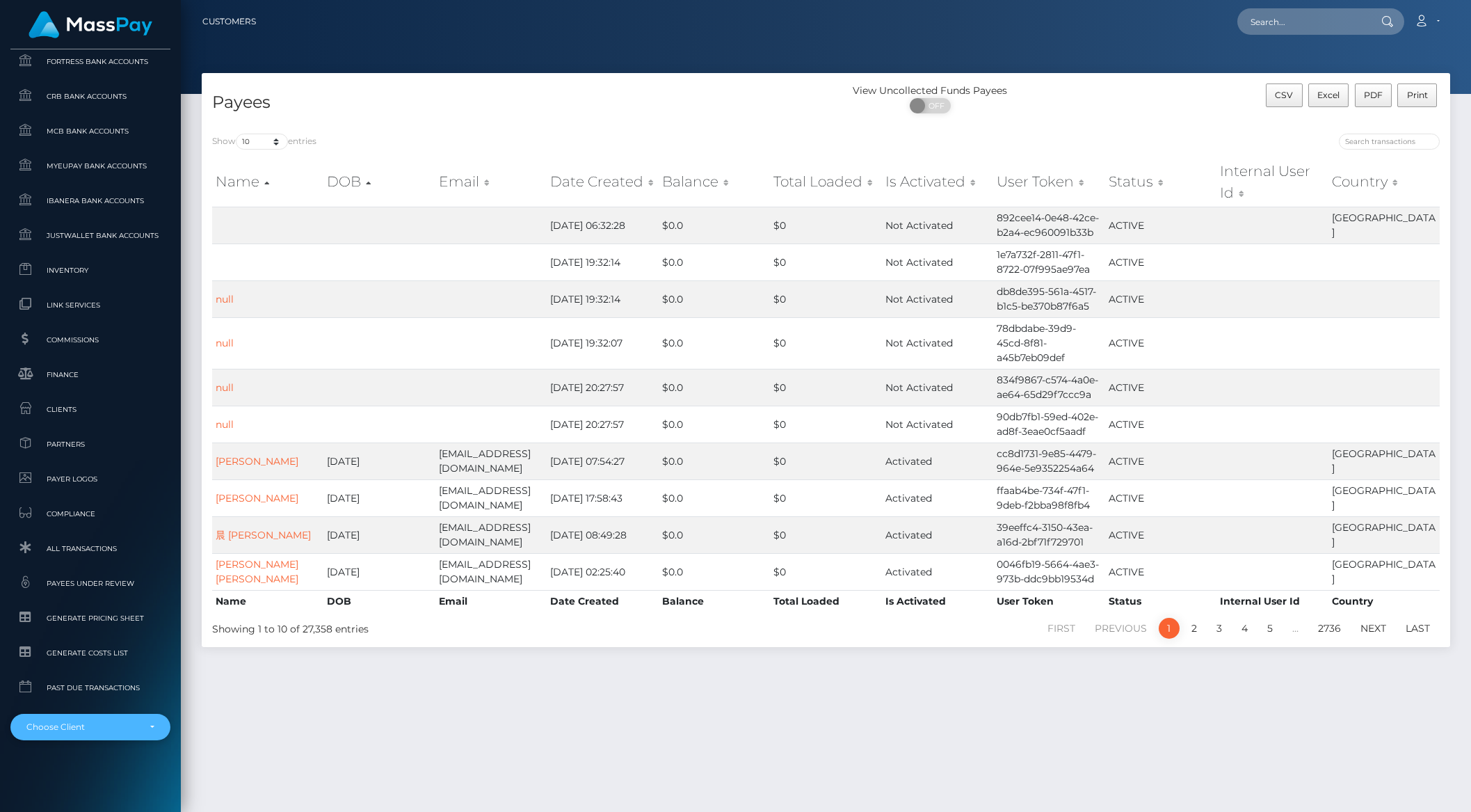
click at [96, 739] on div "Choose Client" at bounding box center [90, 726] width 160 height 26
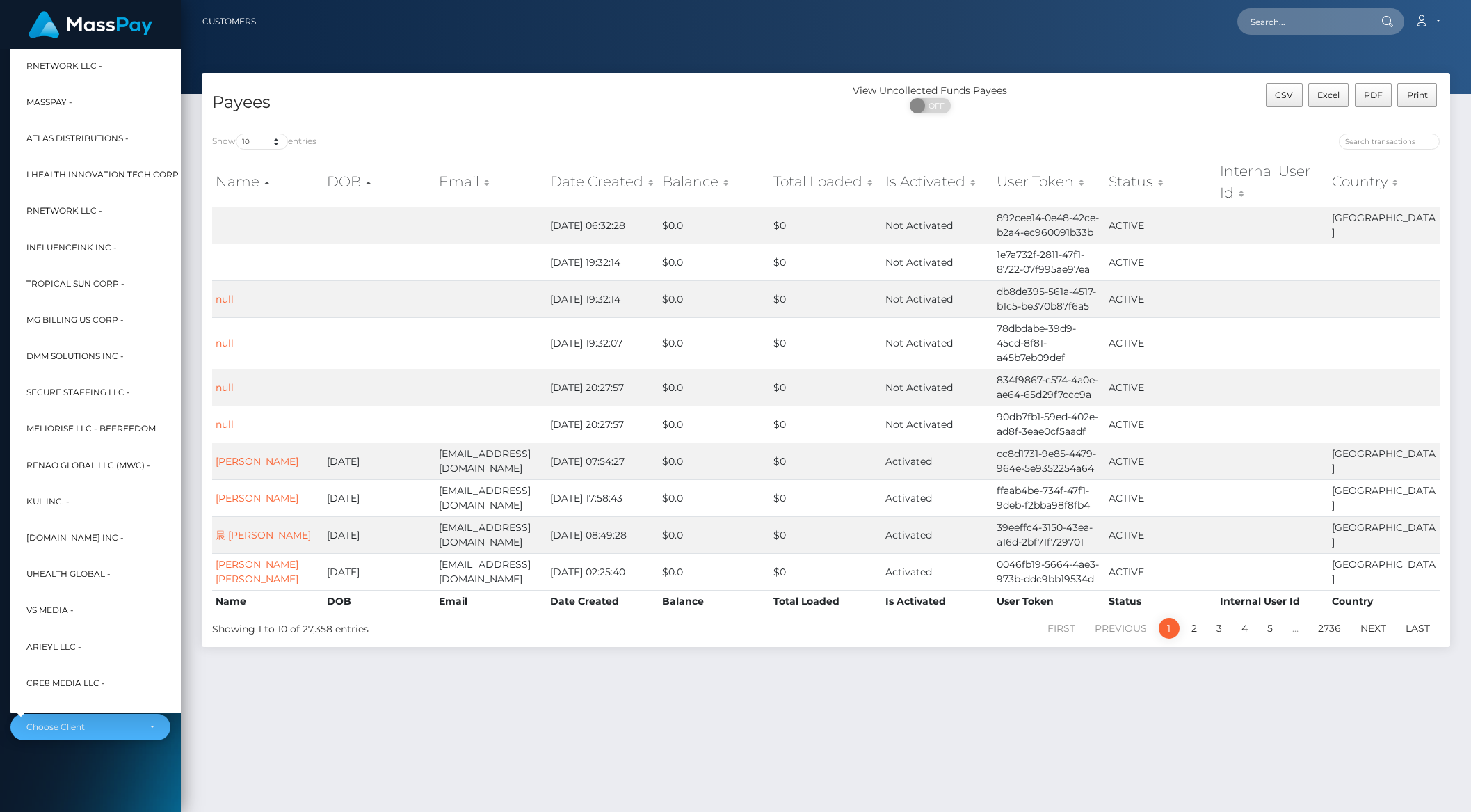
scroll to position [296, 15]
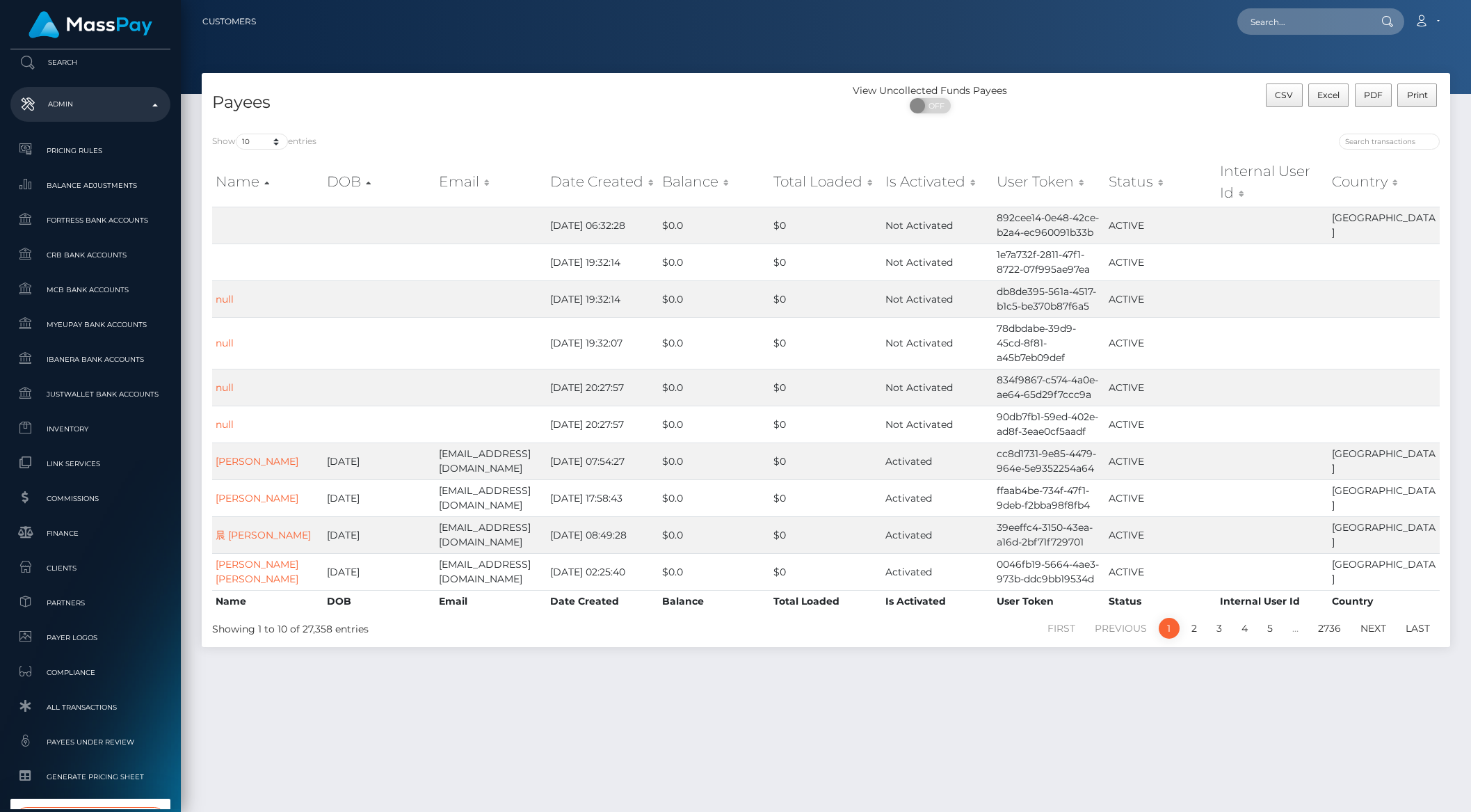
type input "nmib"
select select "328"
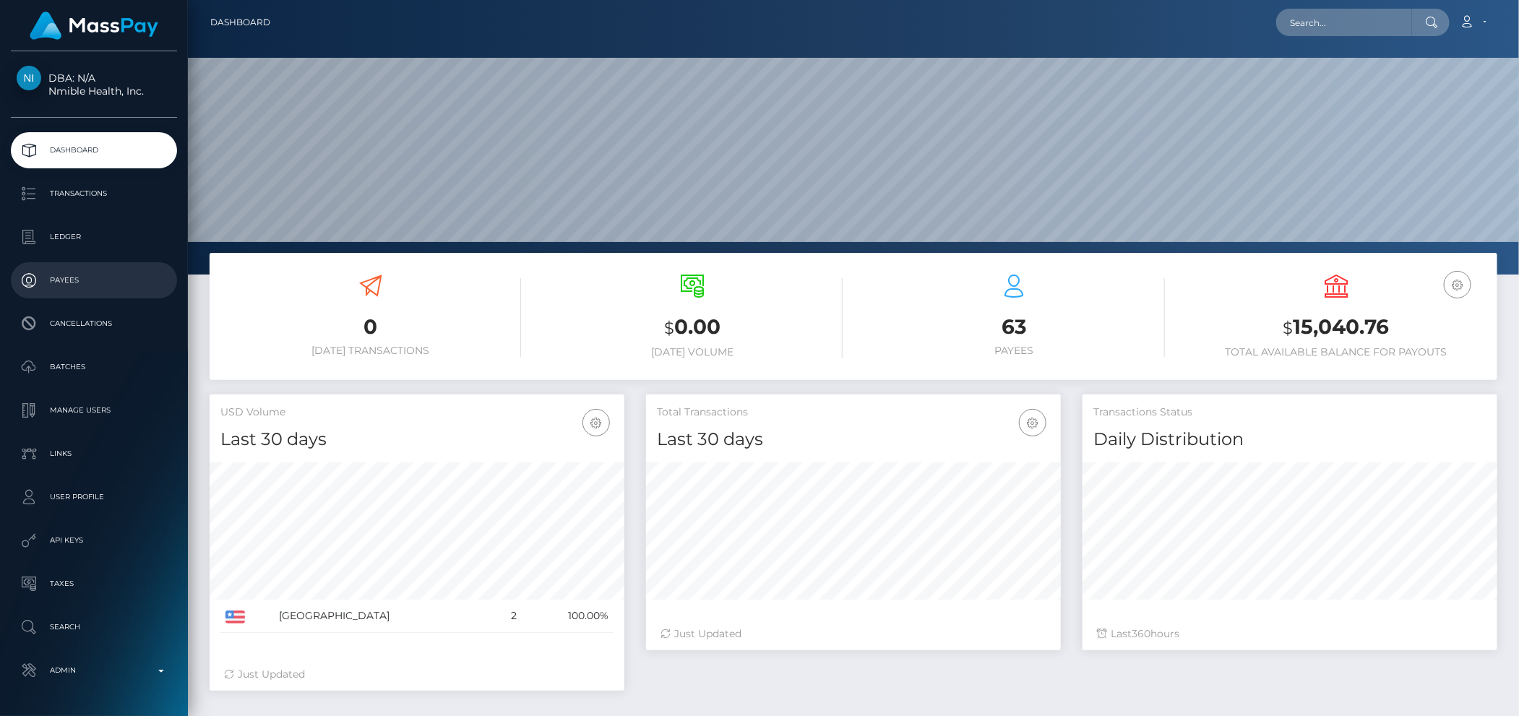
scroll to position [722544, 722385]
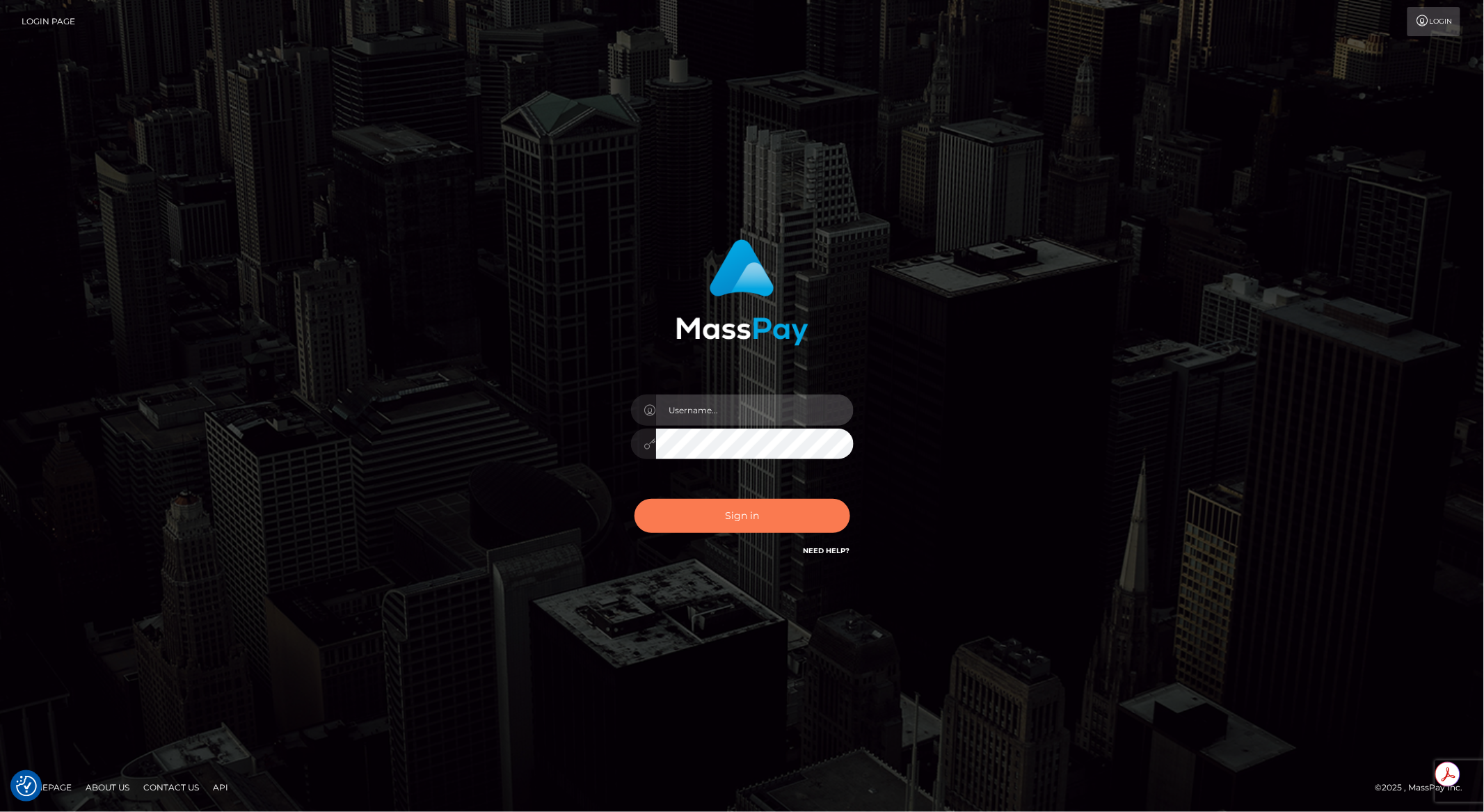
type input "brentg"
click at [720, 508] on button "Sign in" at bounding box center [742, 515] width 216 height 34
type input "brentg"
click at [677, 500] on button "Sign in" at bounding box center [742, 515] width 216 height 34
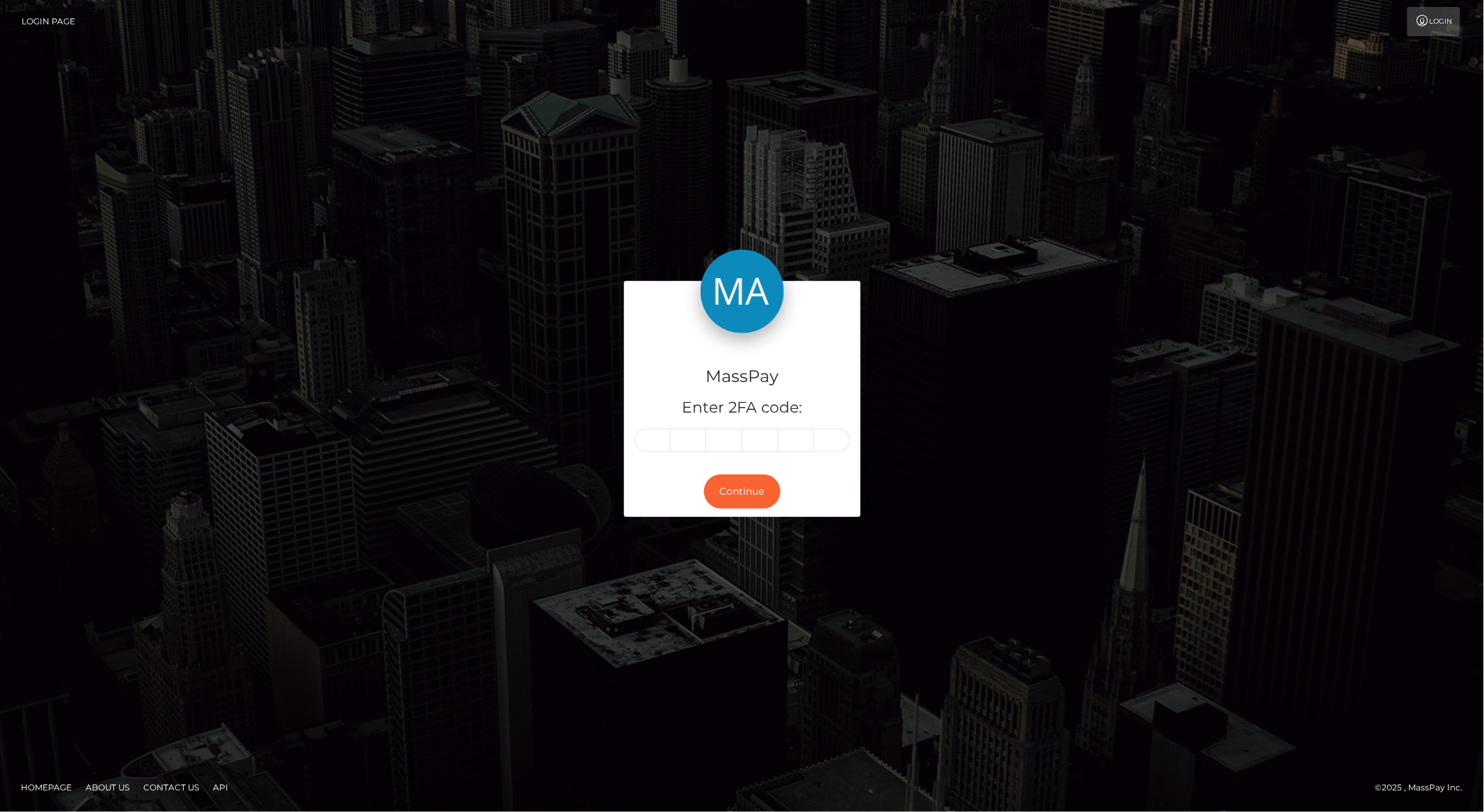
type input "5"
type input "9"
type input "3"
type input "8"
type input "0"
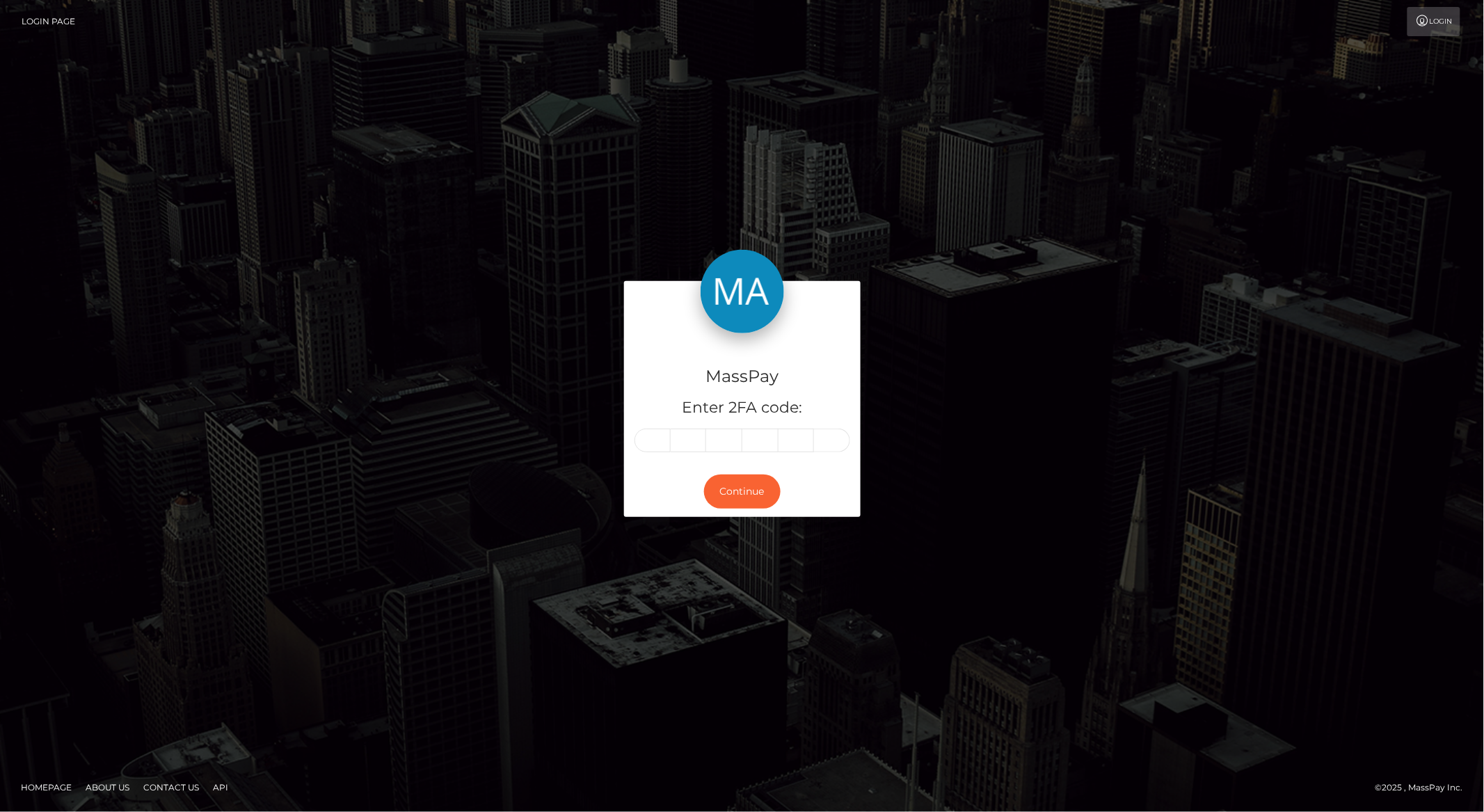
type input "5"
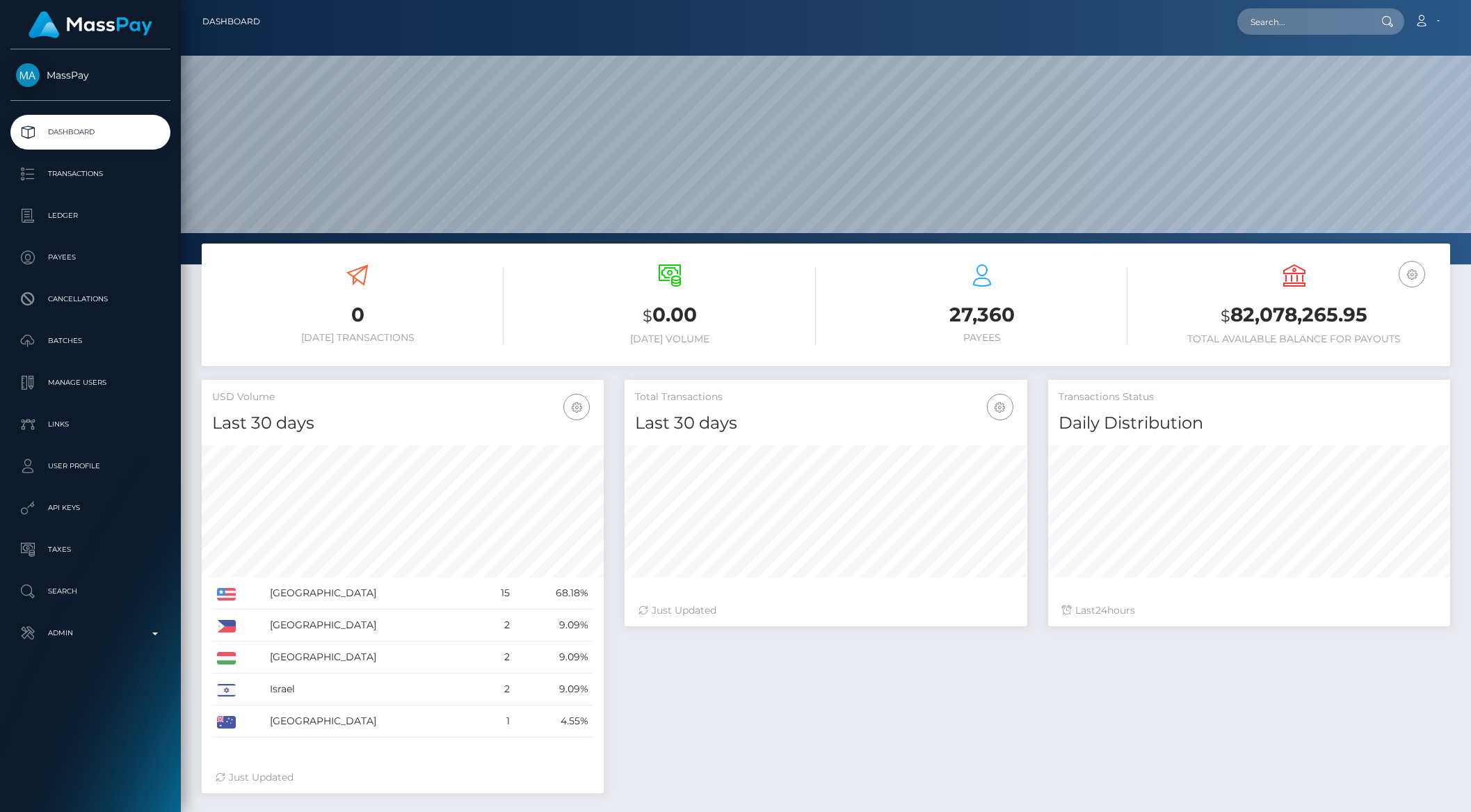
scroll to position [245, 401]
click at [81, 181] on p "Transactions" at bounding box center [90, 174] width 149 height 21
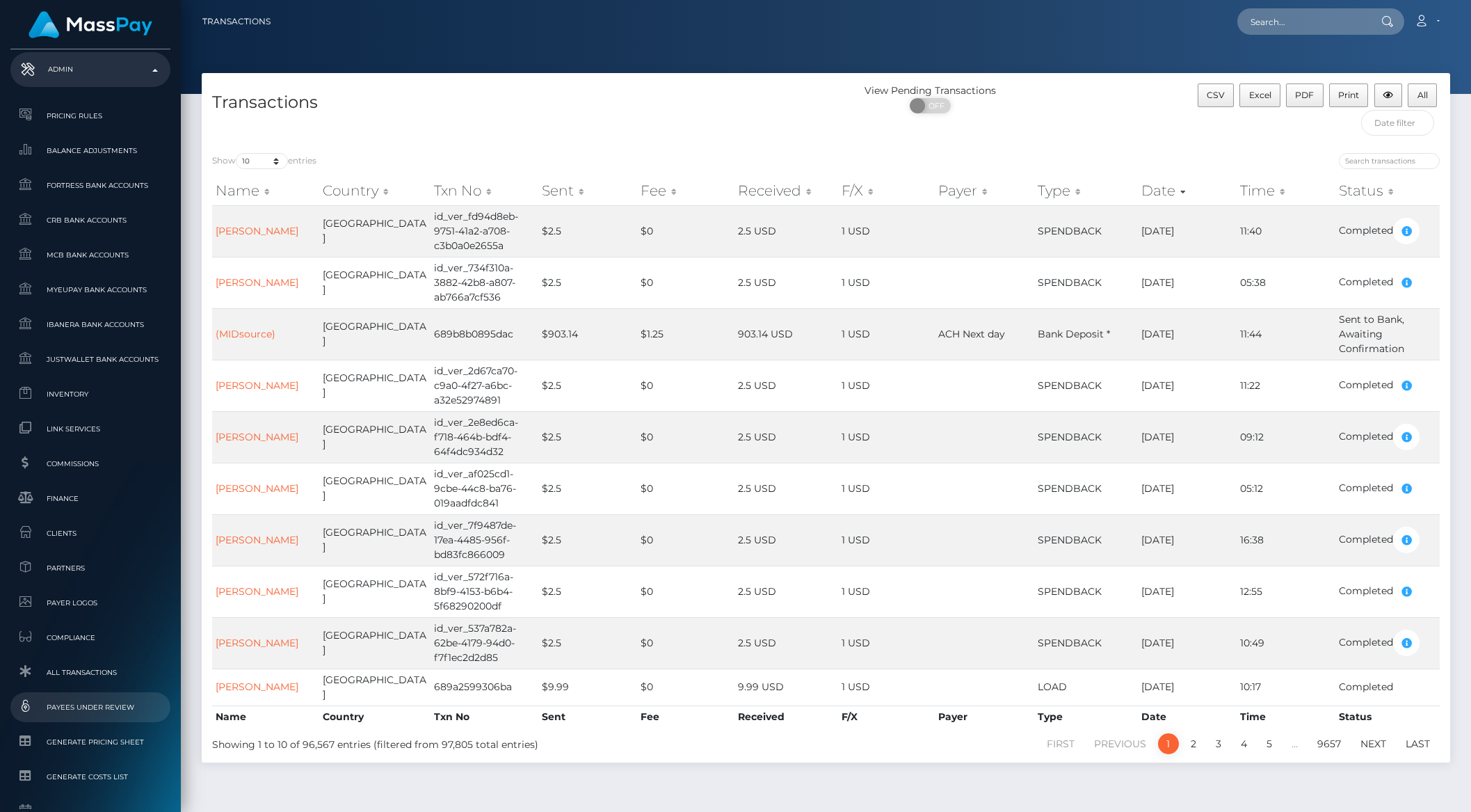
scroll to position [687, 0]
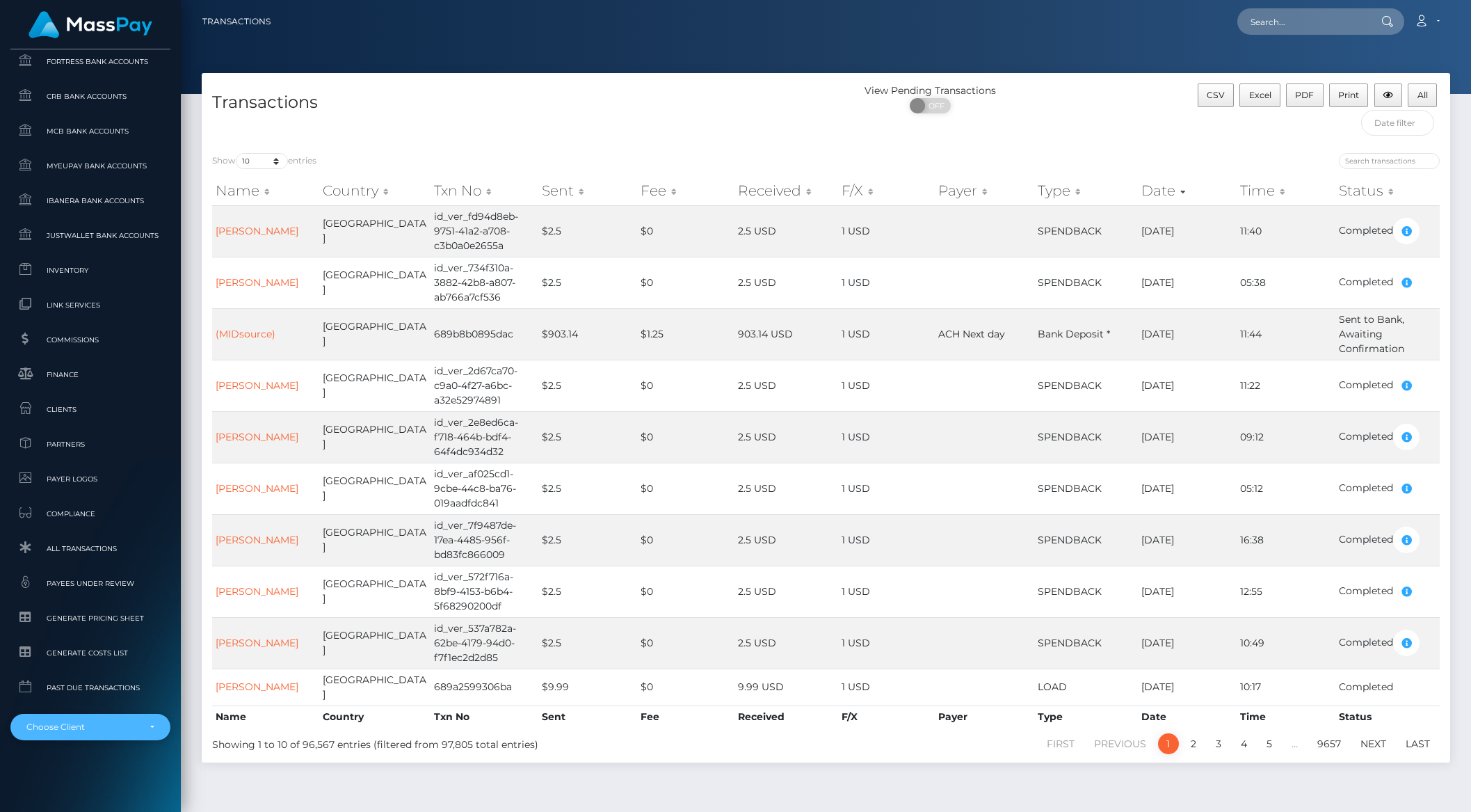
click at [78, 719] on div "Choose Client" at bounding box center [90, 726] width 160 height 26
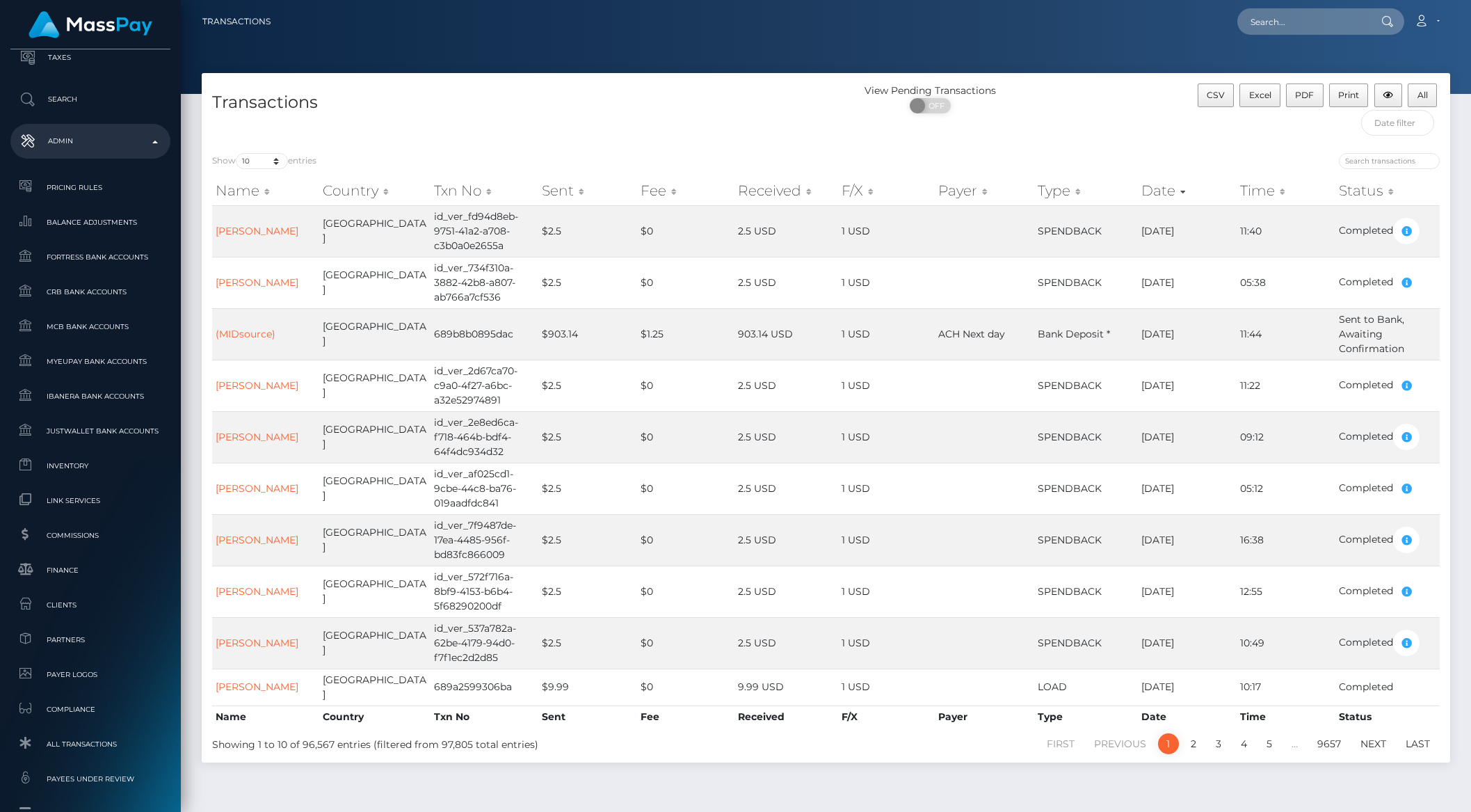
scroll to position [528, 0]
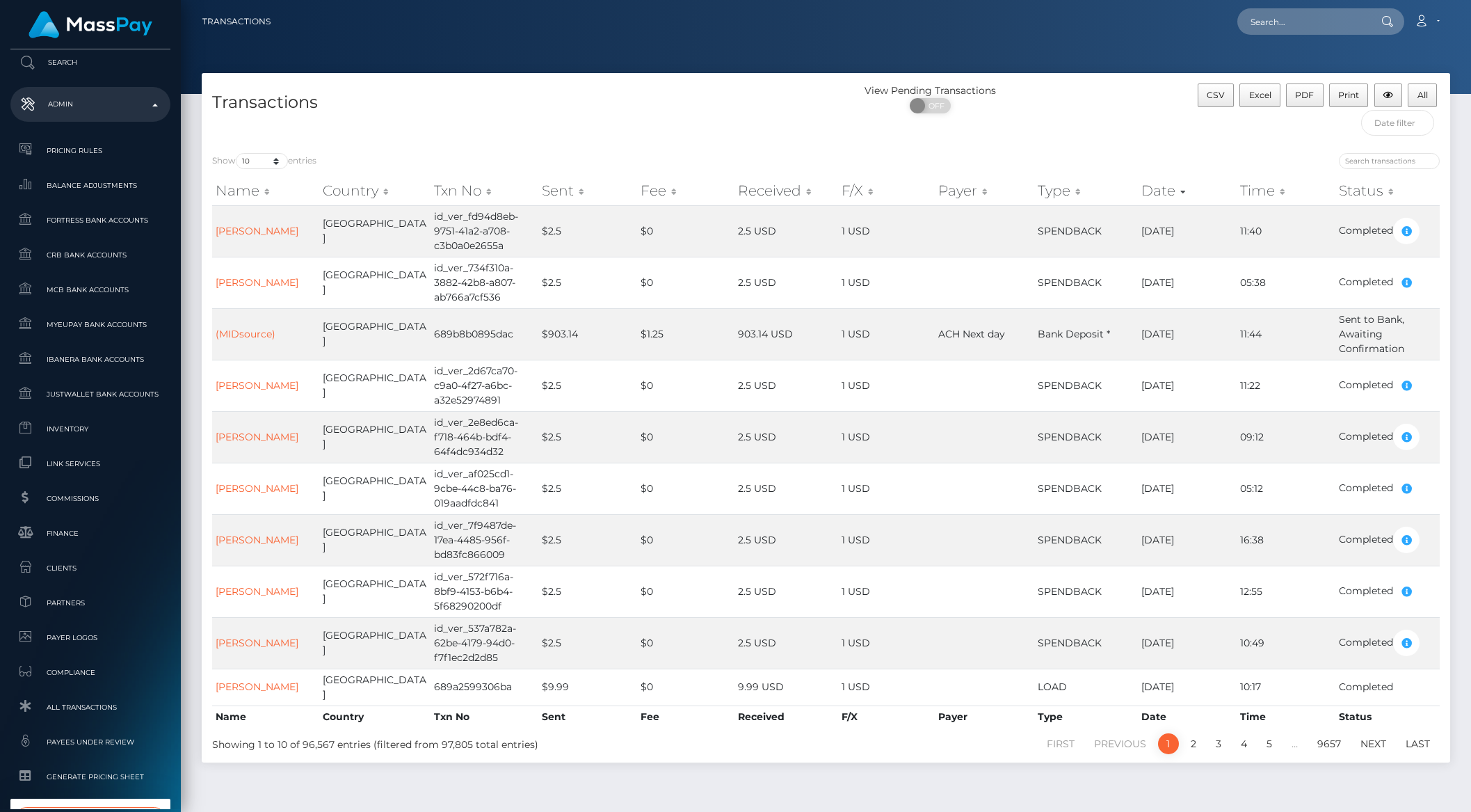
type input "traffic partner"
select select "246"
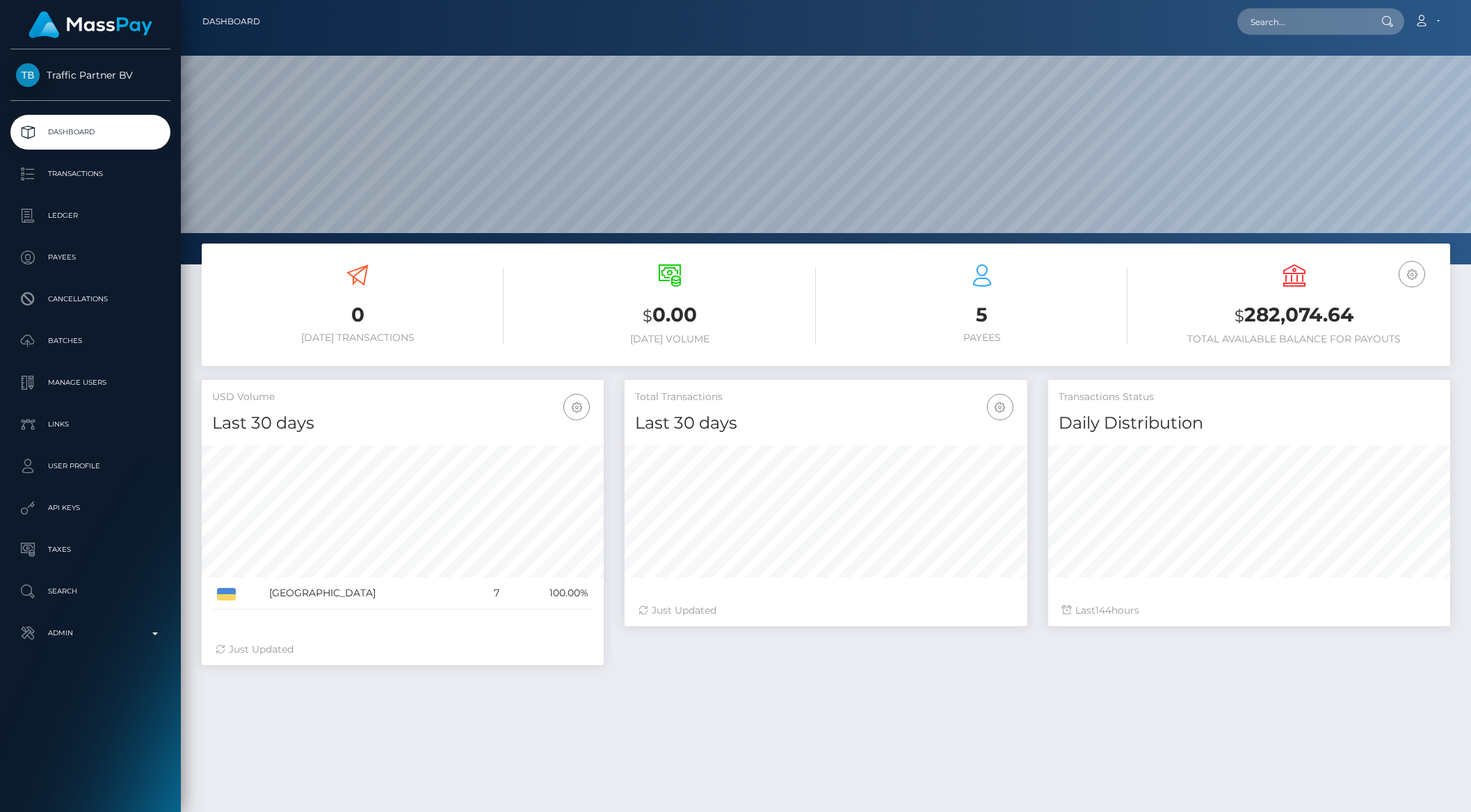
scroll to position [245, 401]
click at [49, 335] on p "Batches" at bounding box center [90, 341] width 149 height 21
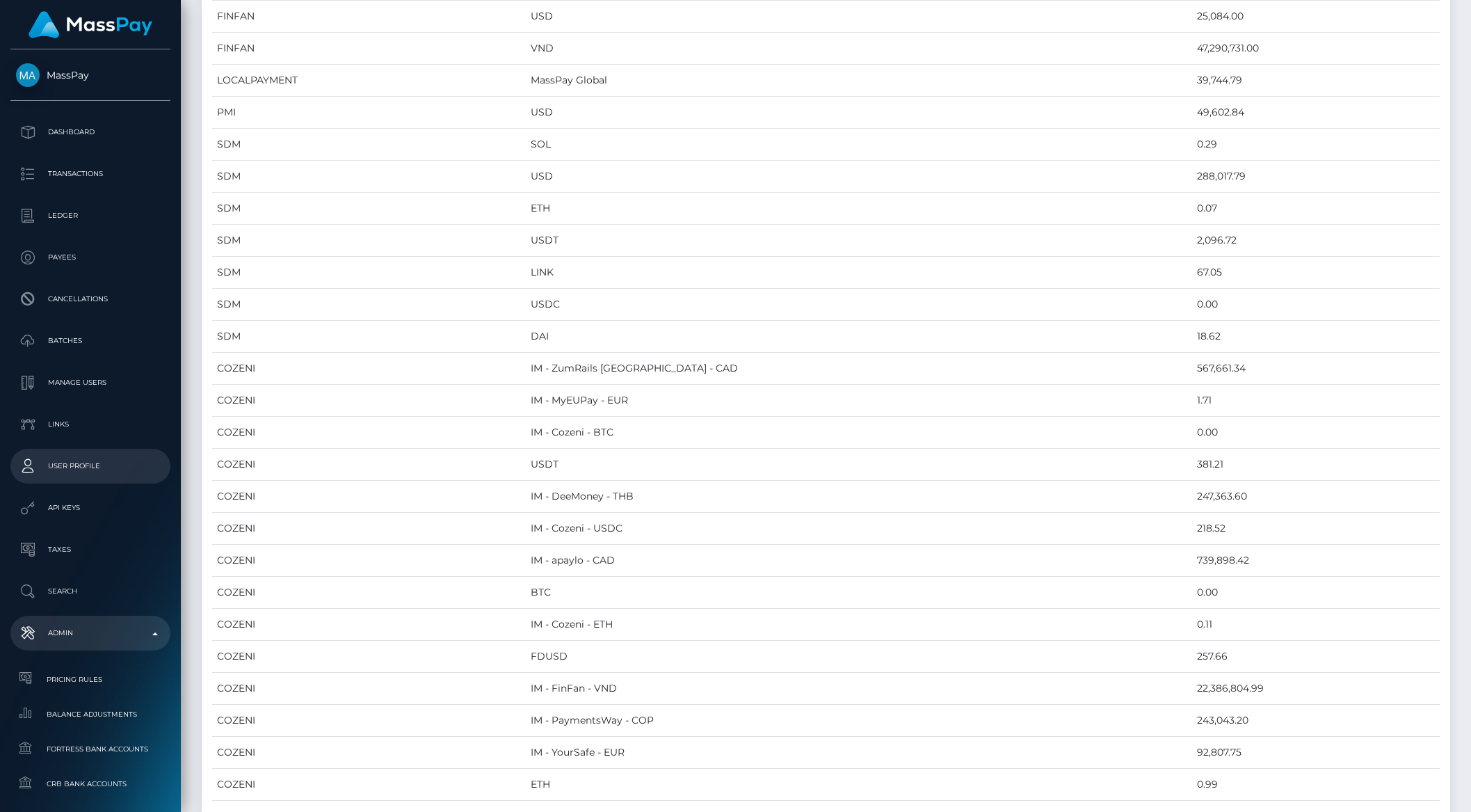
scroll to position [1780, 0]
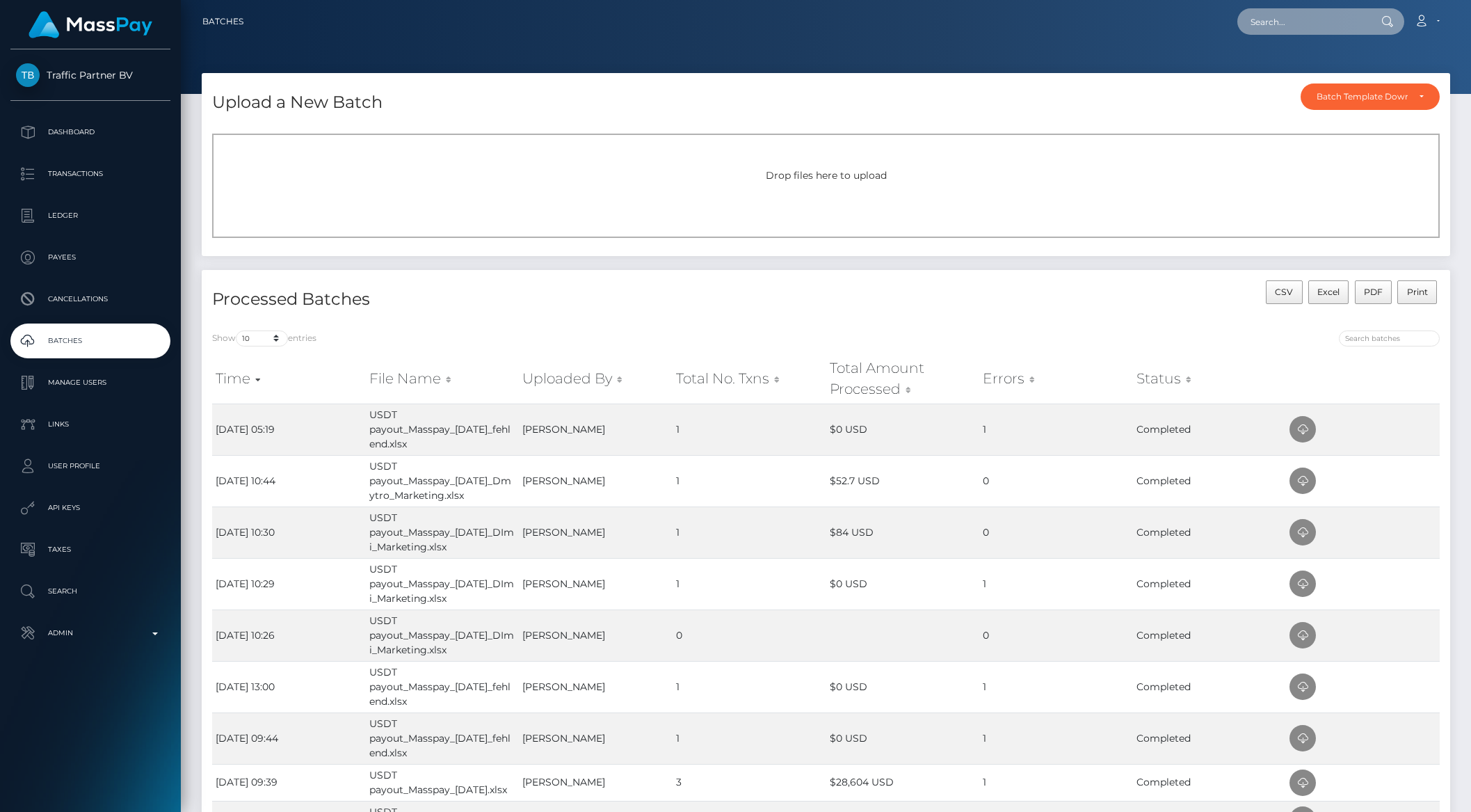
click at [1271, 21] on input "text" at bounding box center [1303, 21] width 131 height 26
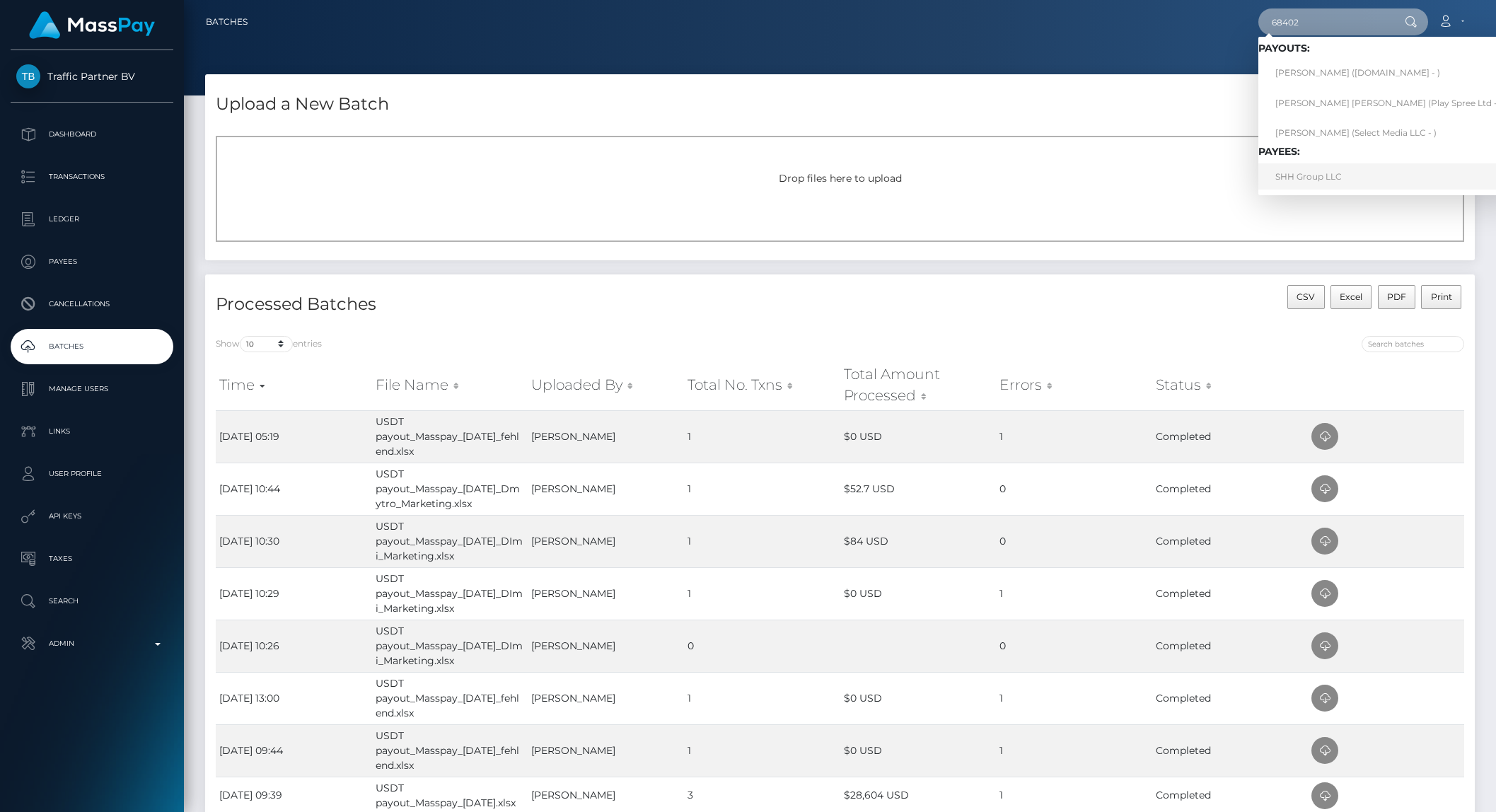
type input "68402"
click at [1326, 181] on link "SHH Group LLC" at bounding box center [1388, 176] width 261 height 26
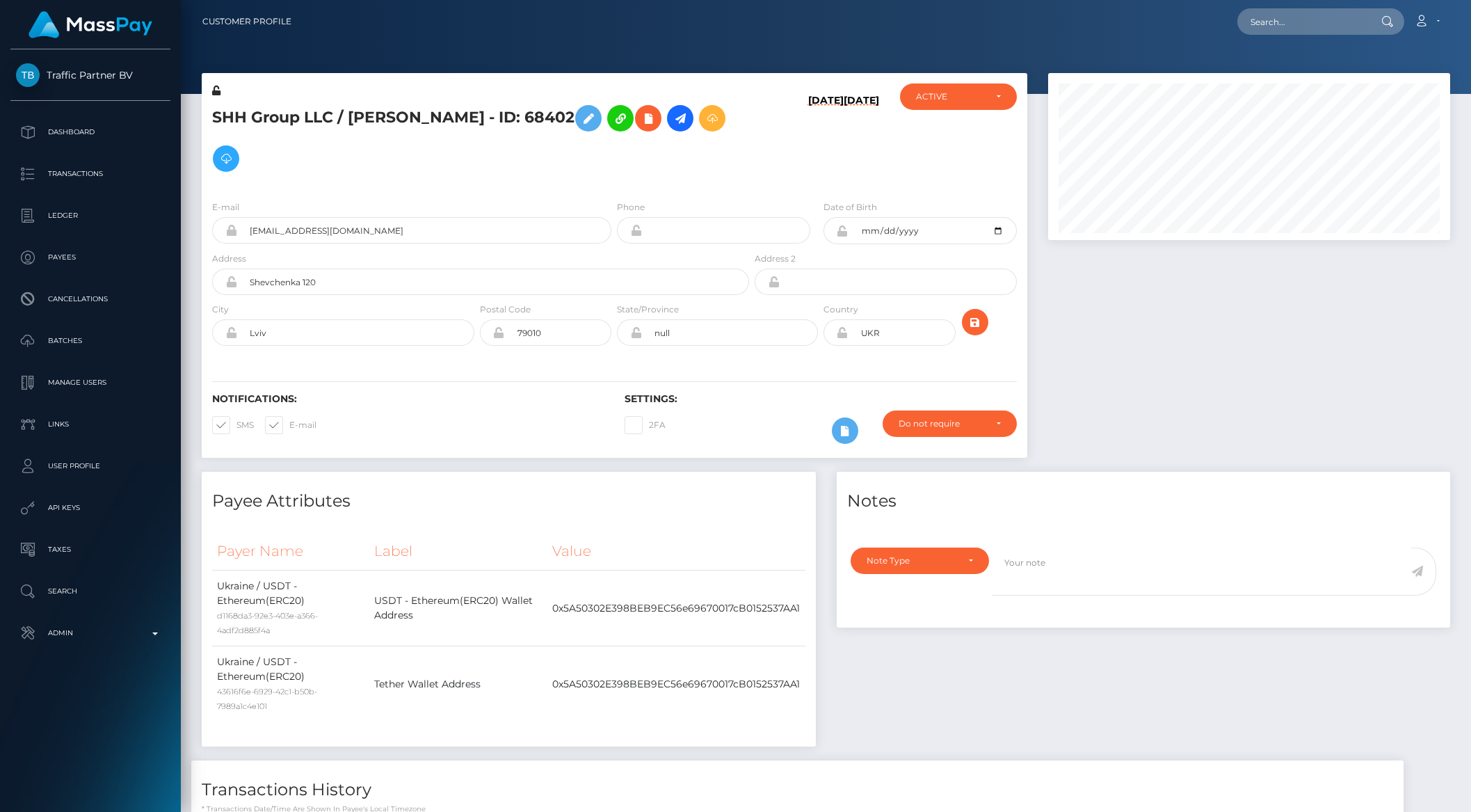
scroll to position [166, 401]
click at [672, 118] on icon at bounding box center [679, 118] width 16 height 17
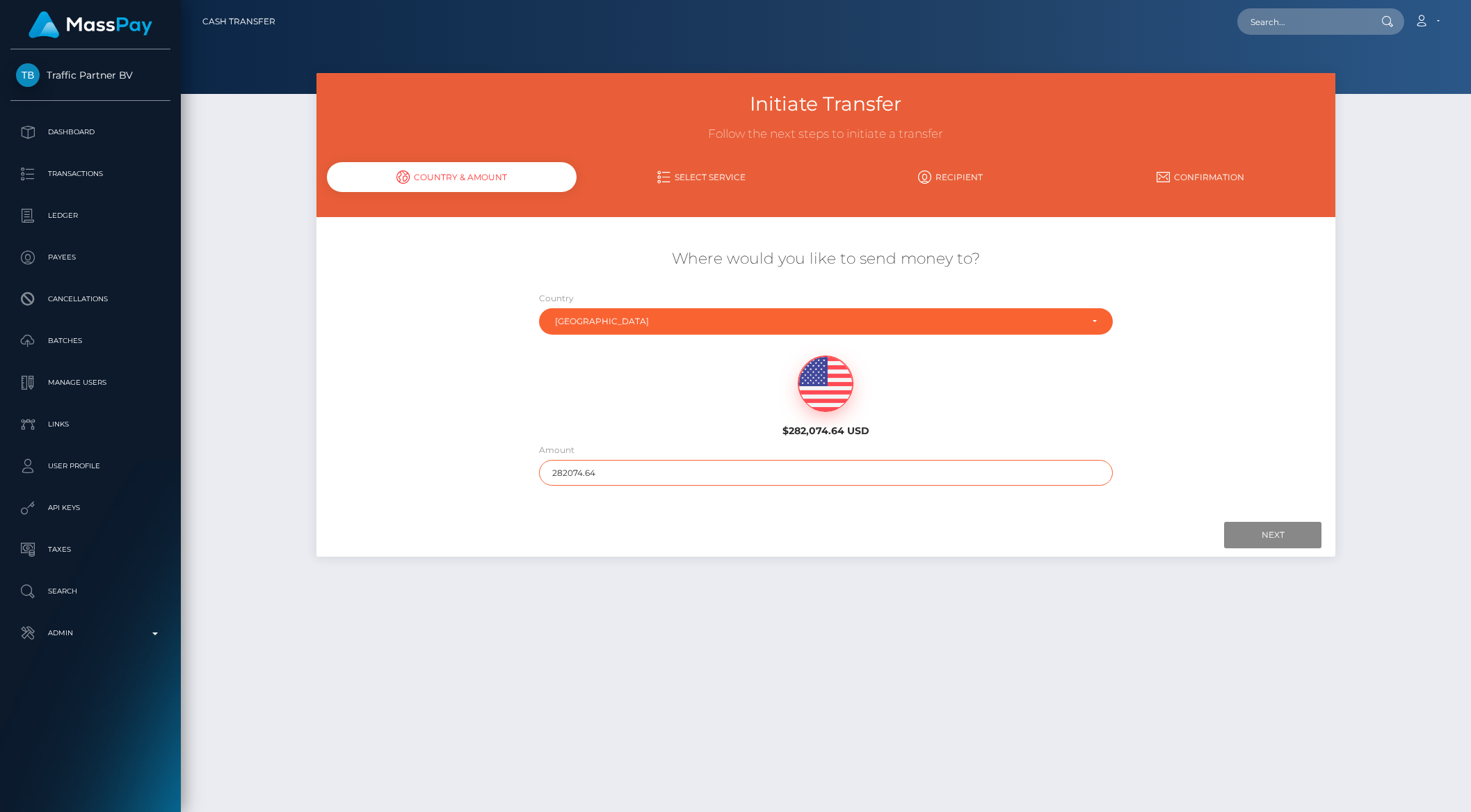
drag, startPoint x: 615, startPoint y: 474, endPoint x: 489, endPoint y: 473, distance: 126.0
click at [489, 473] on div "Where would you like to send money to? Country Abkhazia Afghanistan Albania Alg…" at bounding box center [826, 367] width 1020 height 251
click at [1256, 528] on input "Next" at bounding box center [1272, 534] width 97 height 26
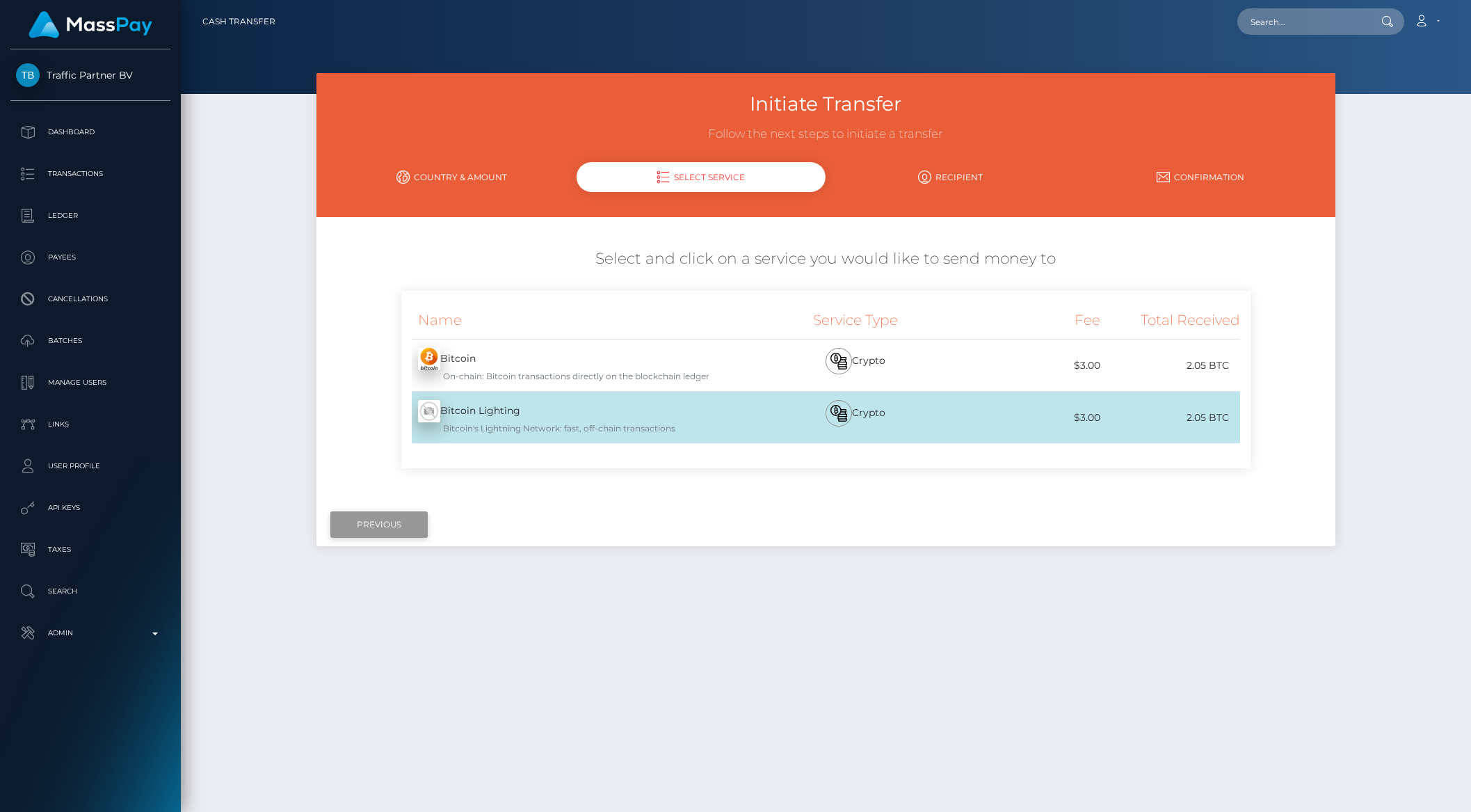
click at [370, 524] on input "Previous" at bounding box center [378, 523] width 97 height 26
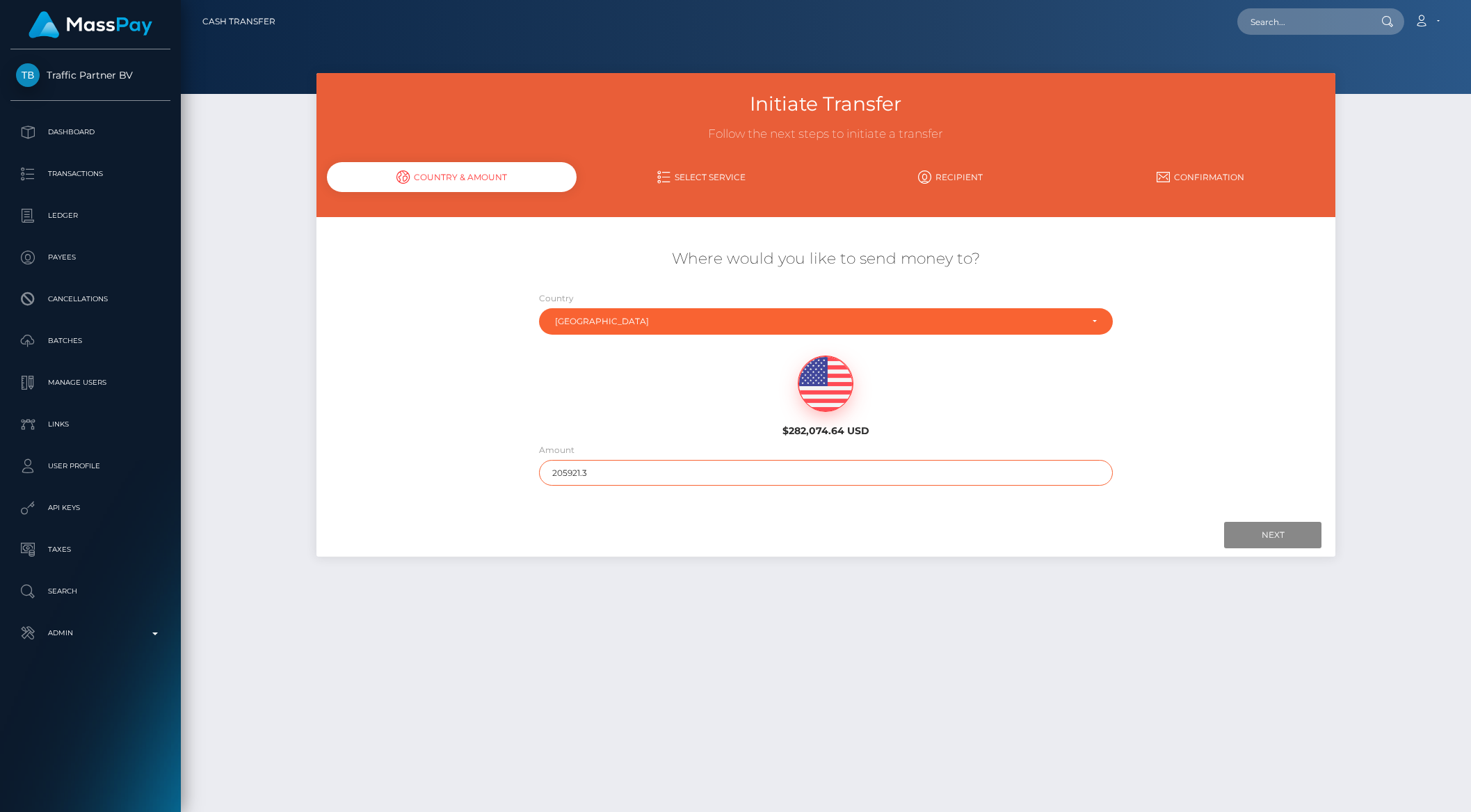
drag, startPoint x: 606, startPoint y: 472, endPoint x: 476, endPoint y: 468, distance: 130.1
click at [476, 468] on div "Where would you like to send money to? Country Abkhazia [GEOGRAPHIC_DATA] [GEOG…" at bounding box center [826, 367] width 1020 height 251
type input "105921.3"
click at [1296, 542] on input "Next" at bounding box center [1272, 534] width 97 height 26
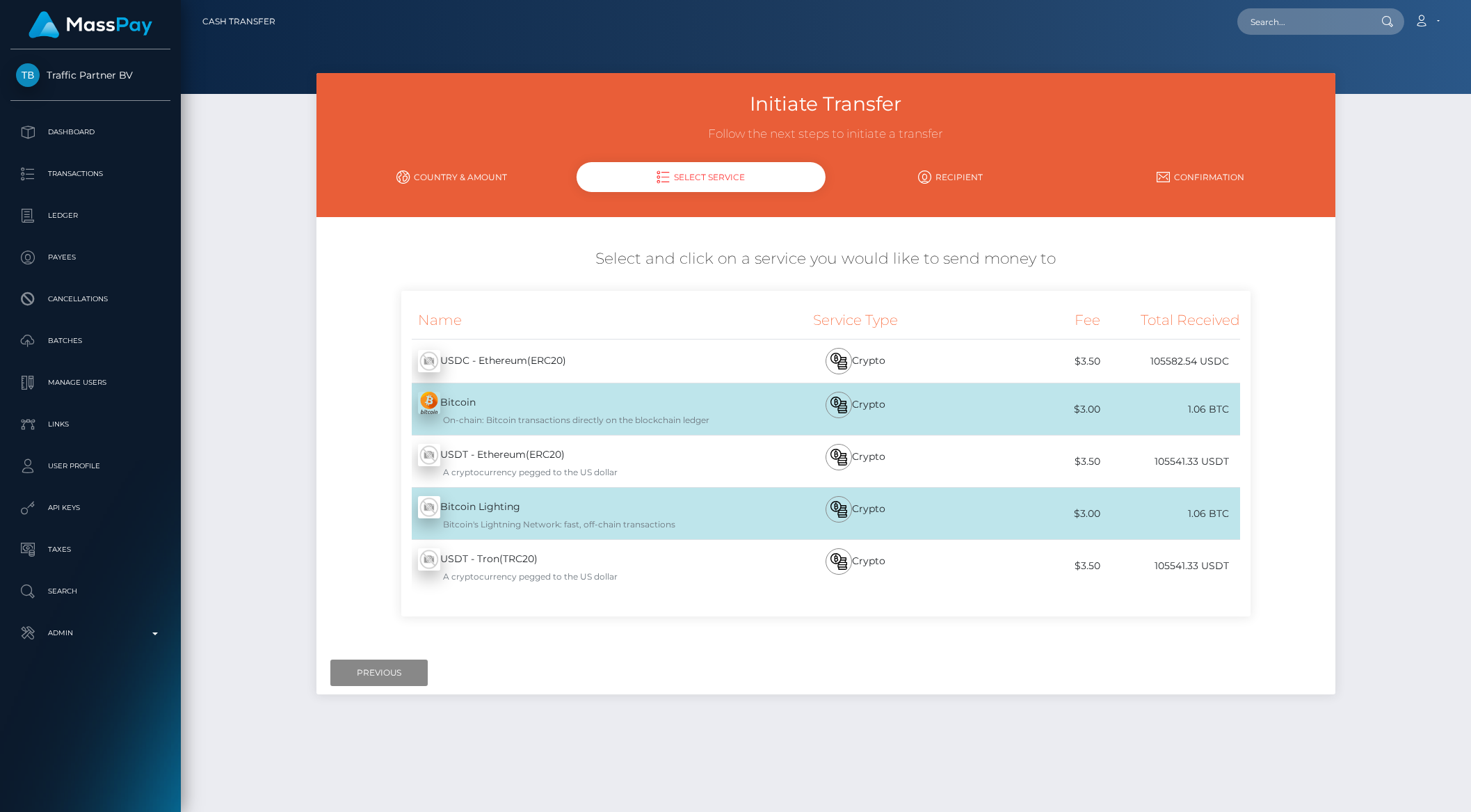
click at [669, 463] on div "USDT - Ethereum(ERC20) - USDT A cryptocurrency pegged to the US dollar" at bounding box center [576, 460] width 350 height 51
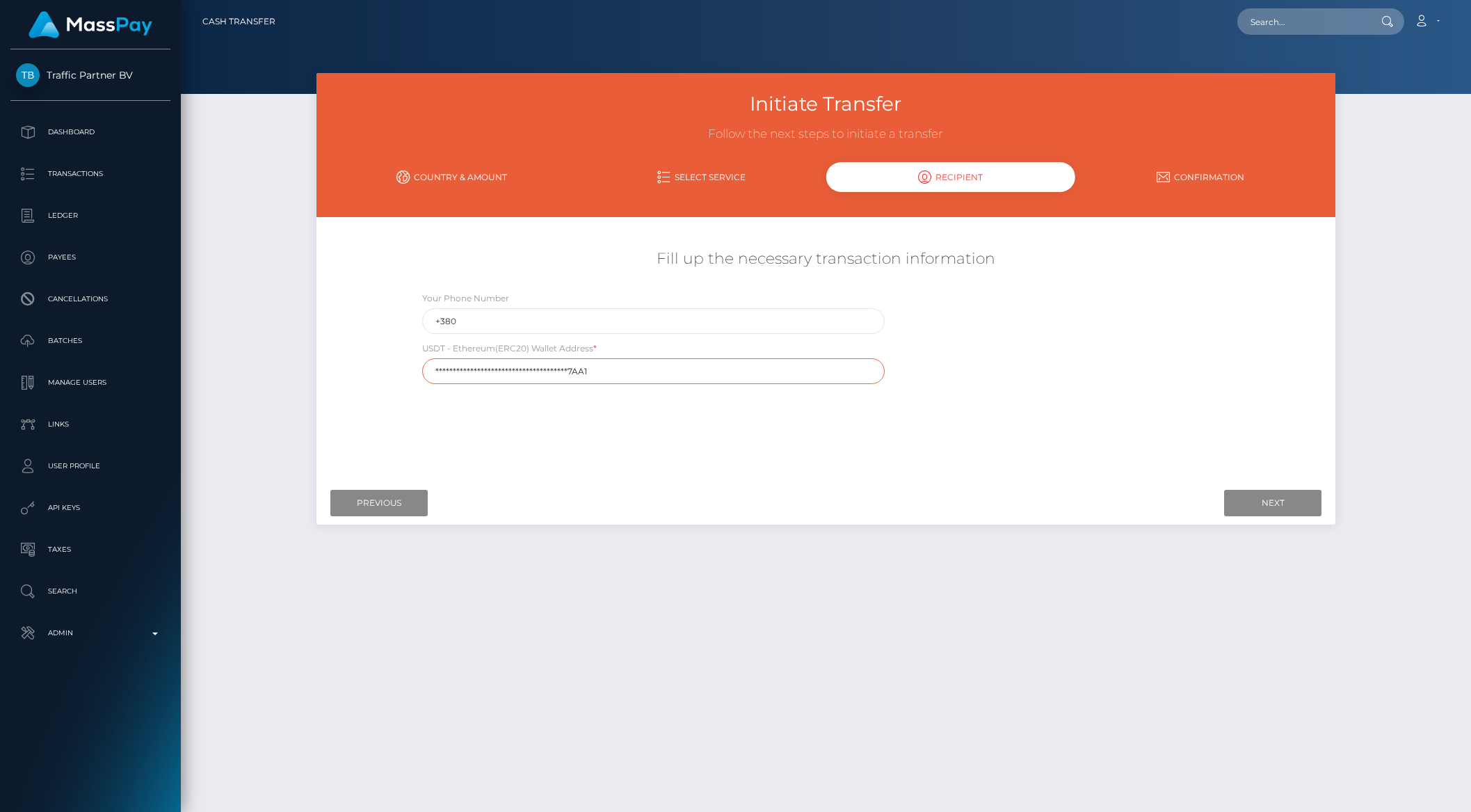
click at [613, 374] on input "**********" at bounding box center [653, 370] width 463 height 26
paste input "0x5A50302E398BEB9EC56e69670017cB0152537AA1"
type input "0x5A50302E398BEB9EC56e69670017cB0152537AA1"
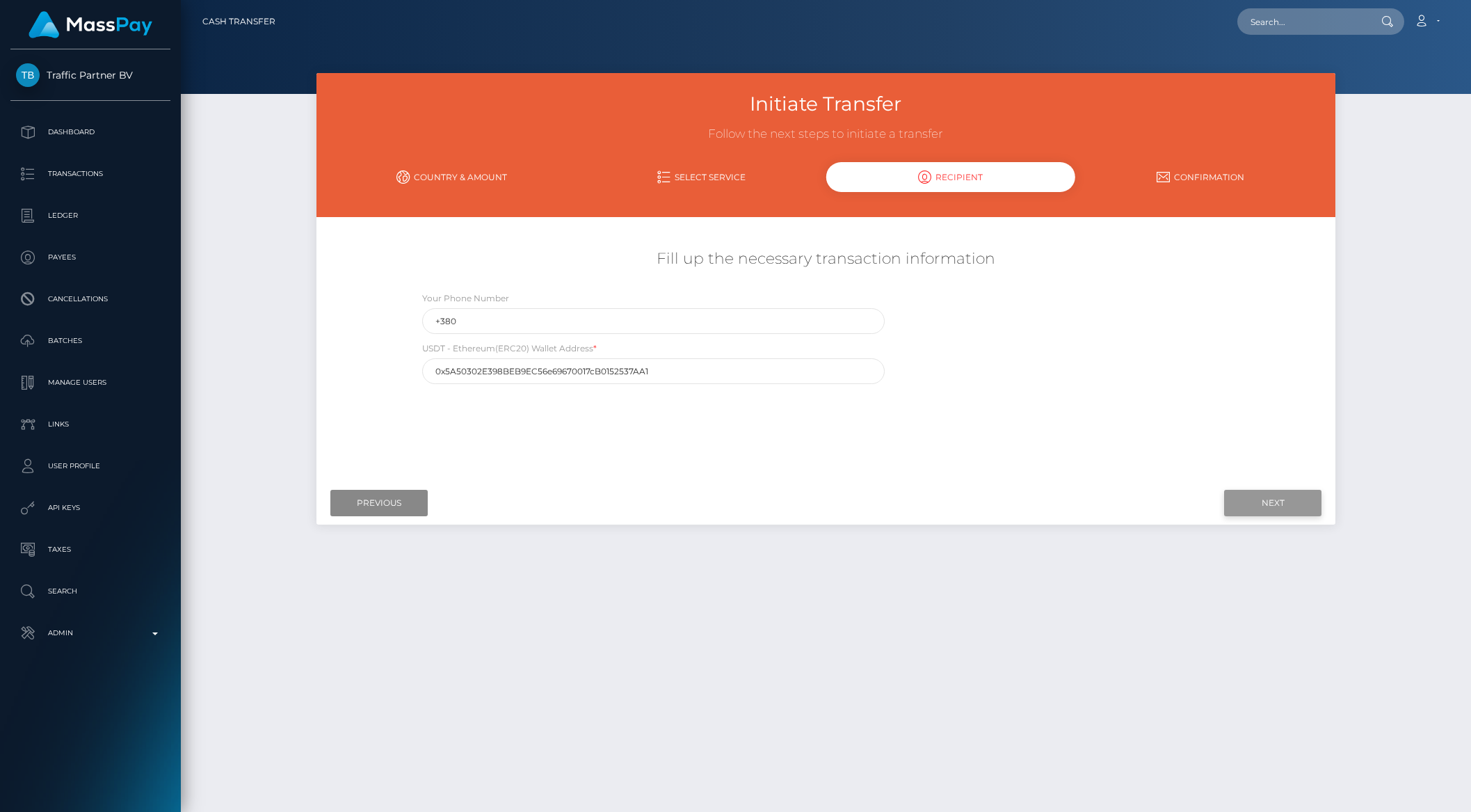
click at [1281, 508] on input "Next" at bounding box center [1272, 502] width 97 height 26
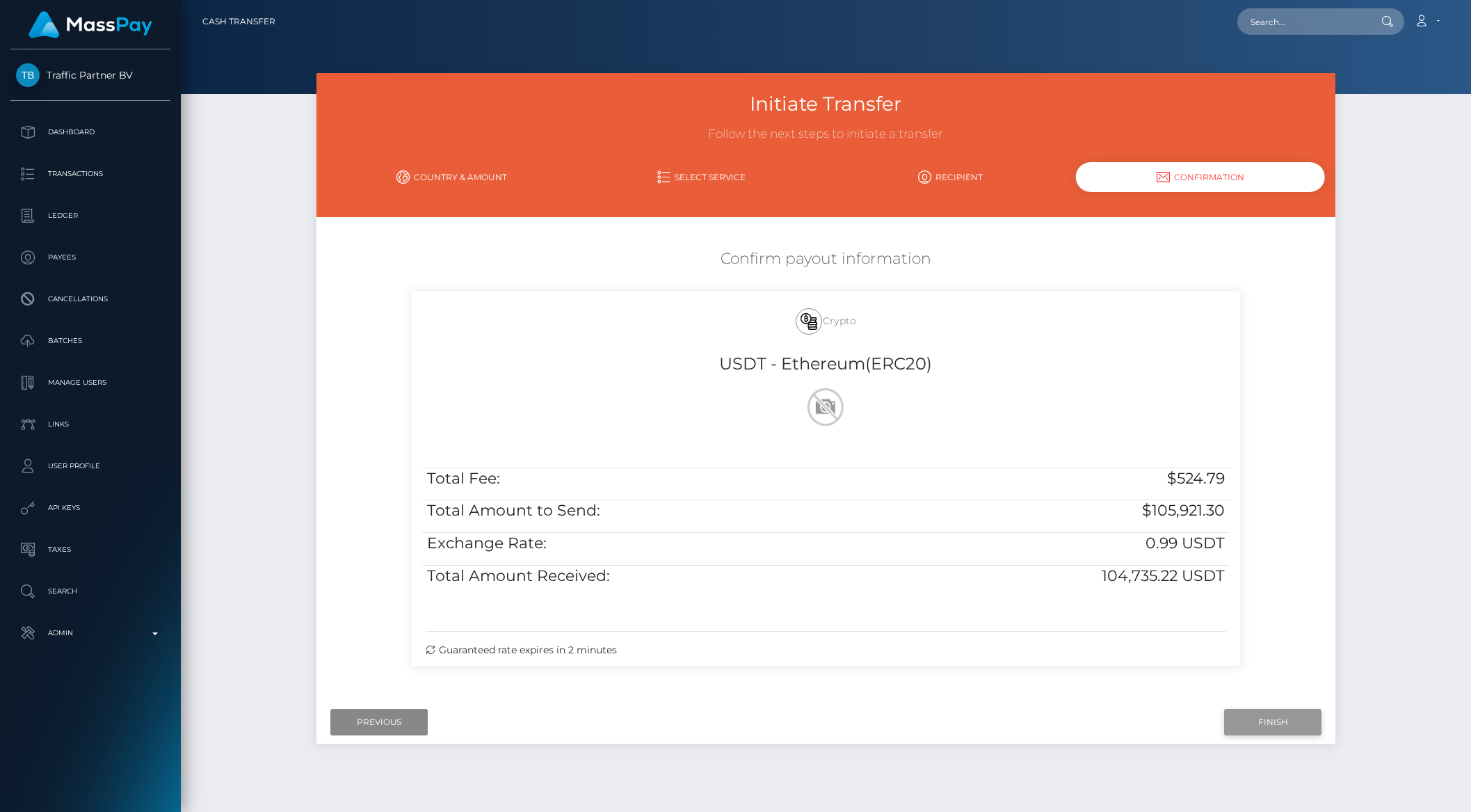
click at [1261, 718] on input "Finish" at bounding box center [1272, 722] width 97 height 26
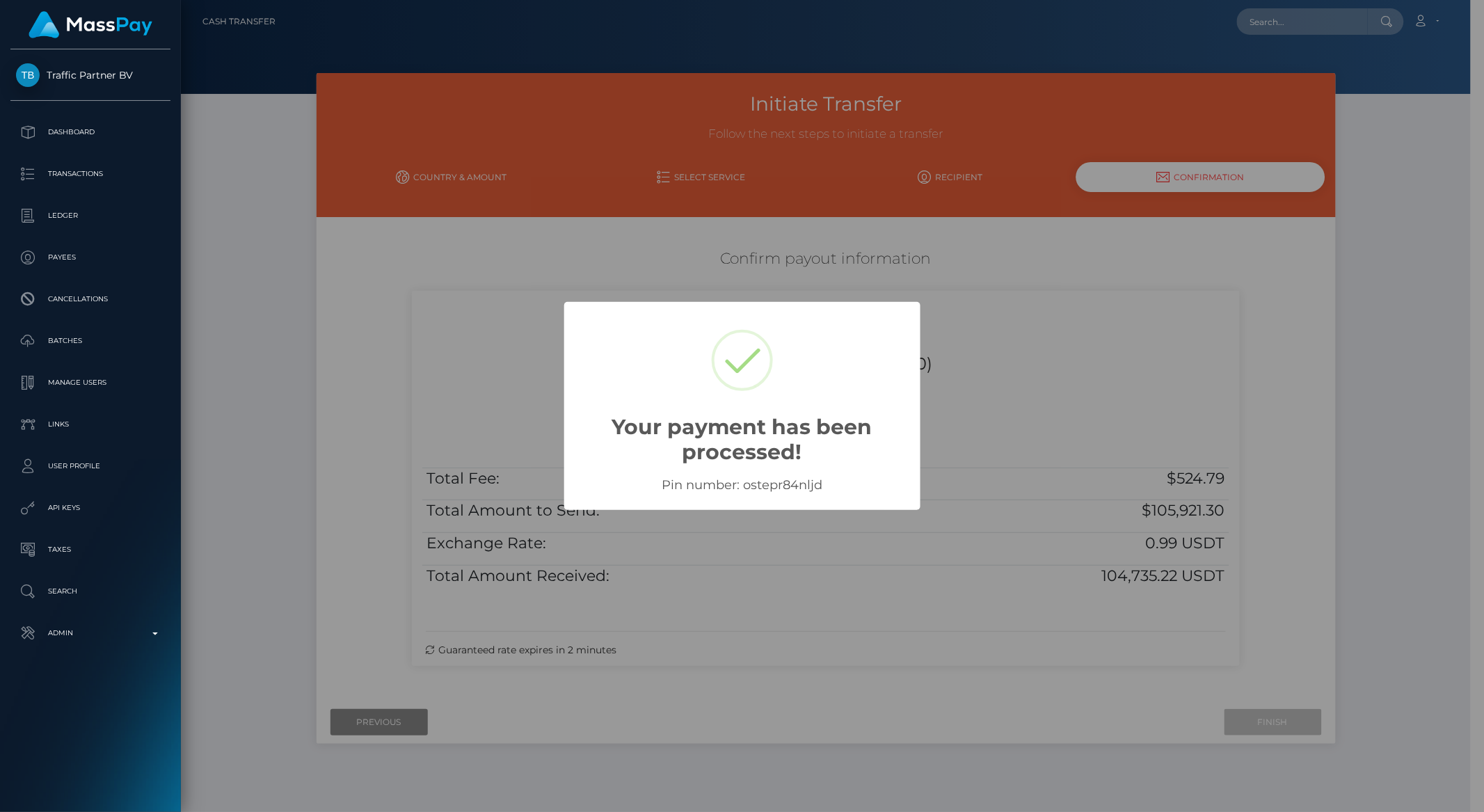
click at [993, 403] on div "× Your payment has been processed! Pin number: ostepr84nljd OK No Cancel" at bounding box center [742, 406] width 1484 height 812
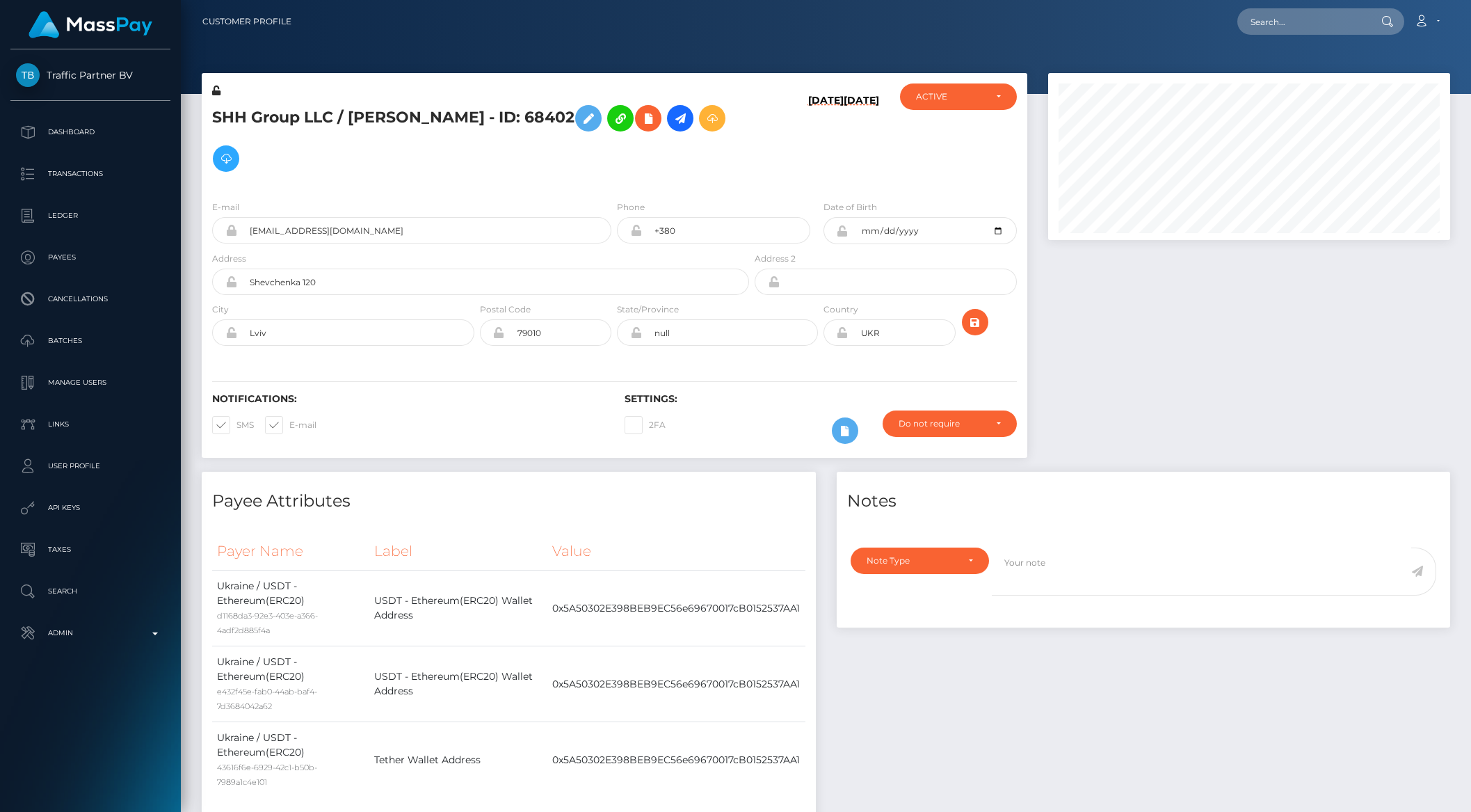
scroll to position [166, 401]
click at [672, 121] on icon at bounding box center [679, 118] width 16 height 17
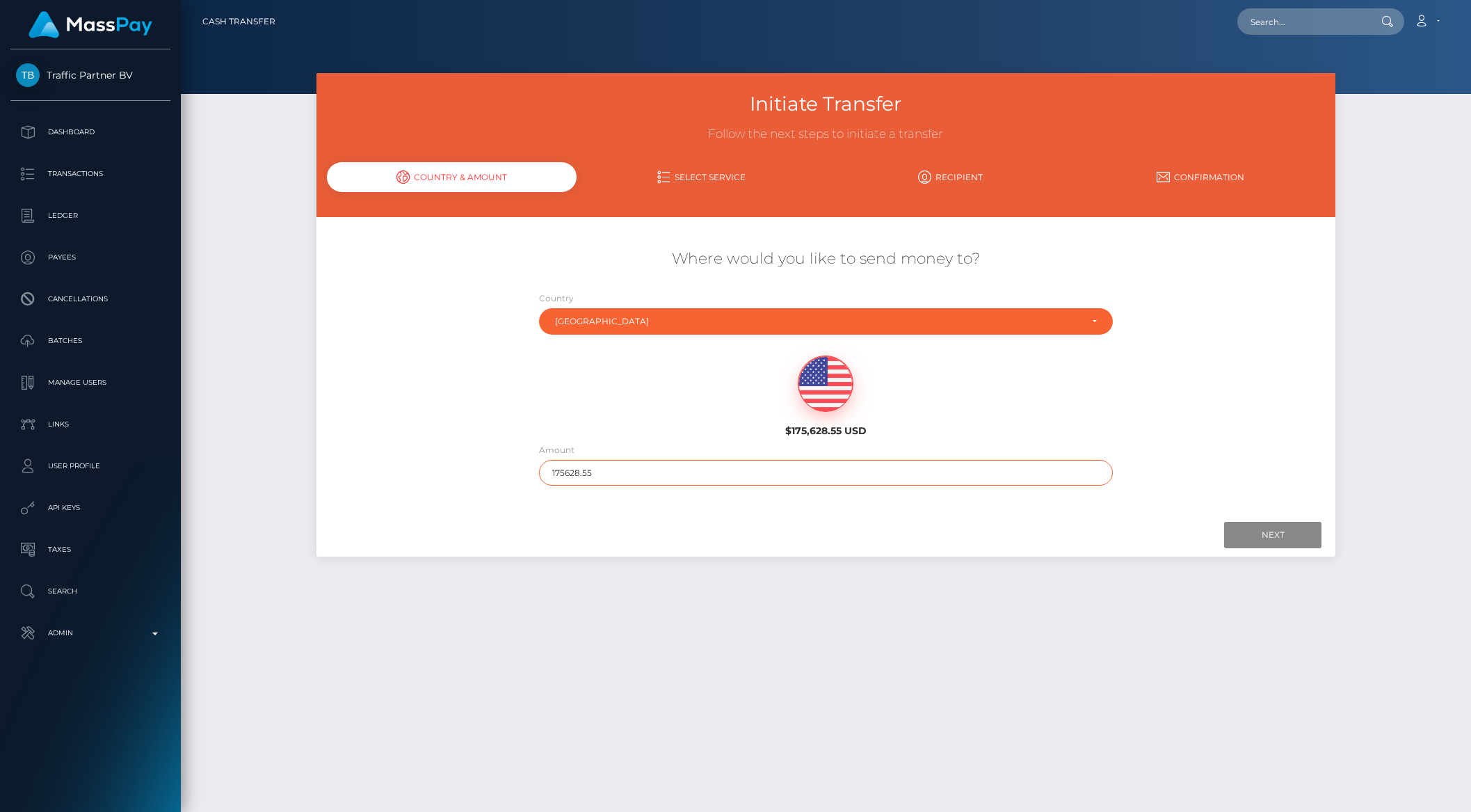
drag, startPoint x: 584, startPoint y: 471, endPoint x: 525, endPoint y: 469, distance: 59.0
click at [525, 469] on div "Where would you like to send money to? Country Abkhazia [GEOGRAPHIC_DATA] [GEOG…" at bounding box center [826, 367] width 1020 height 251
type input "100000"
click at [1264, 531] on input "Next" at bounding box center [1272, 534] width 97 height 26
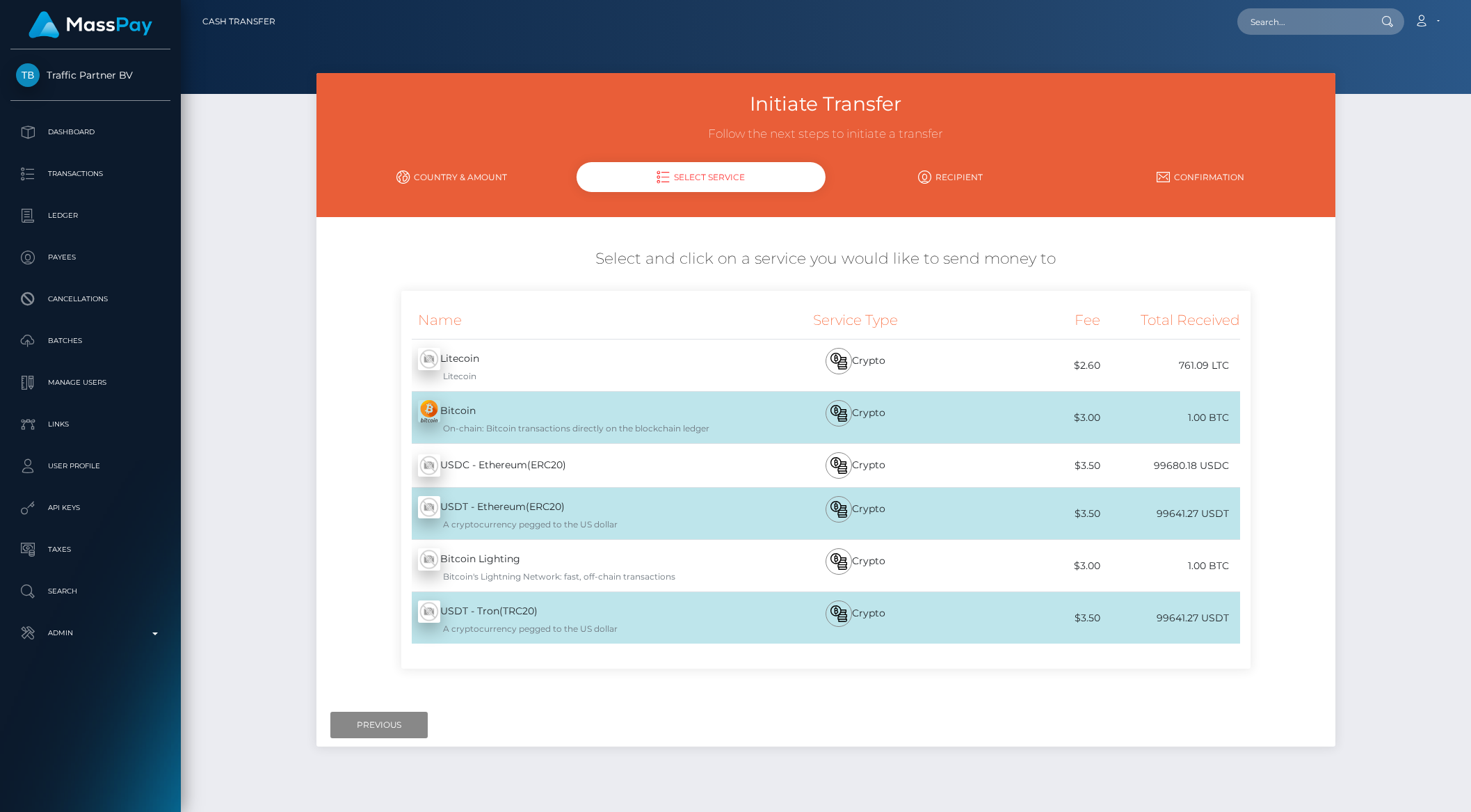
click at [654, 508] on div "USDT - Ethereum(ERC20) - USDT A cryptocurrency pegged to the US dollar" at bounding box center [576, 513] width 350 height 51
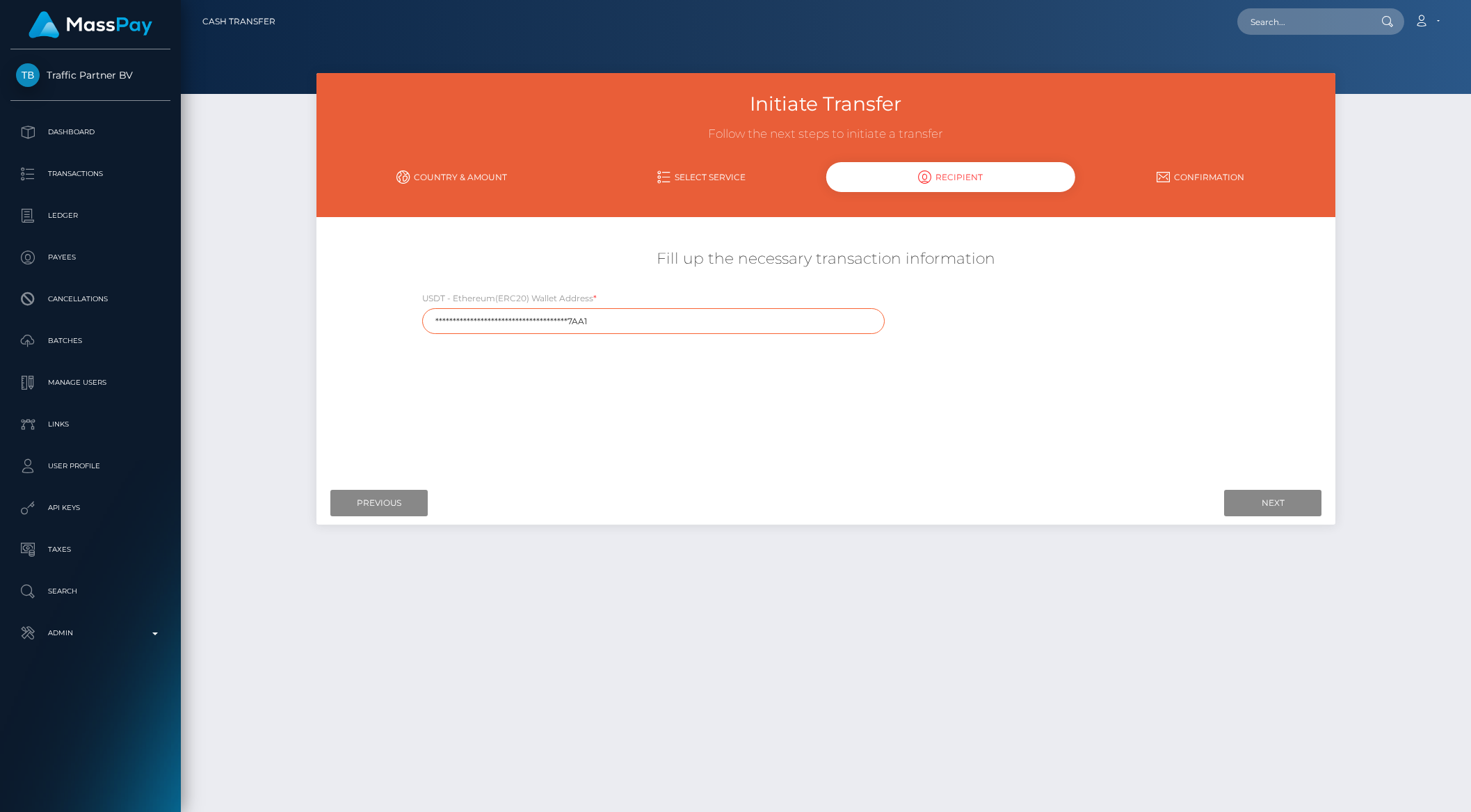
click at [575, 321] on input "**********" at bounding box center [653, 320] width 463 height 26
paste input "0x5A50302E398BEB9EC56e69670017cB015253"
type input "0x5A50302E398BEB9EC56e69670017cB0152537AA1"
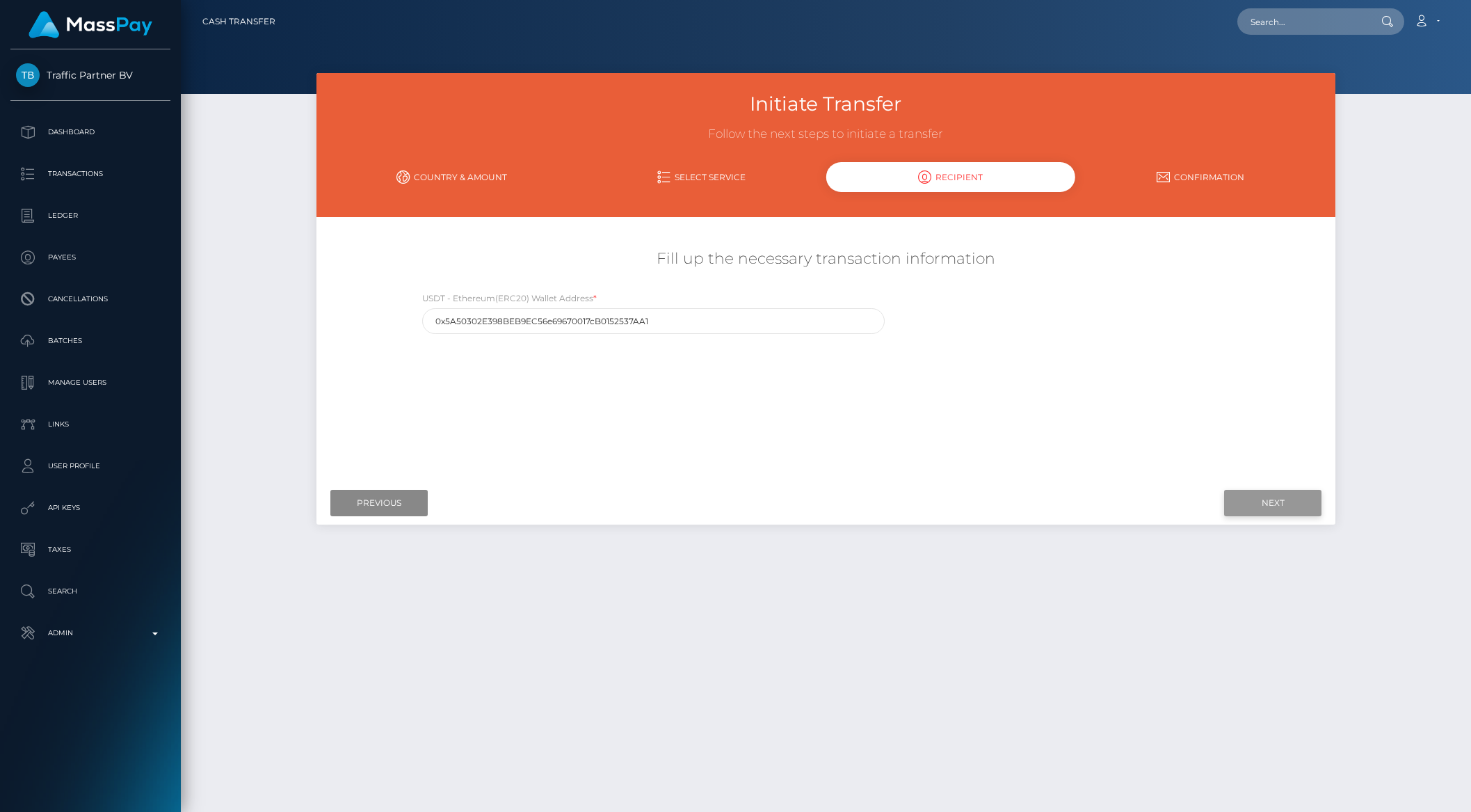
click at [1246, 498] on input "Next" at bounding box center [1272, 502] width 97 height 26
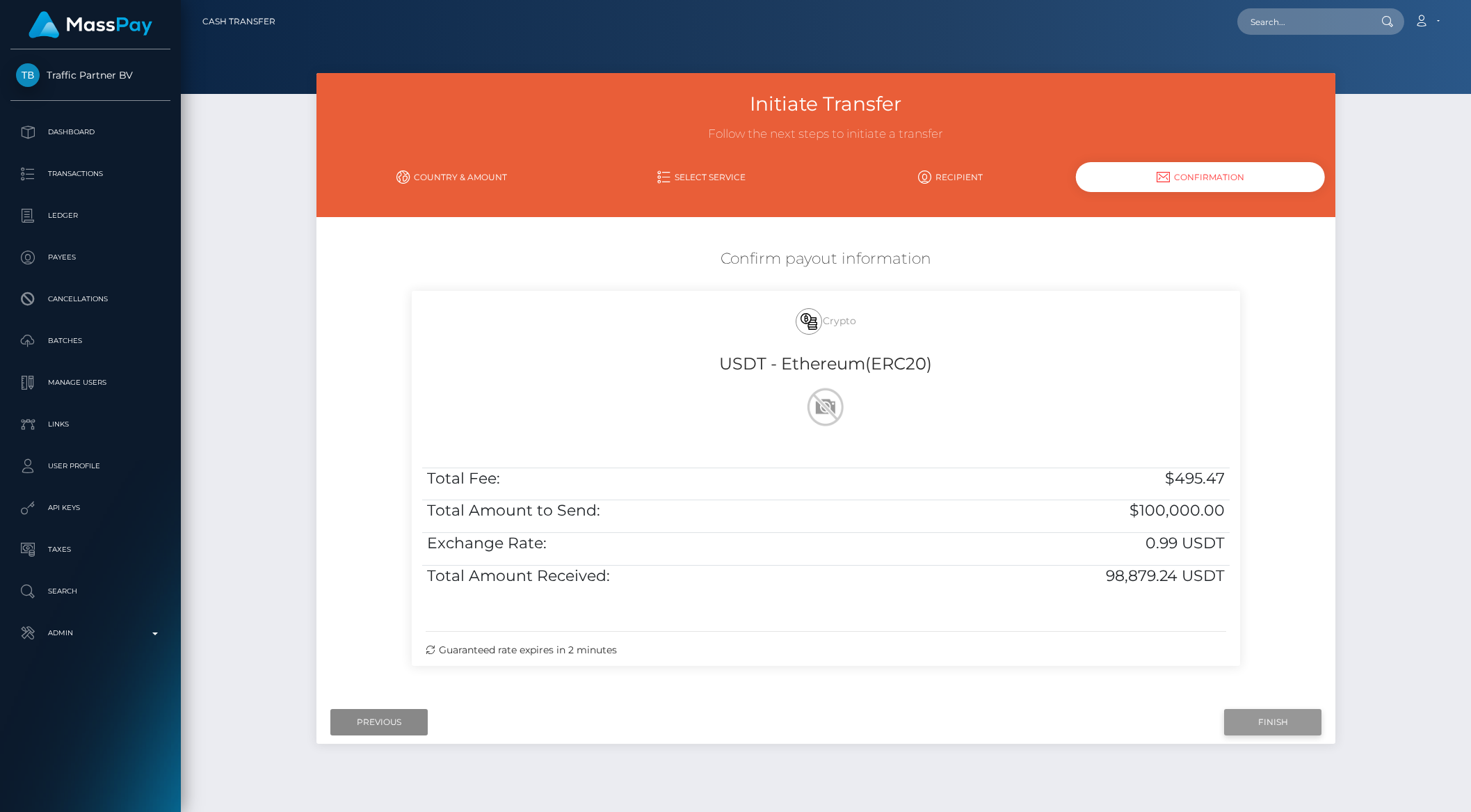
click at [1255, 718] on input "Finish" at bounding box center [1272, 722] width 97 height 26
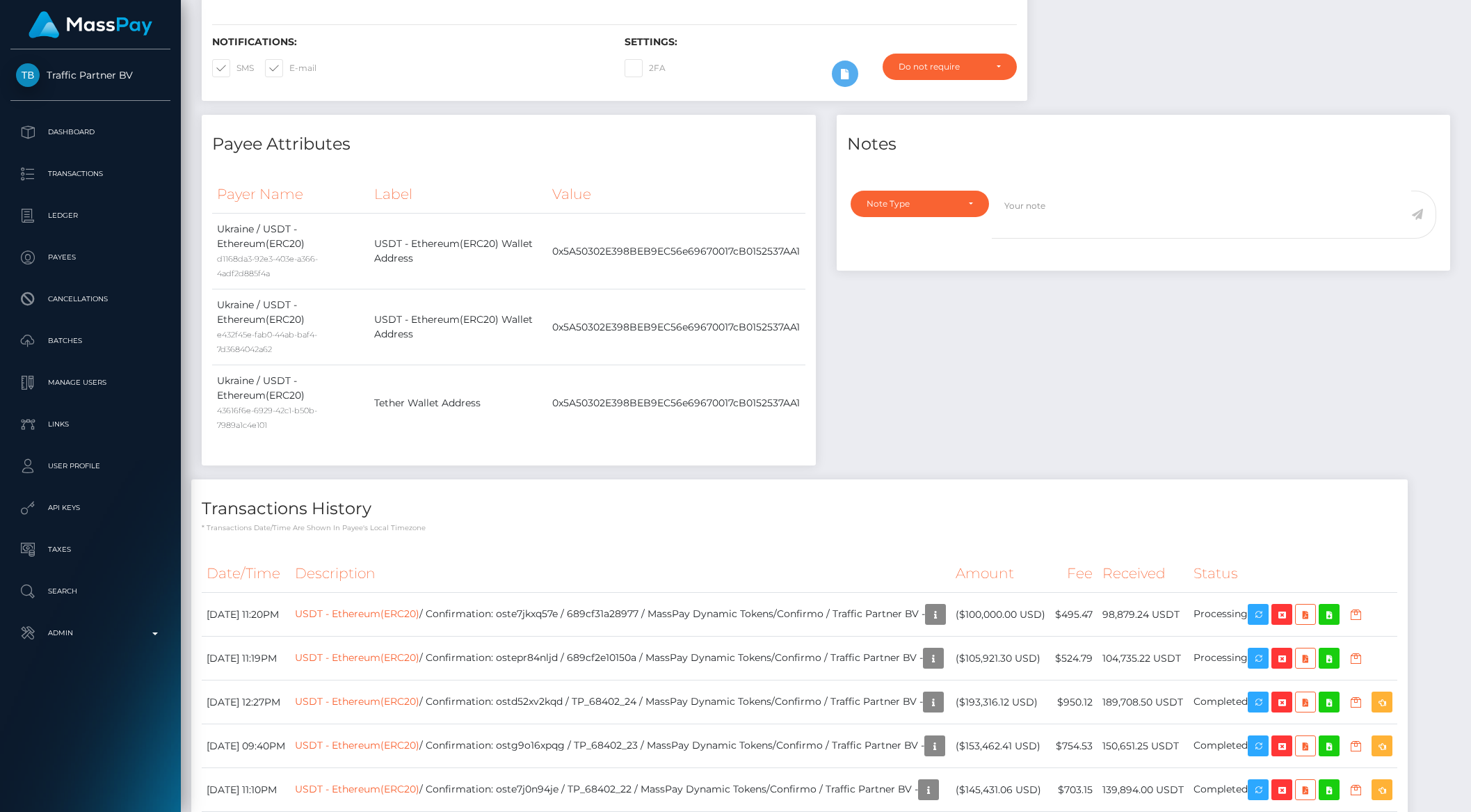
scroll to position [515, 0]
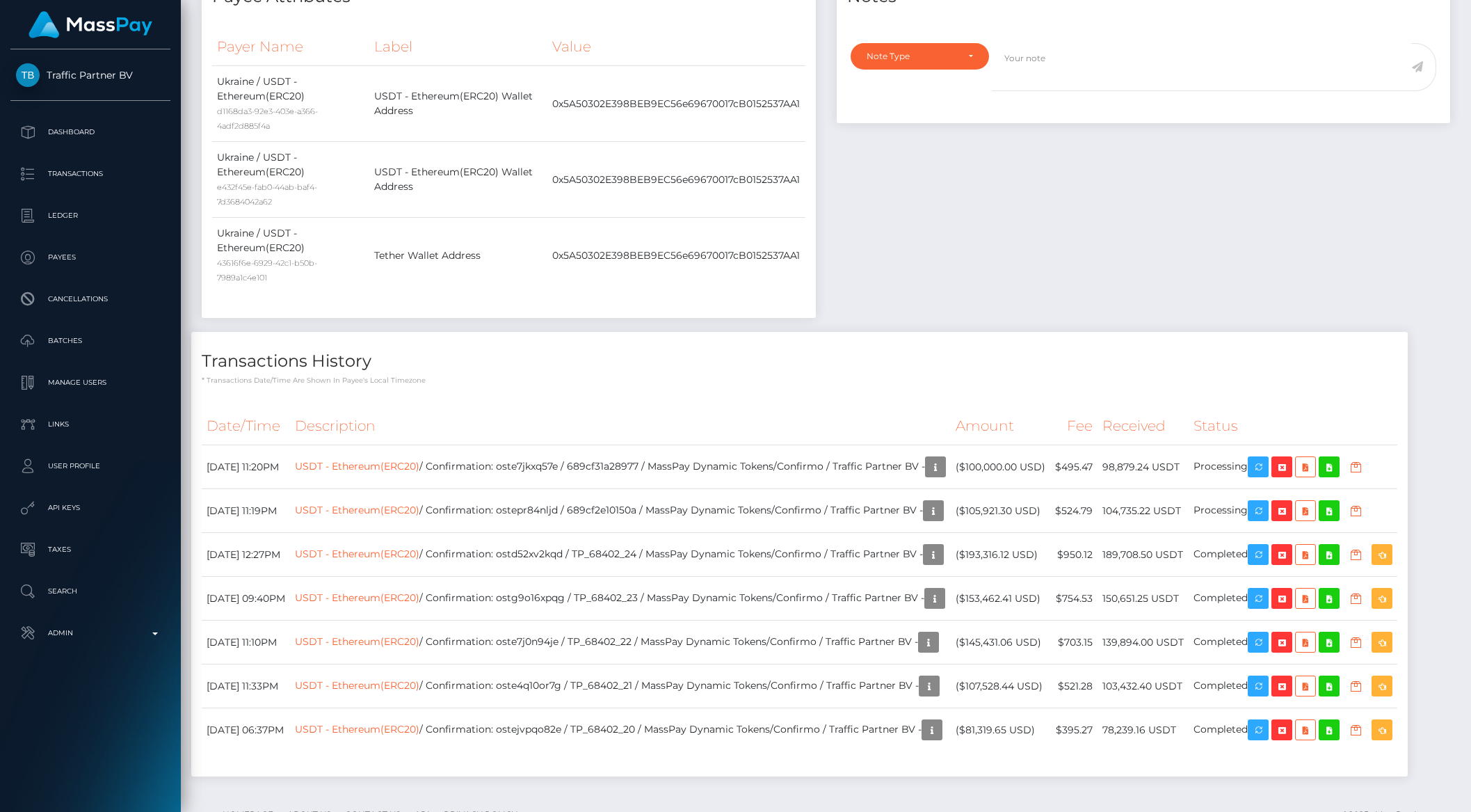
scroll to position [166, 401]
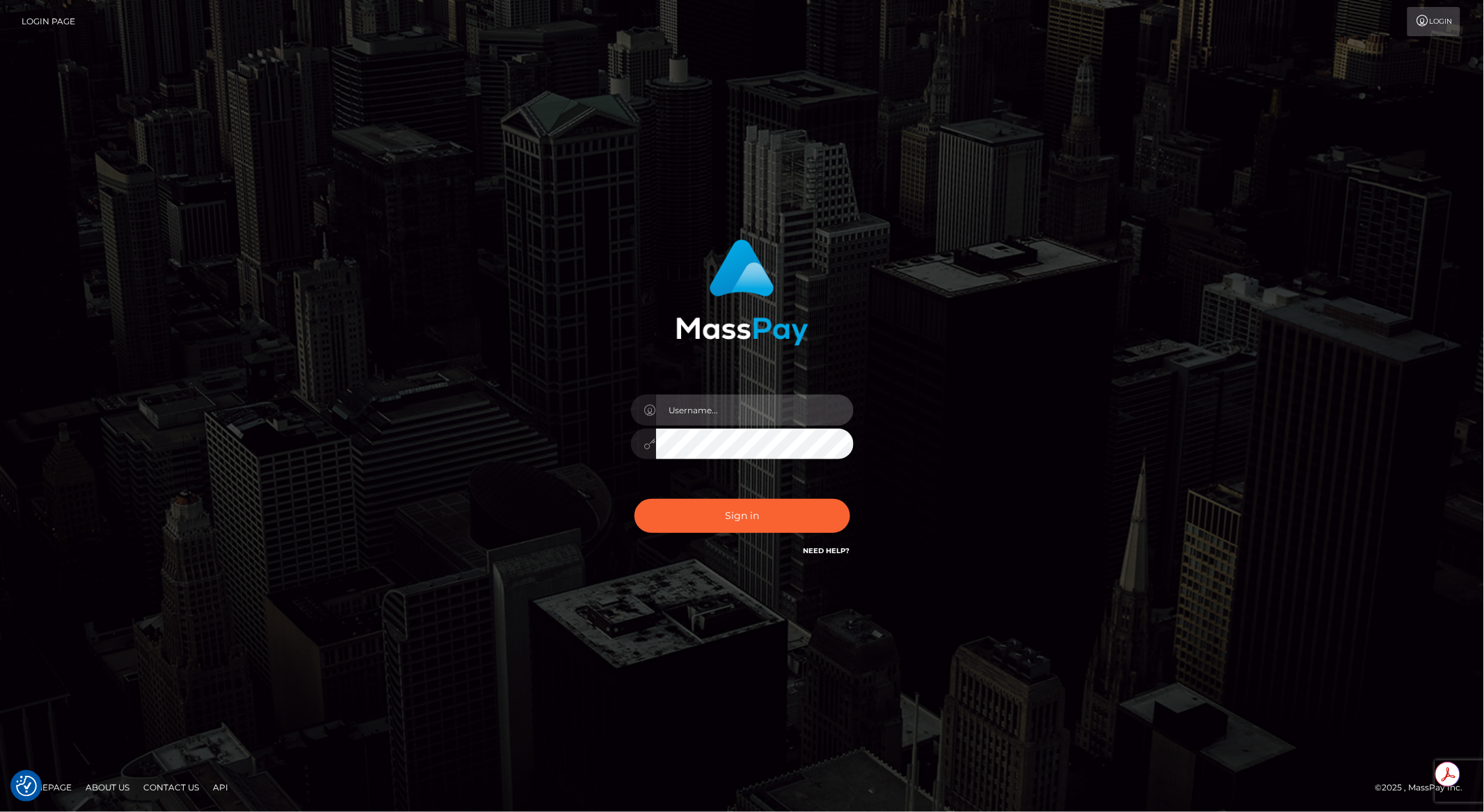
type input "brentg"
